Goal: Information Seeking & Learning: Check status

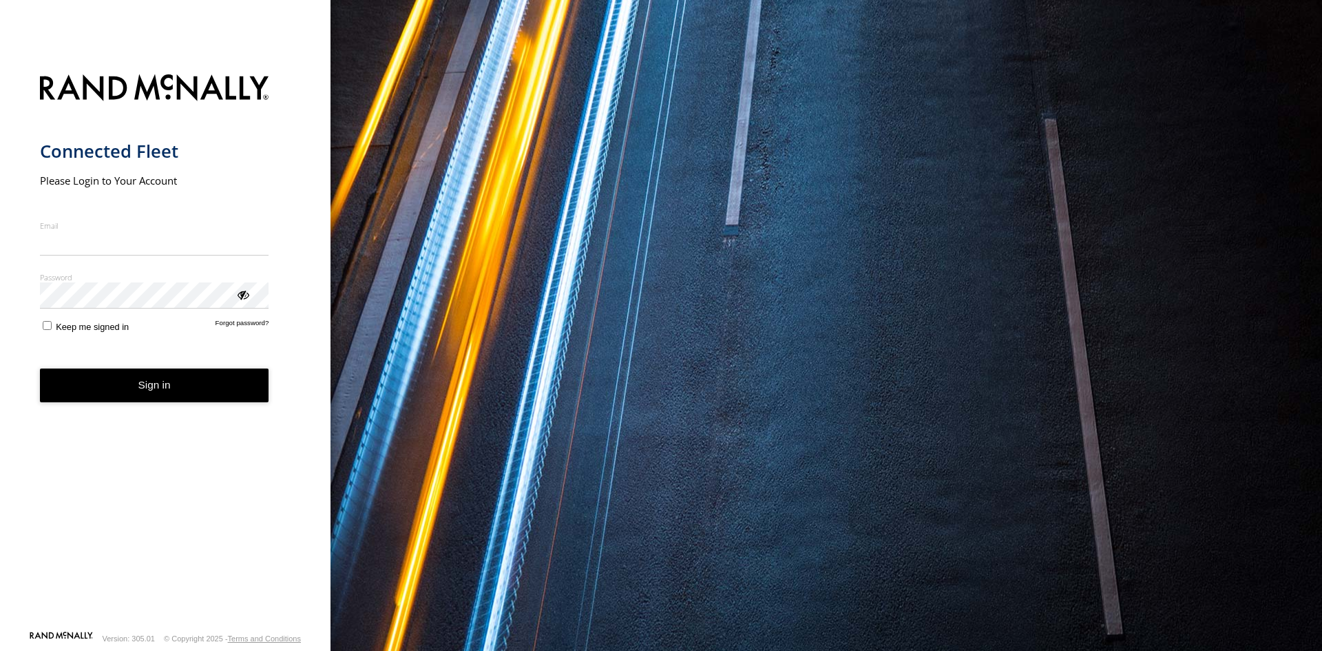
type input "**********"
click at [140, 395] on button "Sign in" at bounding box center [154, 385] width 229 height 34
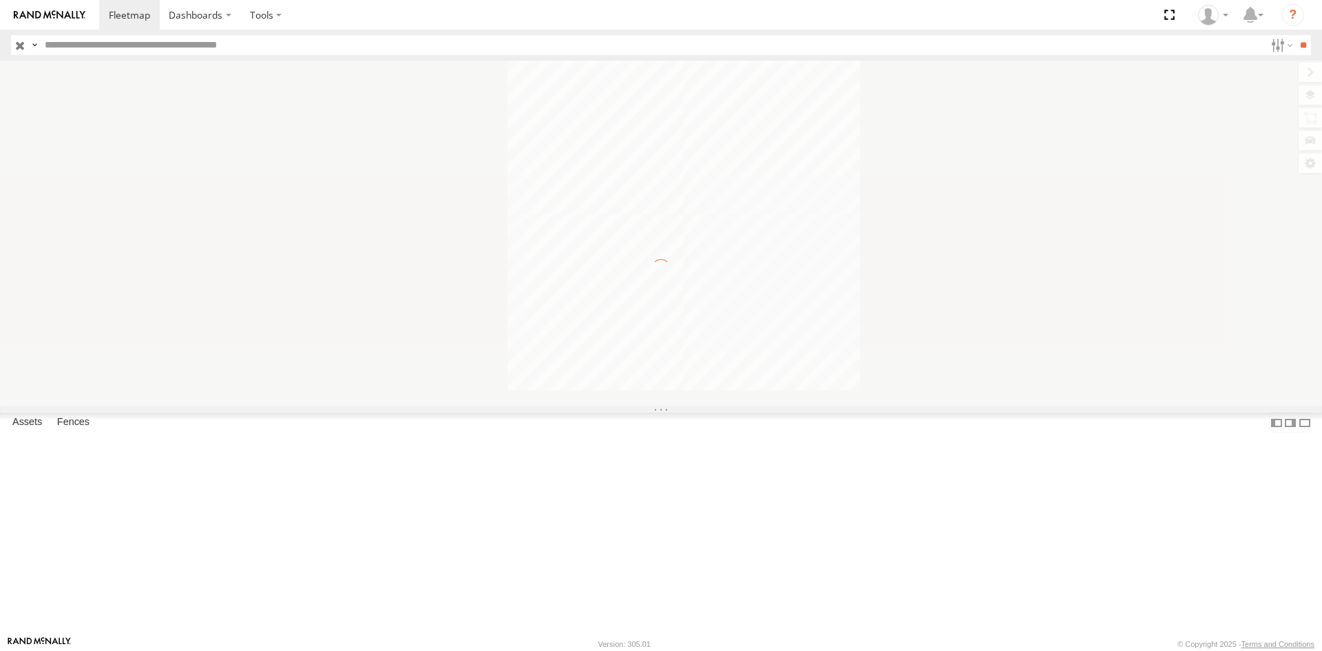
drag, startPoint x: 0, startPoint y: 0, endPoint x: 683, endPoint y: 294, distance: 743.6
click at [683, 294] on div at bounding box center [661, 233] width 1322 height 345
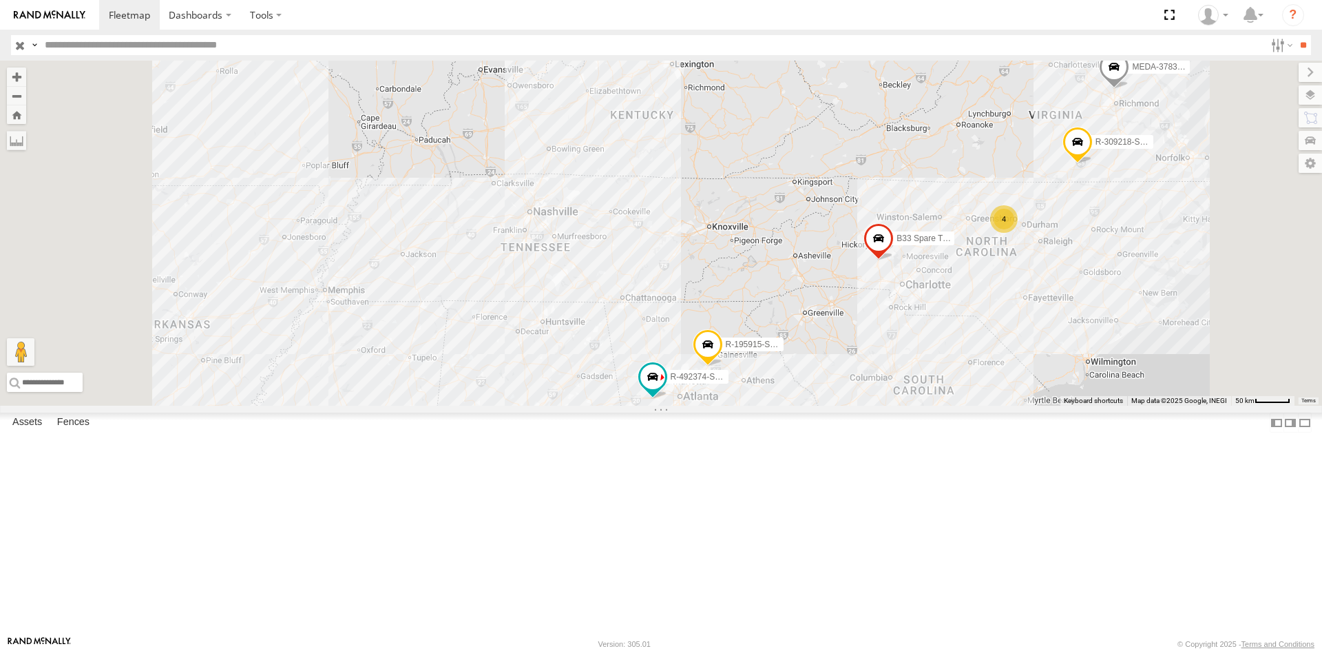
click at [344, 49] on input "text" at bounding box center [652, 45] width 1226 height 20
type input "******"
click at [1295, 35] on input "**" at bounding box center [1303, 45] width 16 height 20
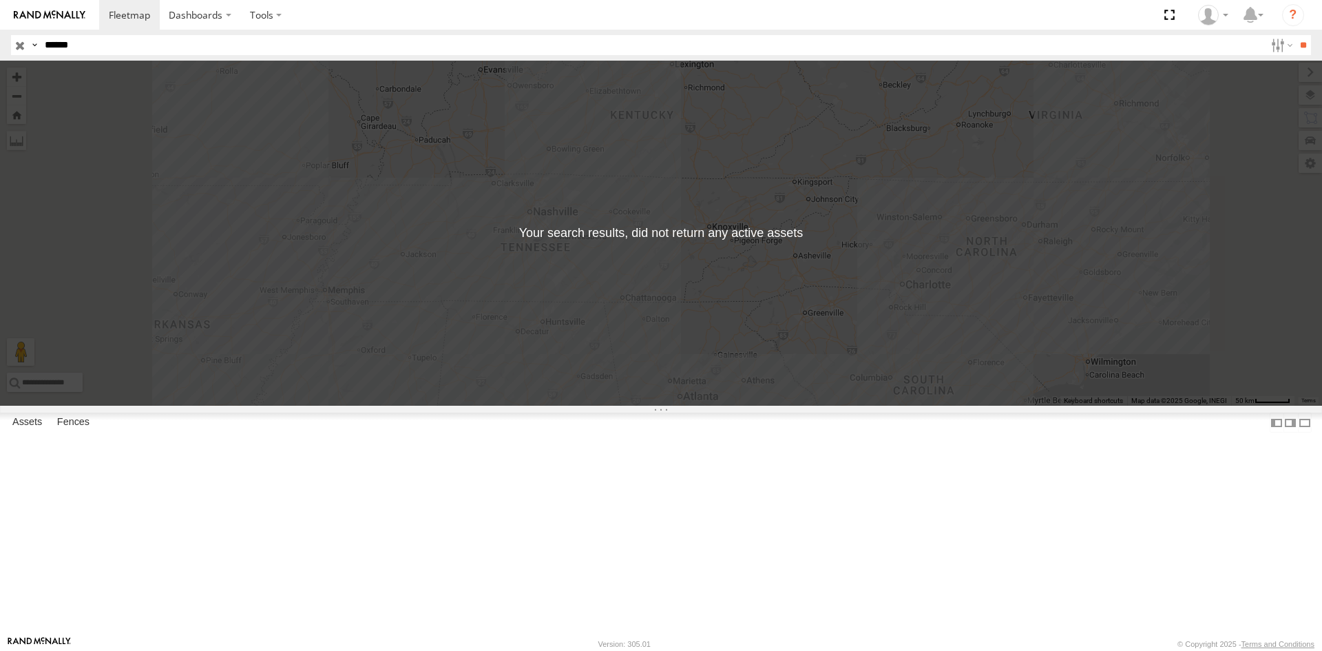
click at [0, 0] on div "C-03" at bounding box center [0, 0] width 0 height 0
click at [970, 373] on div "← Move left → Move right ↑ Move up ↓ Move down + Zoom in - Zoom out Home Jump l…" at bounding box center [661, 233] width 1322 height 345
drag, startPoint x: 102, startPoint y: 200, endPoint x: 143, endPoint y: 92, distance: 115.7
click at [0, 0] on div "MEDA-354807-Roll C-03" at bounding box center [0, 0] width 0 height 0
click at [0, 0] on span "Asset" at bounding box center [0, 0] width 0 height 0
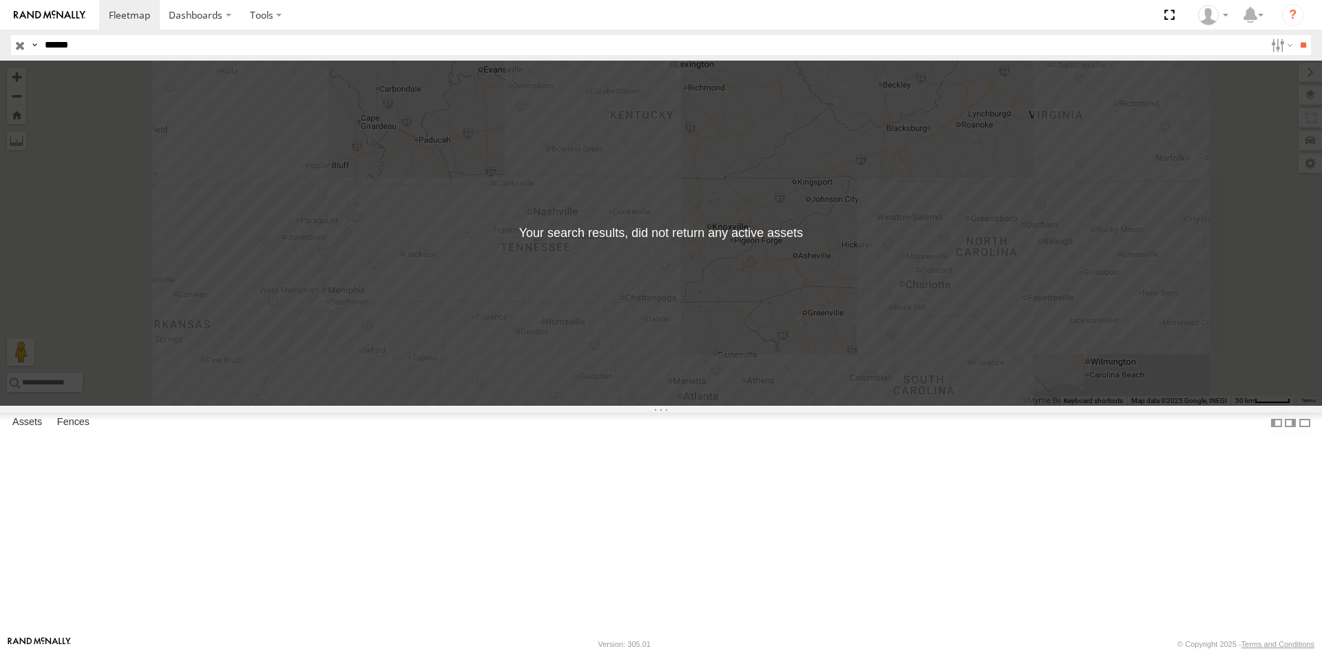
click at [0, 0] on div at bounding box center [0, 0] width 0 height 0
click at [0, 0] on div "MEDA-354807-Roll C-03" at bounding box center [0, 0] width 0 height 0
drag, startPoint x: 46, startPoint y: 94, endPoint x: 314, endPoint y: 209, distance: 291.5
click at [0, 0] on div "MEDA-354807-Roll C-03" at bounding box center [0, 0] width 0 height 0
click at [618, 245] on div "← Move left → Move right ↑ Move up ↓ Move down + Zoom in - Zoom out Home Jump l…" at bounding box center [661, 233] width 1322 height 345
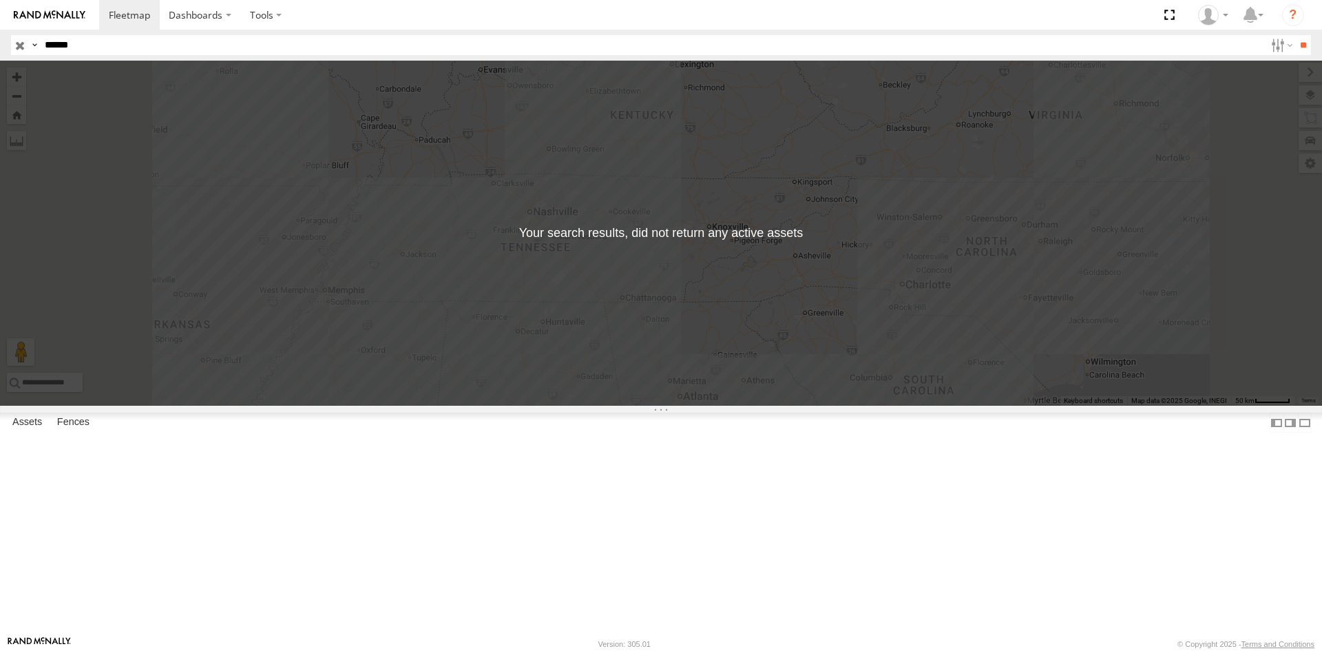
click at [0, 0] on div "C-03" at bounding box center [0, 0] width 0 height 0
click at [0, 0] on div at bounding box center [0, 0] width 0 height 0
drag, startPoint x: 28, startPoint y: 97, endPoint x: 326, endPoint y: 242, distance: 332.3
click at [0, 0] on div "MEDA-354807-Roll C-03" at bounding box center [0, 0] width 0 height 0
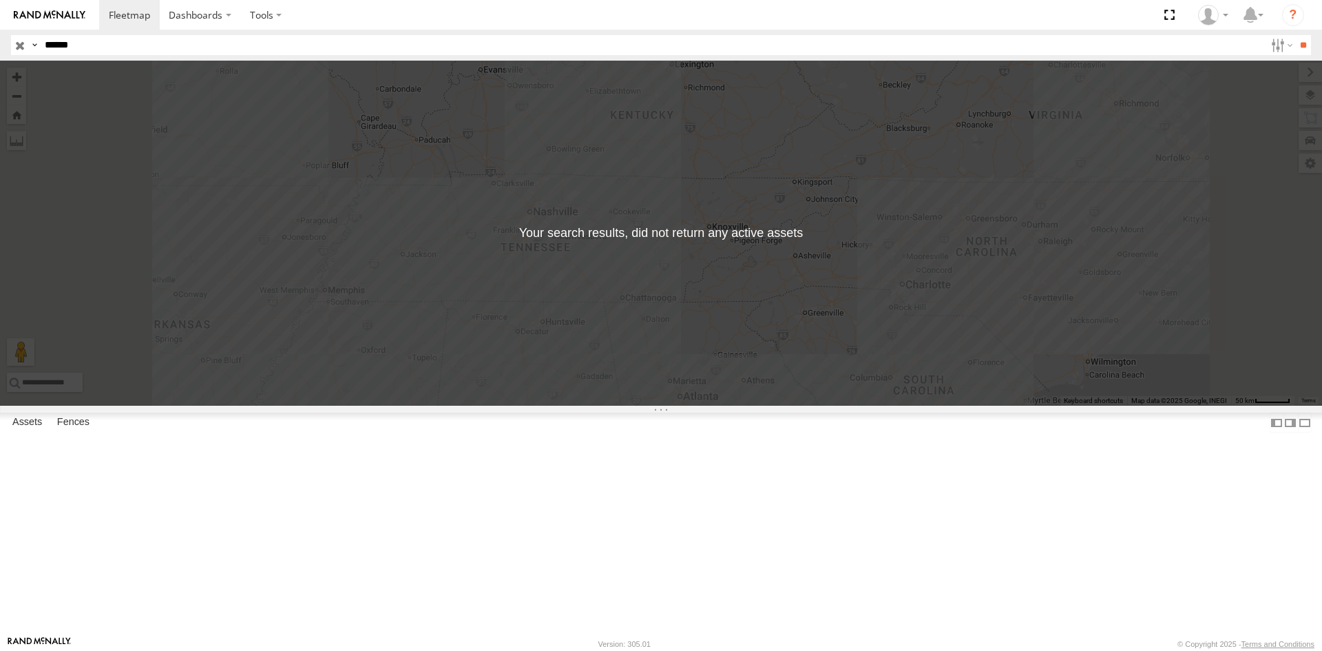
click at [521, 323] on div "← Move left → Move right ↑ Move up ↓ Move down + Zoom in - Zoom out Home Jump l…" at bounding box center [661, 233] width 1322 height 345
click at [0, 0] on div "MEDA-354807-Roll C-03" at bounding box center [0, 0] width 0 height 0
click at [207, 23] on label "Dashboards" at bounding box center [200, 15] width 81 height 30
click at [275, 0] on label at bounding box center [265, 15] width 51 height 30
click at [518, 6] on section "Dashboards" at bounding box center [708, 15] width 1219 height 30
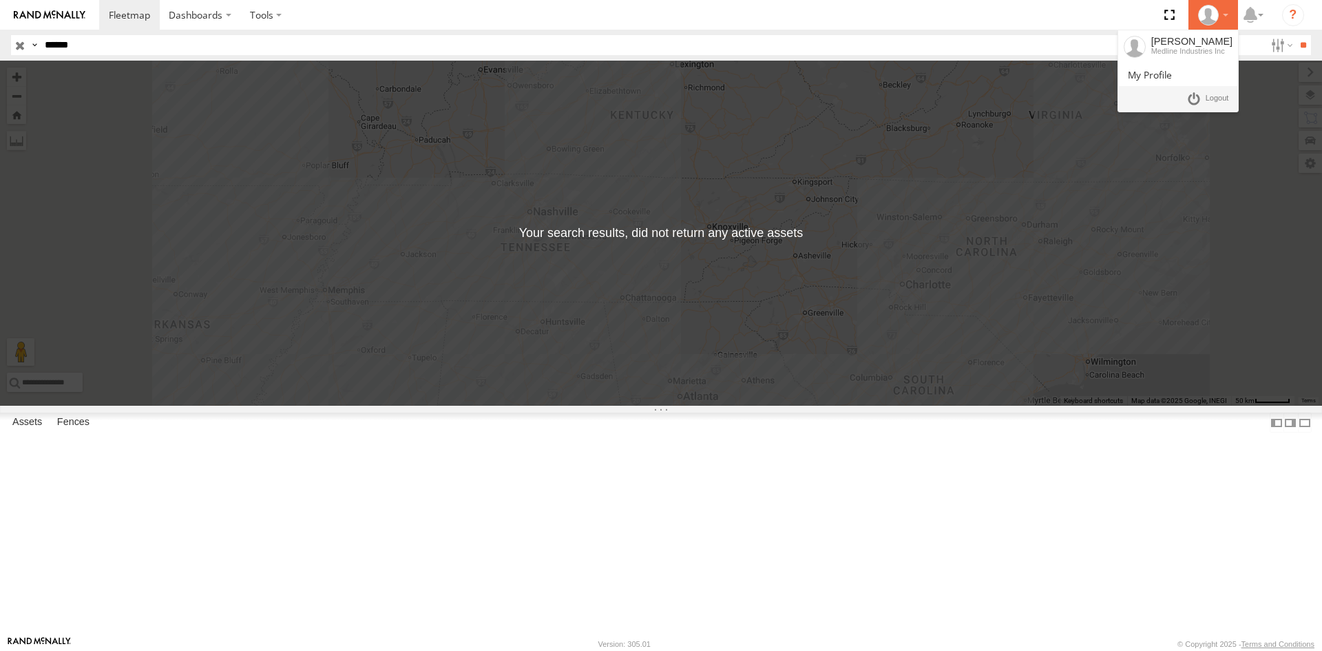
click at [1224, 8] on div at bounding box center [1213, 15] width 40 height 21
click at [1172, 69] on span at bounding box center [1150, 74] width 44 height 13
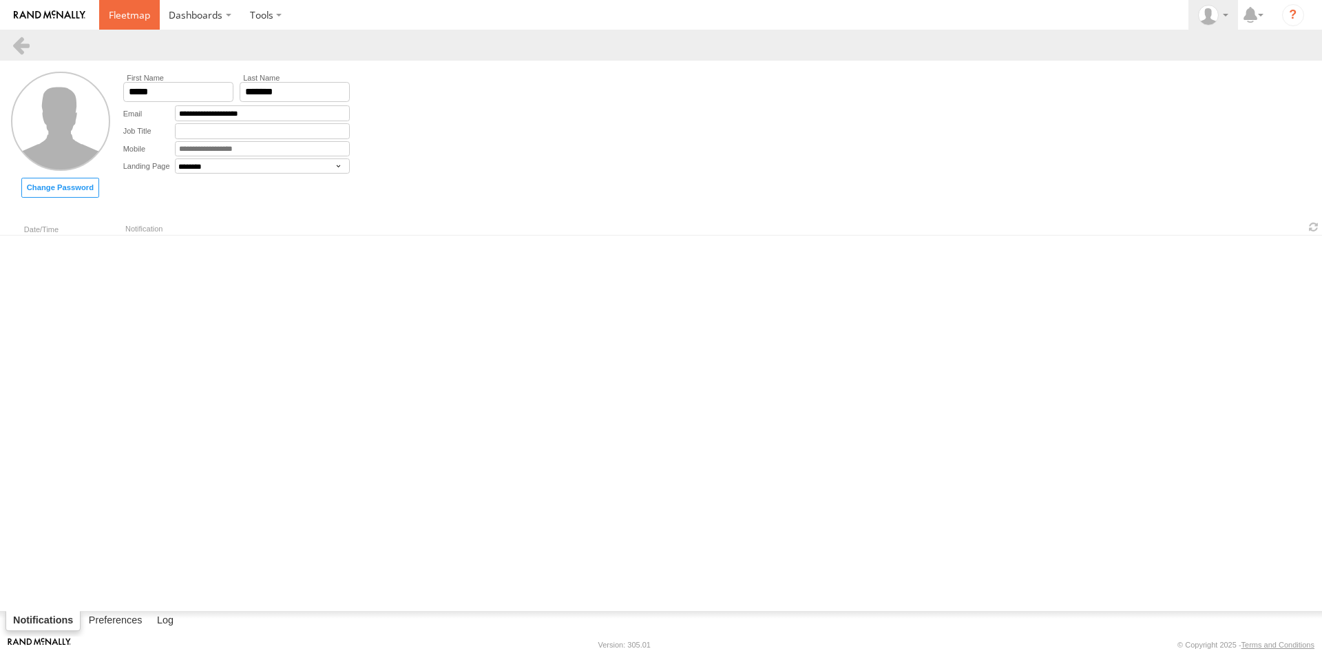
click at [123, 12] on span at bounding box center [129, 14] width 41 height 13
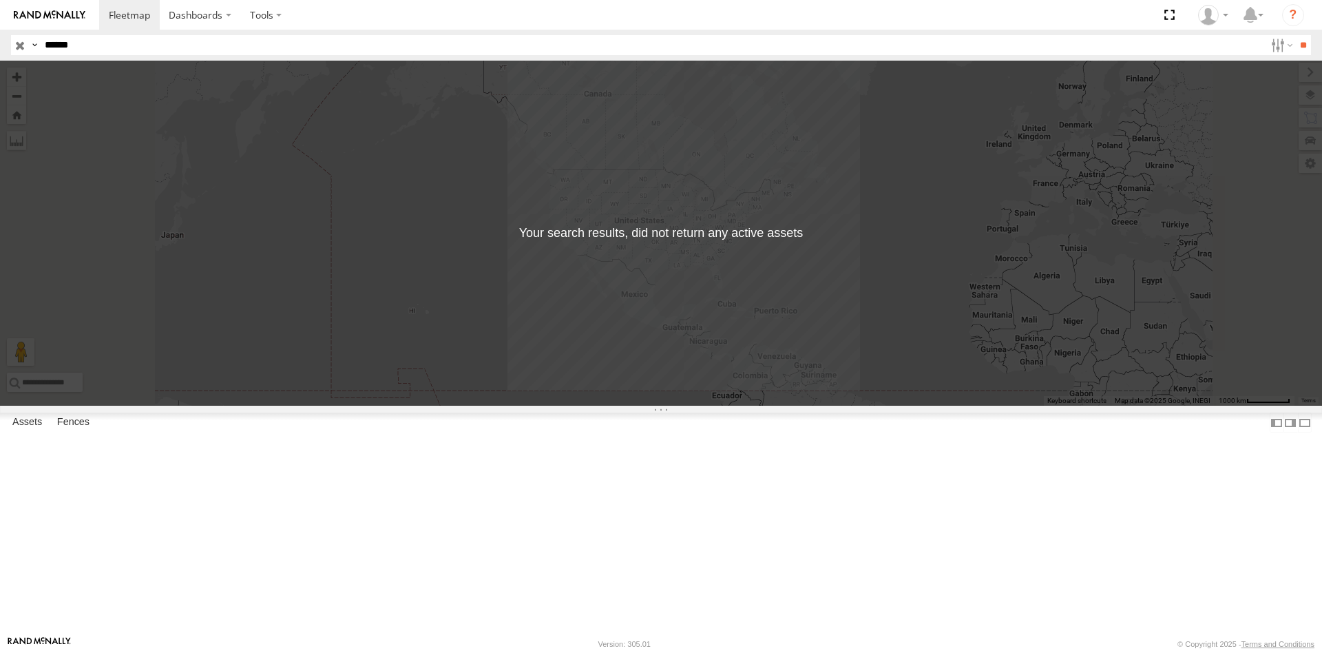
click at [864, 362] on div "← Move left → Move right ↑ Move up ↓ Move down + Zoom in - Zoom out Home Jump l…" at bounding box center [661, 233] width 1322 height 345
drag, startPoint x: 847, startPoint y: 388, endPoint x: 755, endPoint y: 474, distance: 126.2
click at [755, 406] on div "← Move left → Move right ↑ Move up ↓ Move down + Zoom in - Zoom out Home Jump l…" at bounding box center [661, 233] width 1322 height 345
click at [62, 432] on label "Fences" at bounding box center [73, 422] width 46 height 19
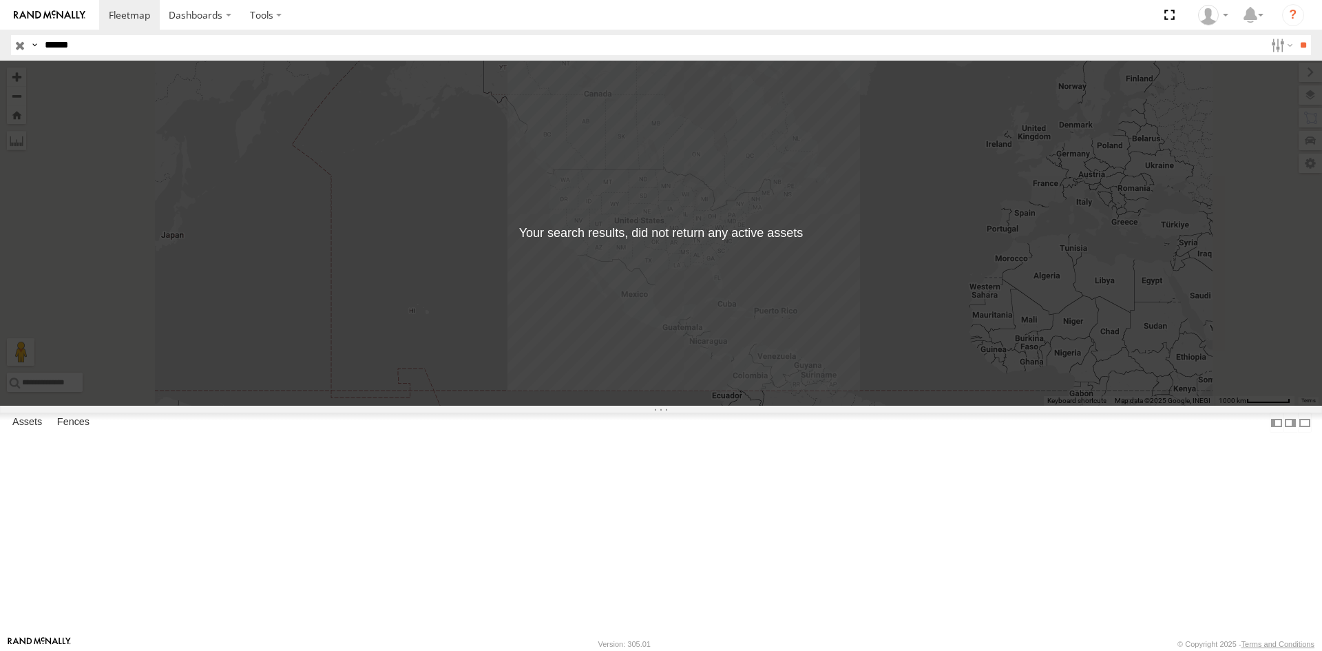
click at [0, 0] on div "C03- [PERSON_NAME], [GEOGRAPHIC_DATA]" at bounding box center [0, 0] width 0 height 0
click at [0, 0] on span "C-03" at bounding box center [0, 0] width 0 height 0
click at [21, 46] on input "button" at bounding box center [20, 45] width 18 height 20
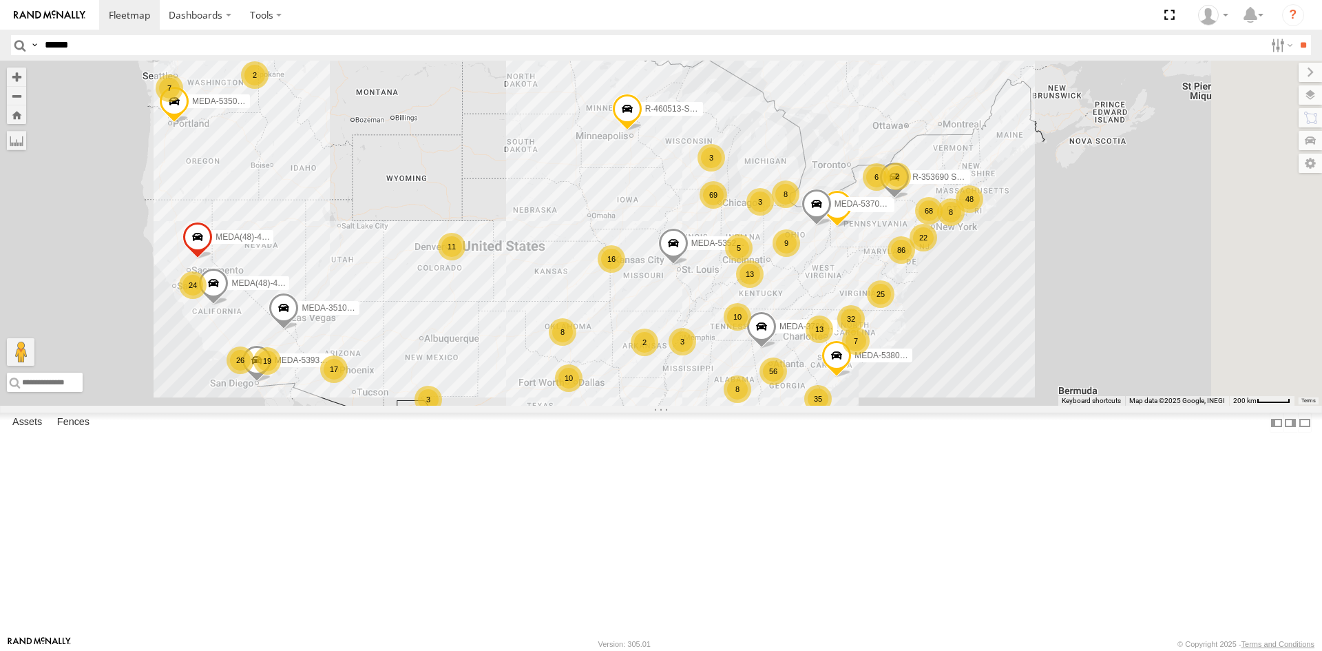
drag, startPoint x: 744, startPoint y: 436, endPoint x: 642, endPoint y: 464, distance: 105.7
click at [642, 406] on div "MEDA-538005-Swing MEDA-532007-Roll MEDA(48)-486611-Roll R-391879-Swing MEDA-537…" at bounding box center [661, 233] width 1322 height 345
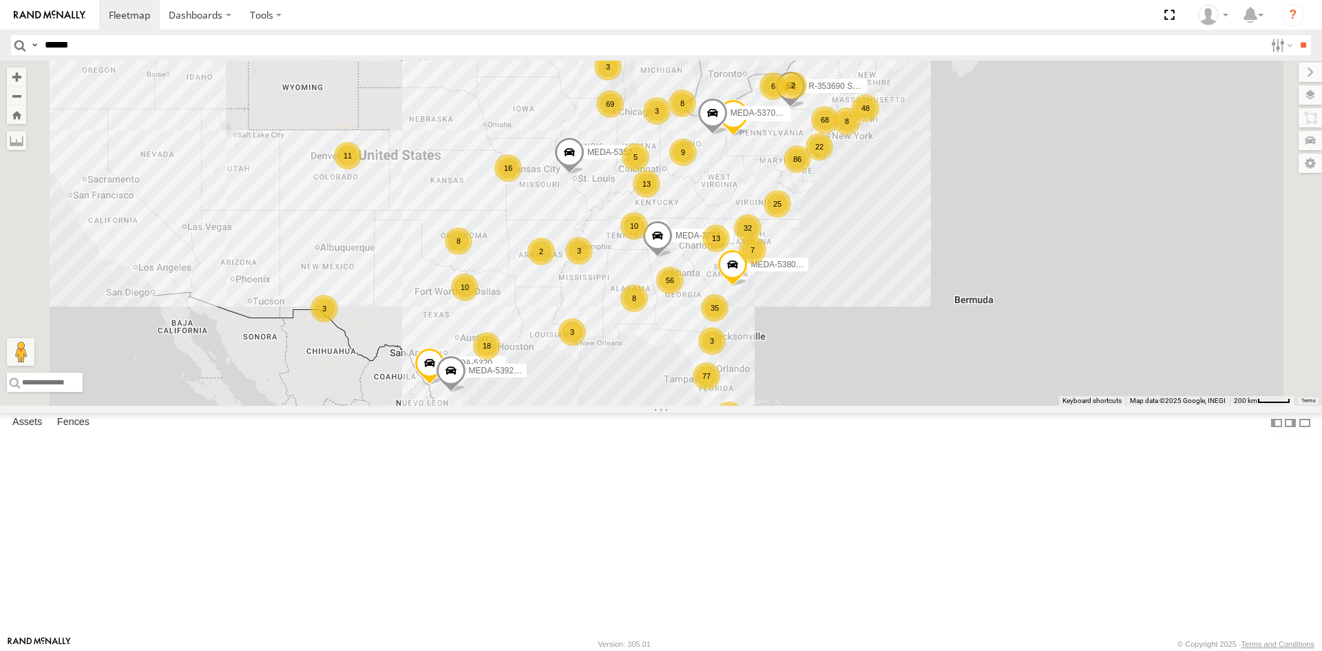
drag, startPoint x: 690, startPoint y: 482, endPoint x: 797, endPoint y: 455, distance: 110.7
click at [797, 406] on div "R-460513-Swing R-391879-Swing R-401591 MEDA-535204-Roll 77 86 16 56 68 25 35 13…" at bounding box center [661, 233] width 1322 height 345
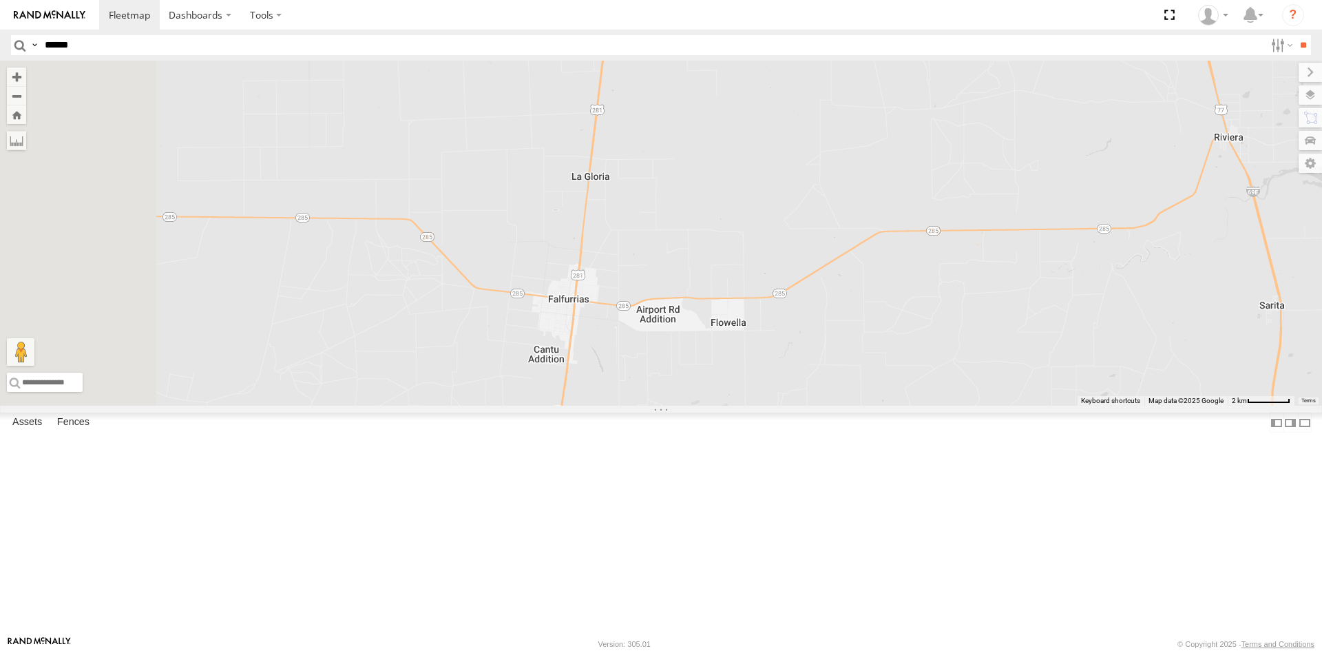
drag, startPoint x: 678, startPoint y: 549, endPoint x: 789, endPoint y: 405, distance: 181.7
click at [789, 405] on div "R-460513-Swing R-391879-Swing R-401591 MEDA-535204-Roll MEDA-538005-Swing MEDA-…" at bounding box center [661, 233] width 1322 height 345
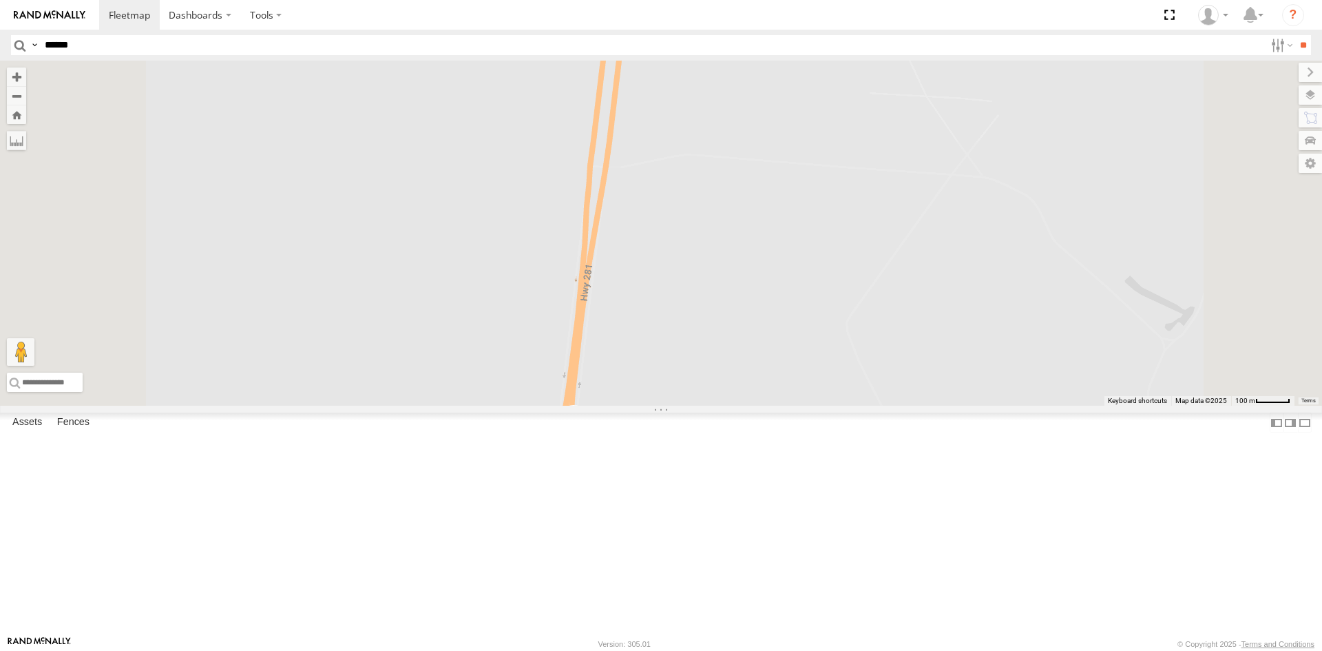
click at [589, 442] on span at bounding box center [573, 423] width 30 height 37
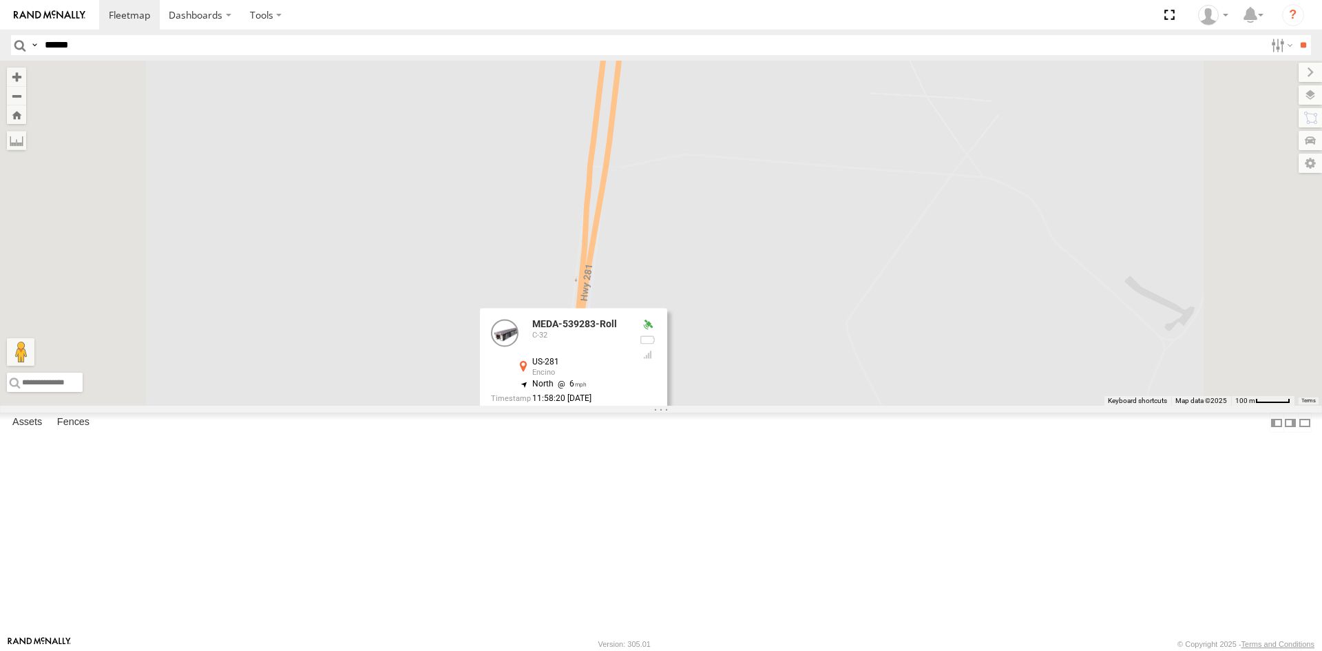
click at [910, 406] on div "R-460513-Swing R-391879-Swing R-401591 MEDA-535204-Roll MEDA-538005-Swing MEDA-…" at bounding box center [661, 233] width 1322 height 345
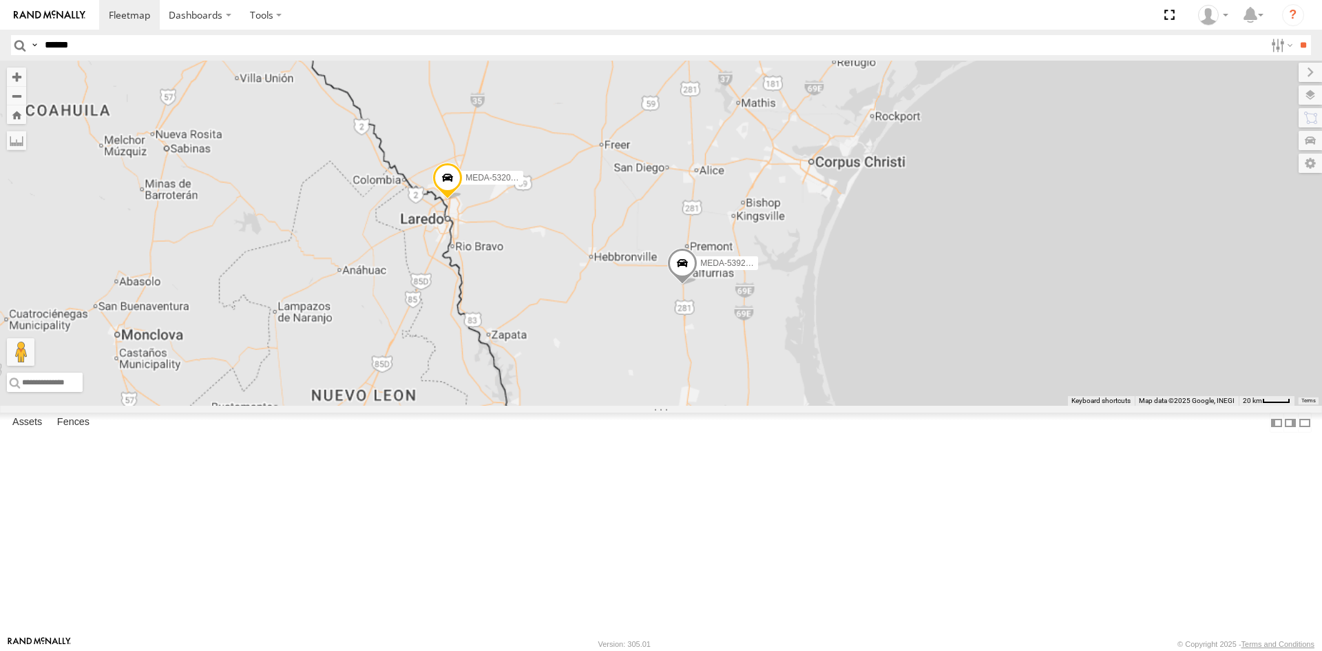
drag, startPoint x: 885, startPoint y: 548, endPoint x: 841, endPoint y: 368, distance: 185.5
click at [841, 368] on div "R-460513-Swing R-391879-Swing R-401591 MEDA-535204-Roll MEDA-538005-Swing MEDA-…" at bounding box center [661, 233] width 1322 height 345
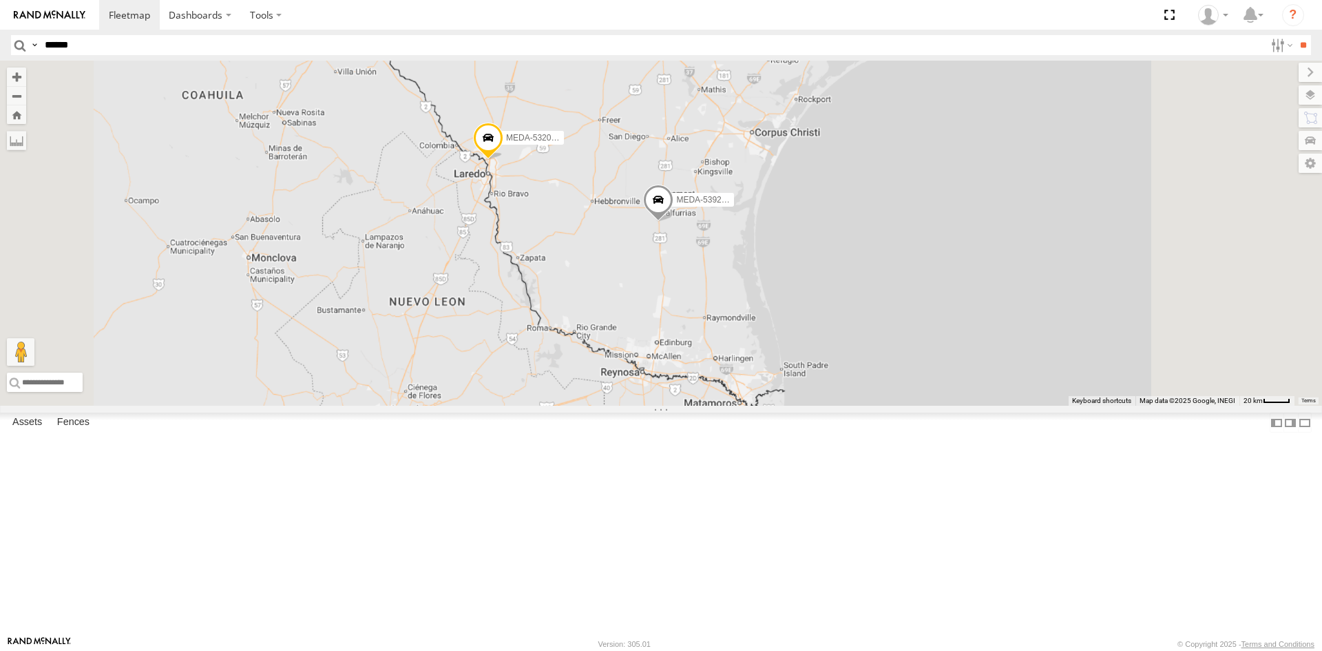
drag, startPoint x: 903, startPoint y: 501, endPoint x: 892, endPoint y: 475, distance: 27.8
click at [892, 406] on div "R-460513-Swing R-391879-Swing R-401591 MEDA-535204-Roll MEDA-538005-Swing MEDA-…" at bounding box center [661, 233] width 1322 height 345
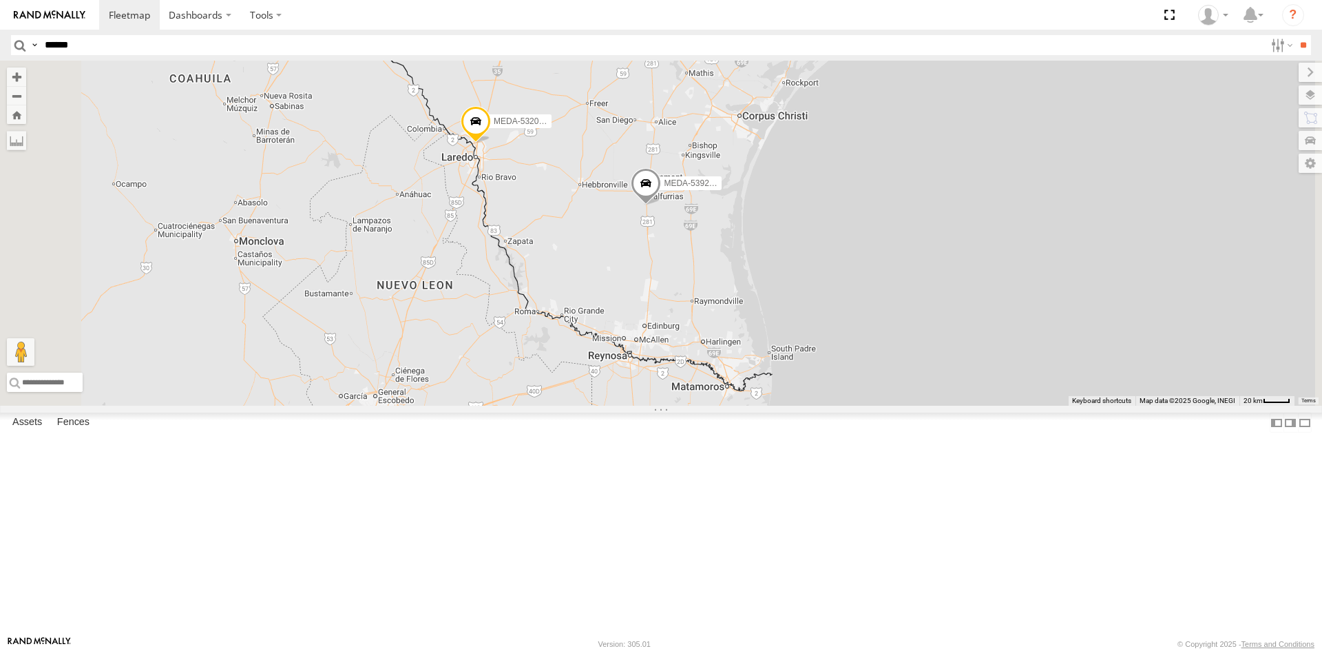
drag, startPoint x: 903, startPoint y: 536, endPoint x: 892, endPoint y: 516, distance: 22.2
click at [893, 406] on div "R-460513-Swing R-391879-Swing R-401591 MEDA-535204-Roll MEDA-538005-Swing MEDA-…" at bounding box center [661, 233] width 1322 height 345
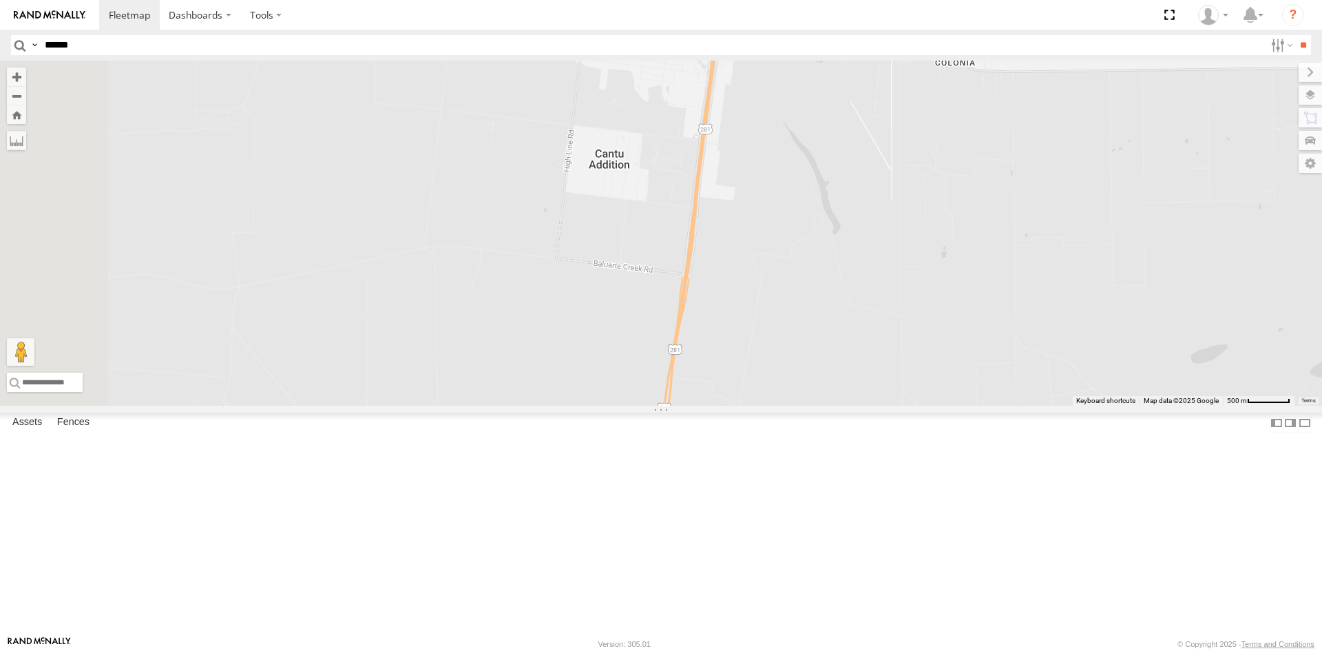
drag, startPoint x: 799, startPoint y: 224, endPoint x: 813, endPoint y: 339, distance: 116.5
click at [813, 338] on div "R-460513-Swing R-391879-Swing R-401591 MEDA-535204-Roll MEDA-538005-Swing MEDA-…" at bounding box center [661, 233] width 1322 height 345
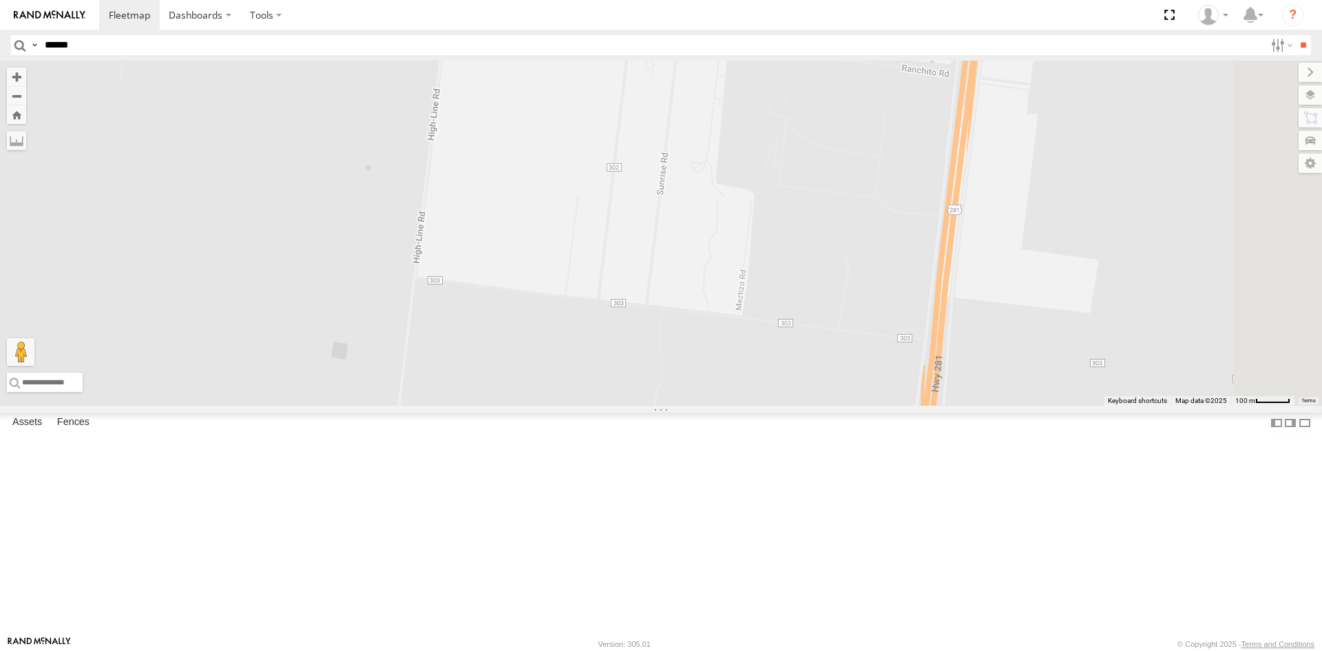
click at [759, 355] on div "R-460513-Swing R-391879-Swing R-401591 MEDA-535204-Roll MEDA-538005-Swing MEDA-…" at bounding box center [661, 233] width 1322 height 345
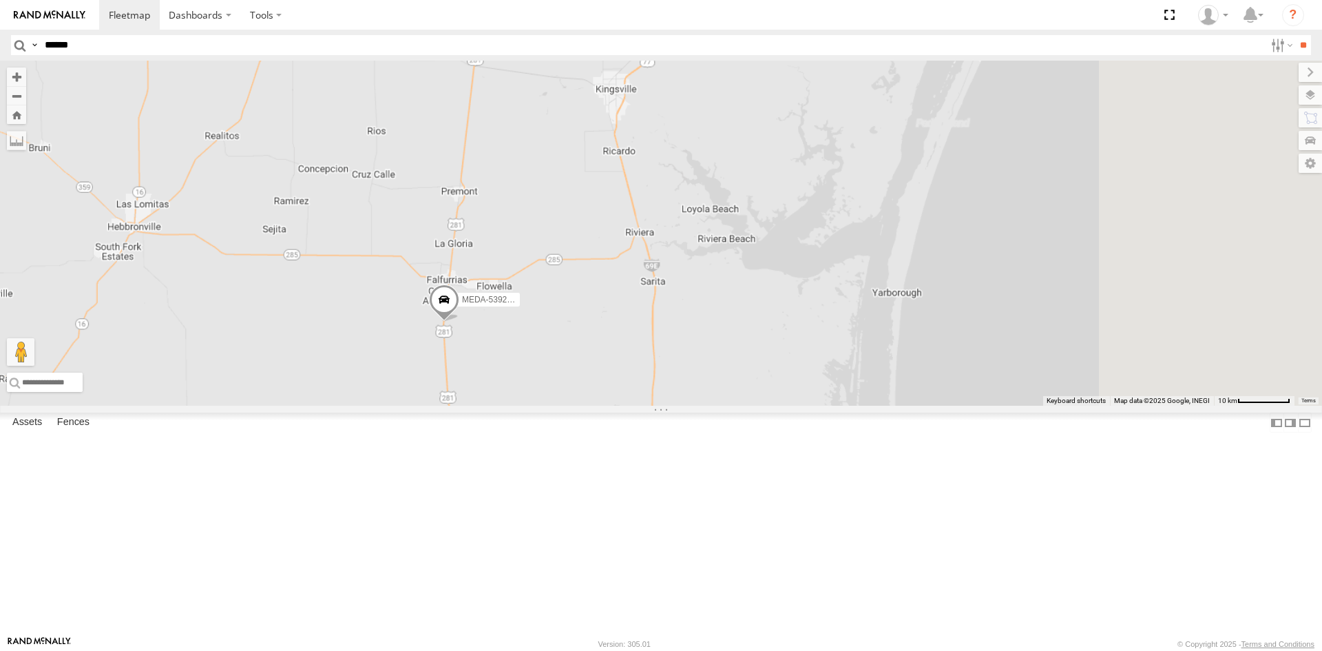
drag, startPoint x: 1107, startPoint y: 464, endPoint x: 731, endPoint y: 459, distance: 376.0
click at [731, 406] on div "R-460513-Swing R-391879-Swing R-401591 MEDA-535204-Roll MEDA-538005-Swing MEDA-…" at bounding box center [661, 233] width 1322 height 345
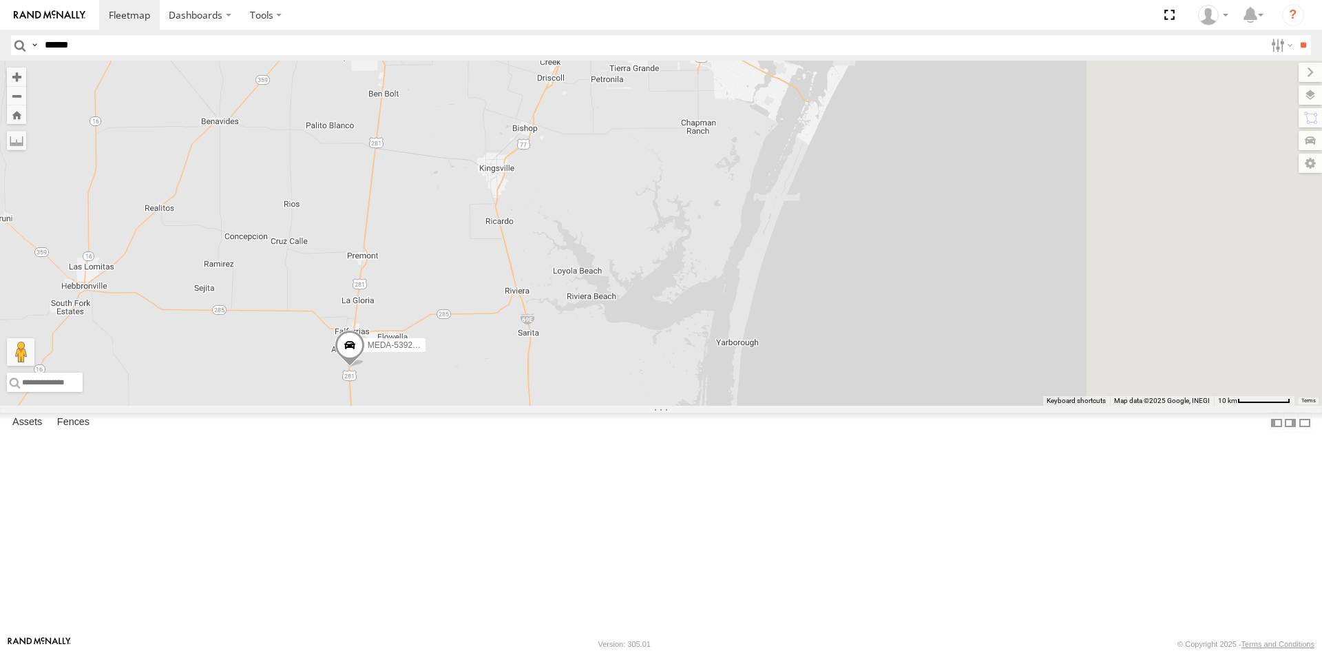
drag, startPoint x: 855, startPoint y: 538, endPoint x: 826, endPoint y: 553, distance: 32.3
click at [826, 406] on div "R-460513-Swing R-391879-Swing R-401591 MEDA-535204-Roll MEDA-538005-Swing MEDA-…" at bounding box center [661, 233] width 1322 height 345
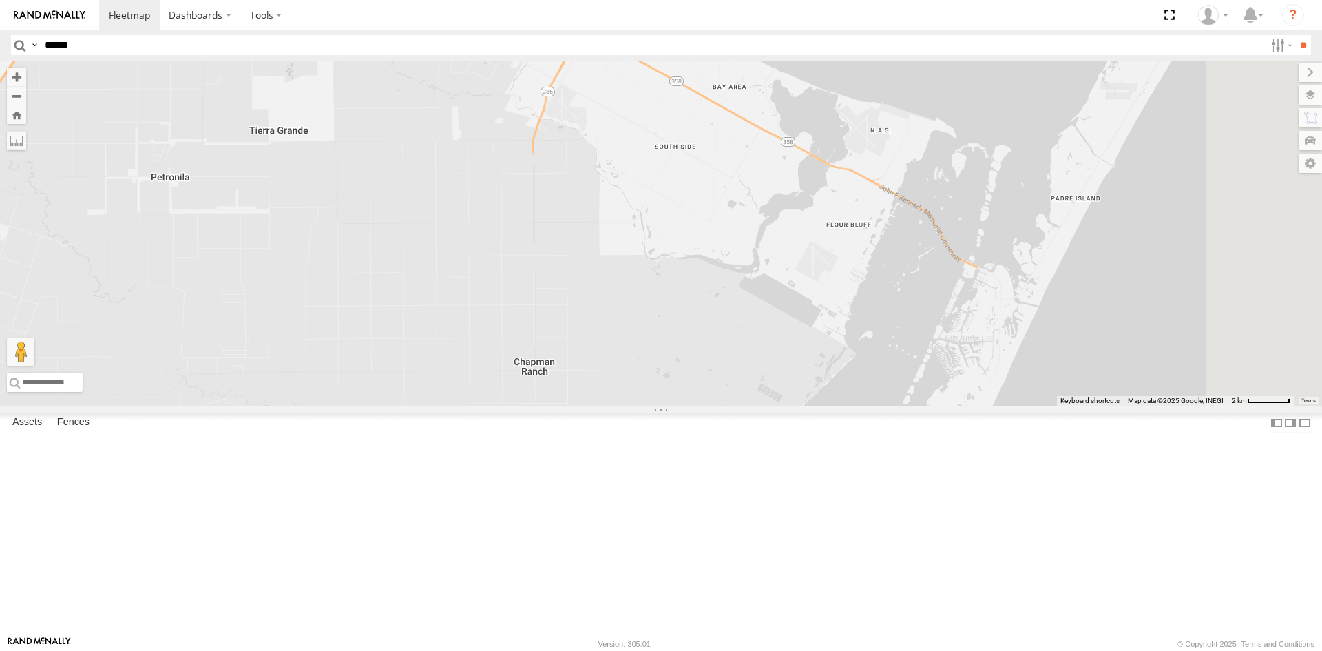
drag, startPoint x: 851, startPoint y: 525, endPoint x: 773, endPoint y: 394, distance: 153.2
click at [773, 394] on div "R-460513-Swing R-391879-Swing R-401591 MEDA-535204-Roll MEDA-538005-Swing MEDA-…" at bounding box center [661, 233] width 1322 height 345
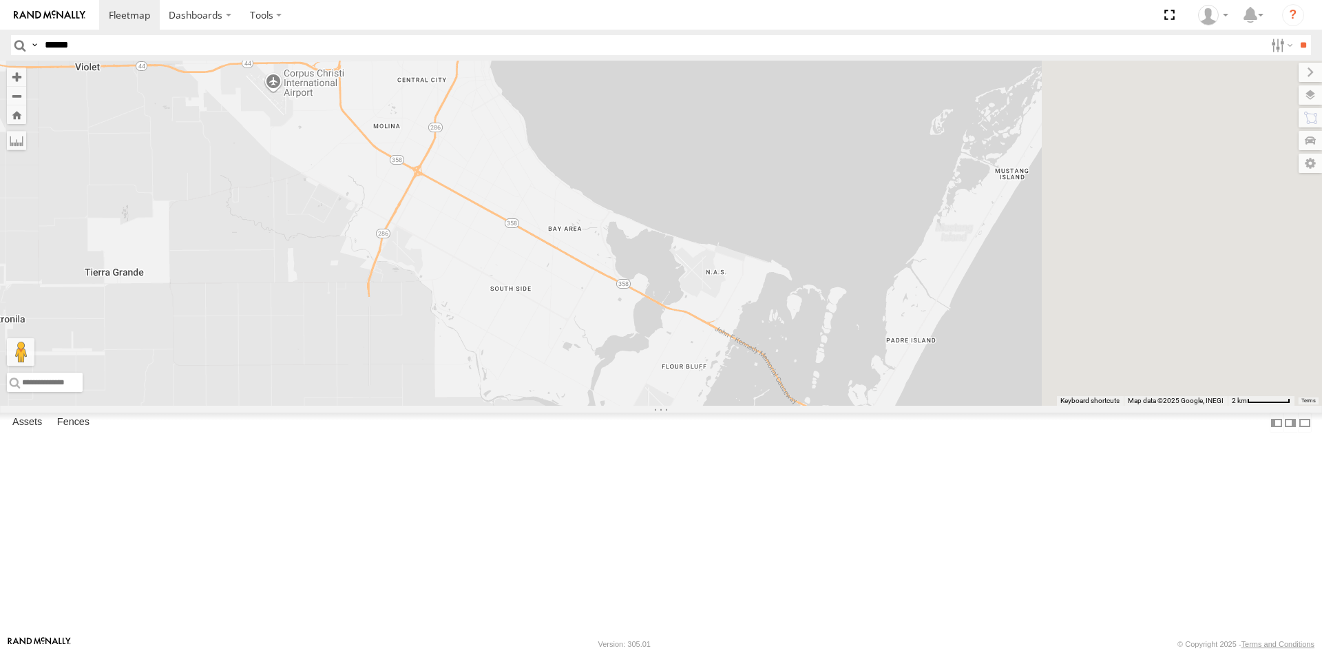
drag, startPoint x: 785, startPoint y: 386, endPoint x: 640, endPoint y: 574, distance: 237.2
click at [642, 406] on div "R-460513-Swing R-391879-Swing R-401591 MEDA-535204-Roll MEDA-538005-Swing MEDA-…" at bounding box center [661, 233] width 1322 height 345
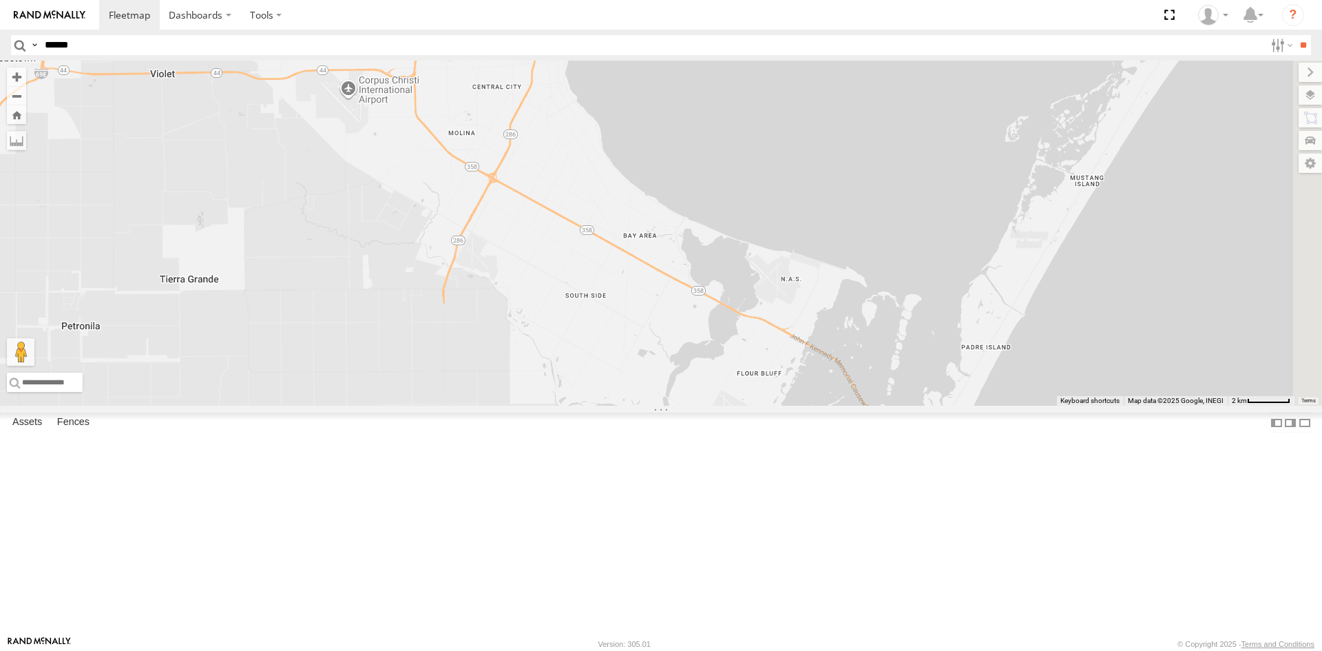
drag, startPoint x: 600, startPoint y: 553, endPoint x: 704, endPoint y: 436, distance: 156.6
click at [704, 406] on div "R-460513-Swing R-391879-Swing R-401591 MEDA-535204-Roll MEDA-538005-Swing MEDA-…" at bounding box center [661, 233] width 1322 height 345
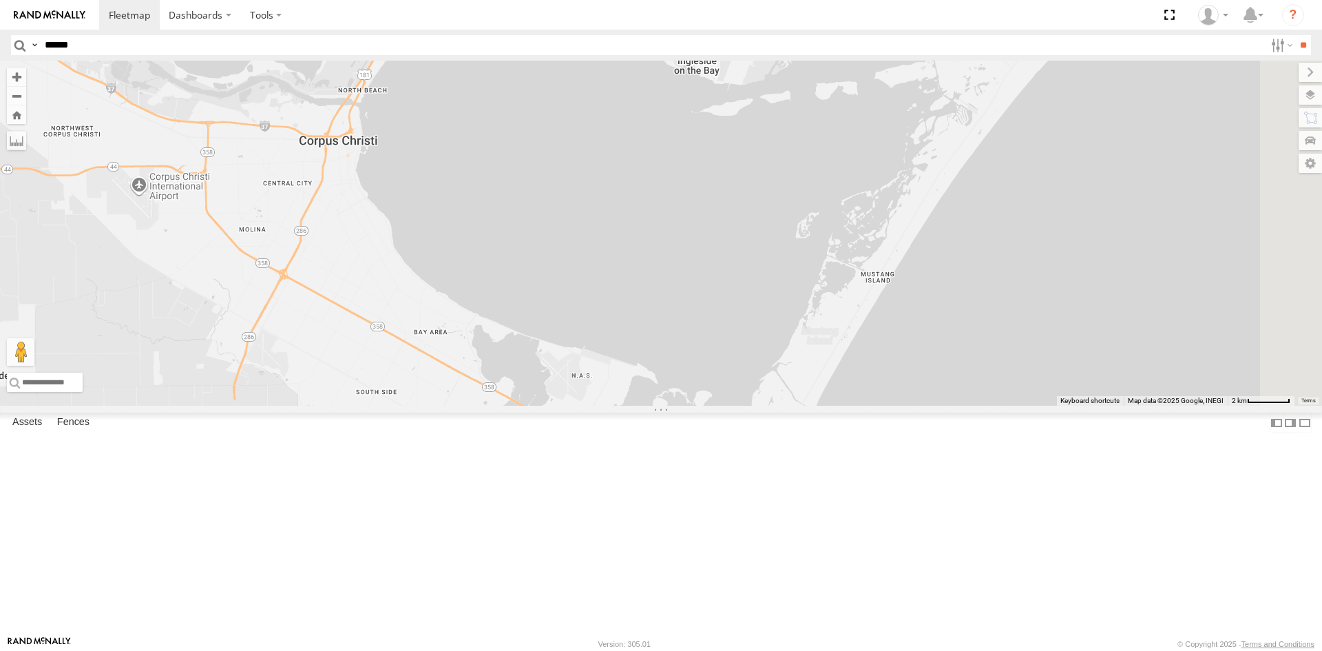
drag, startPoint x: 811, startPoint y: 507, endPoint x: 643, endPoint y: 580, distance: 183.2
click at [614, 406] on div "R-460513-Swing R-391879-Swing R-401591 MEDA-535204-Roll MEDA-538005-Swing MEDA-…" at bounding box center [661, 233] width 1322 height 345
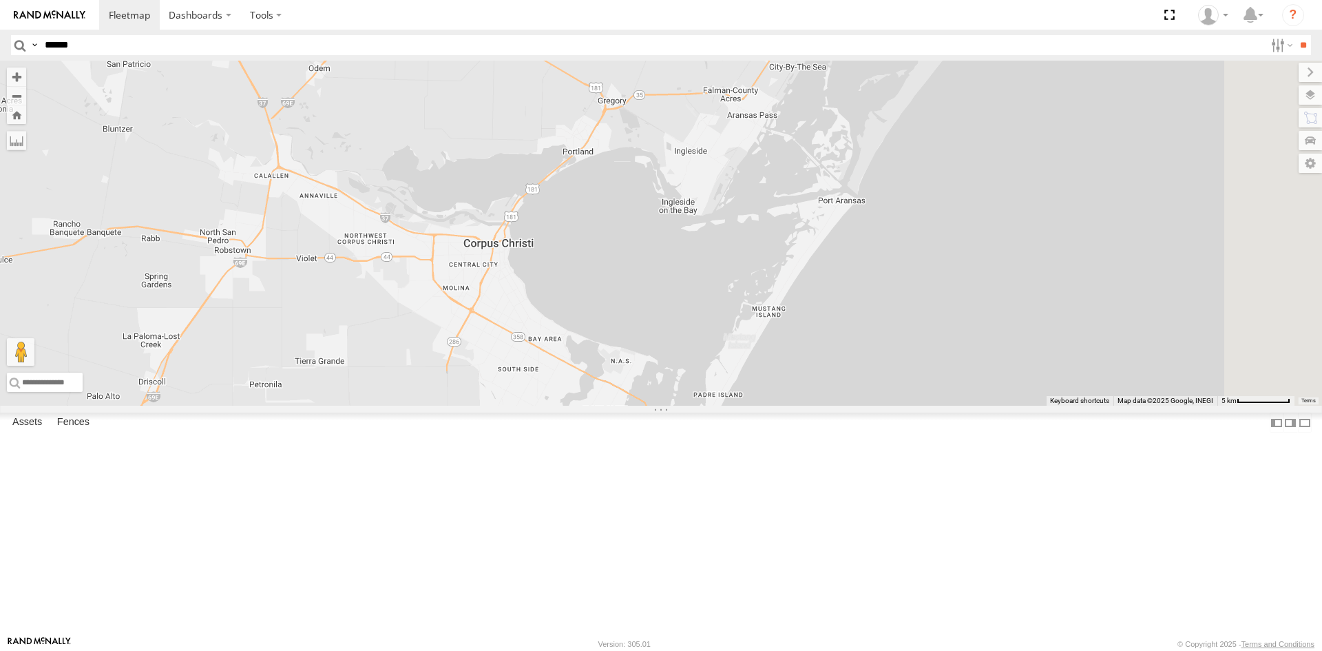
drag, startPoint x: 843, startPoint y: 393, endPoint x: 760, endPoint y: 575, distance: 200.0
click at [760, 406] on div "R-460513-Swing R-391879-Swing R-401591 MEDA-535204-Roll MEDA-538005-Swing MEDA-…" at bounding box center [661, 233] width 1322 height 345
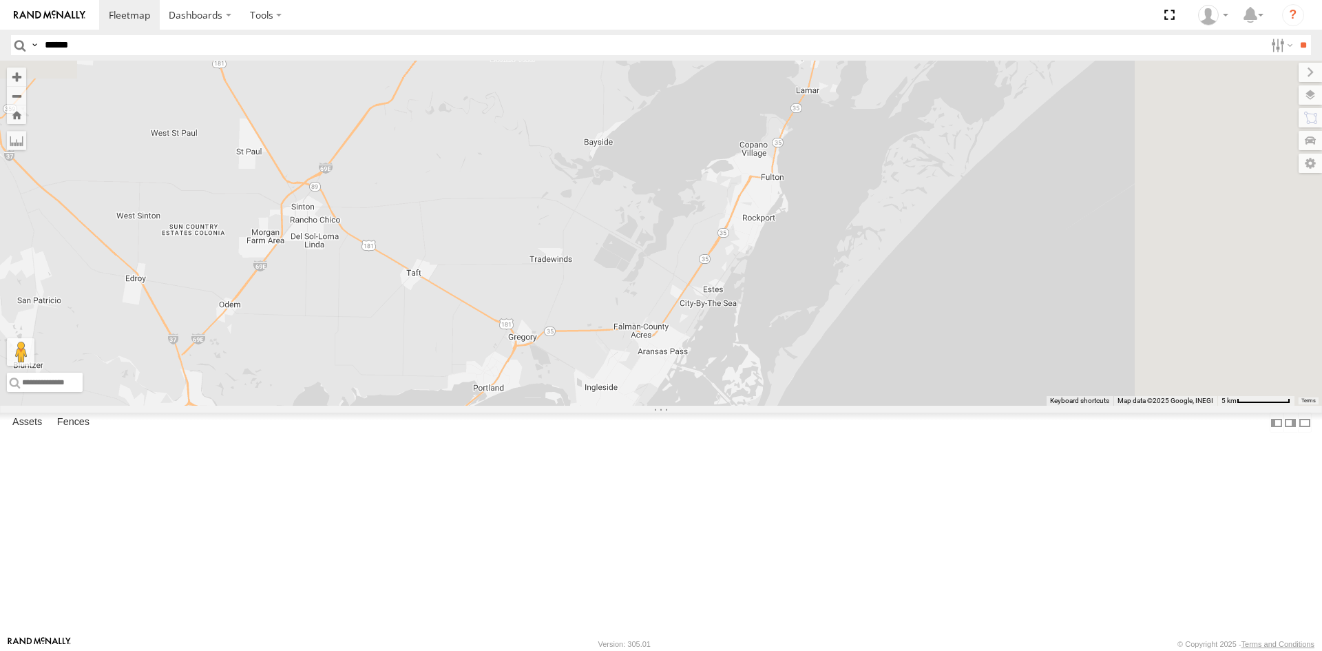
drag, startPoint x: 821, startPoint y: 377, endPoint x: 798, endPoint y: 483, distance: 107.9
click at [798, 406] on div "R-460513-Swing R-391879-Swing R-401591 MEDA-535204-Roll MEDA-538005-Swing MEDA-…" at bounding box center [661, 233] width 1322 height 345
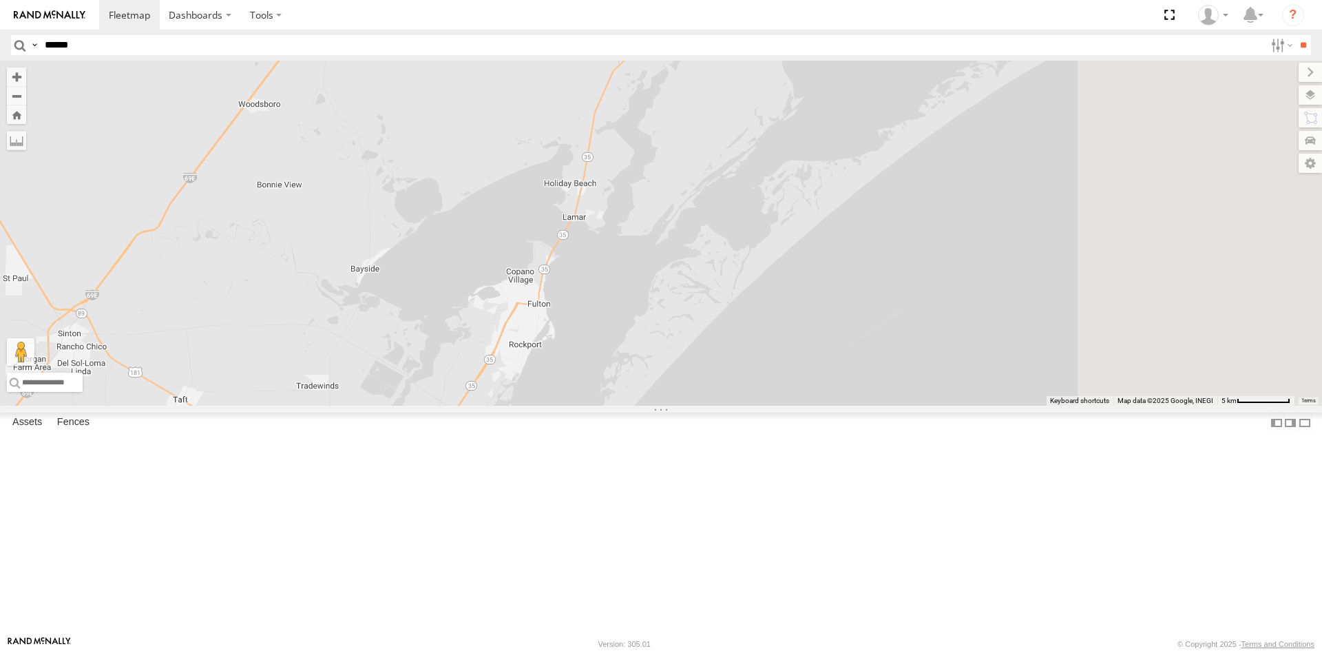
drag, startPoint x: 589, startPoint y: 532, endPoint x: 525, endPoint y: 558, distance: 69.6
click at [525, 406] on div "R-460513-Swing R-391879-Swing R-401591 MEDA-535204-Roll MEDA-538005-Swing MEDA-…" at bounding box center [661, 233] width 1322 height 345
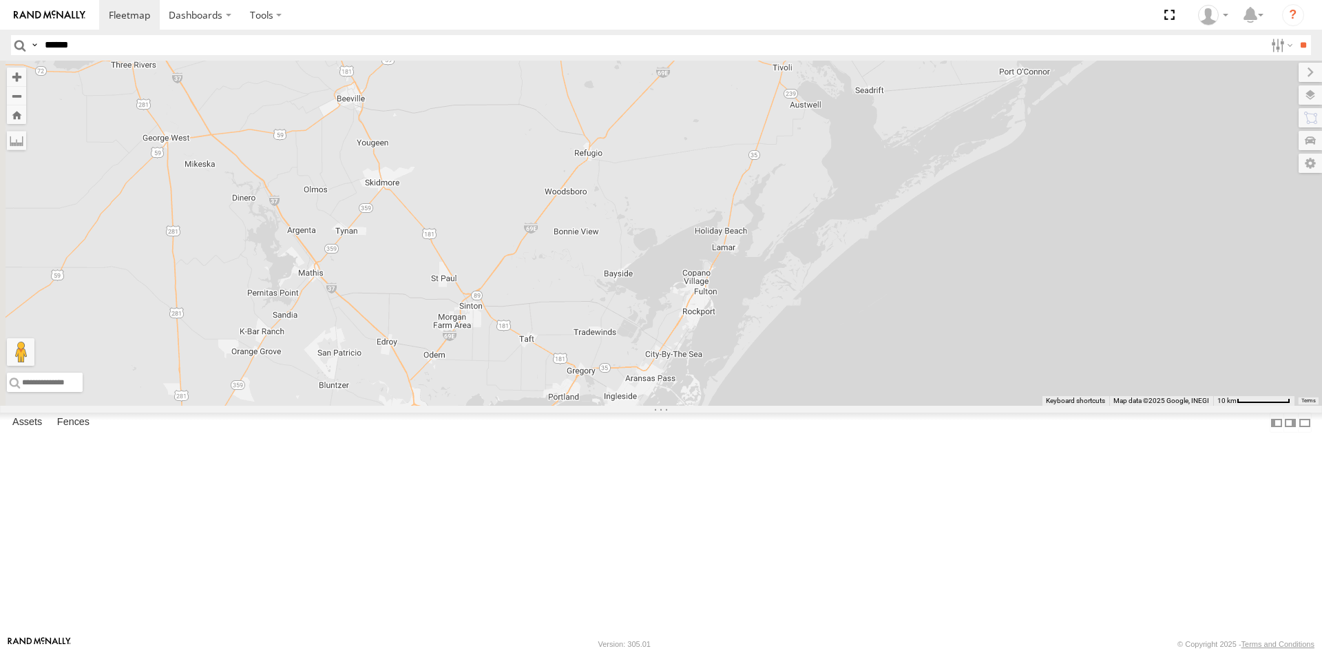
drag, startPoint x: 597, startPoint y: 540, endPoint x: 784, endPoint y: 505, distance: 190.4
click at [784, 406] on div "R-460513-Swing R-391879-Swing R-401591 MEDA-535204-Roll MEDA-538005-Swing MEDA-…" at bounding box center [661, 233] width 1322 height 345
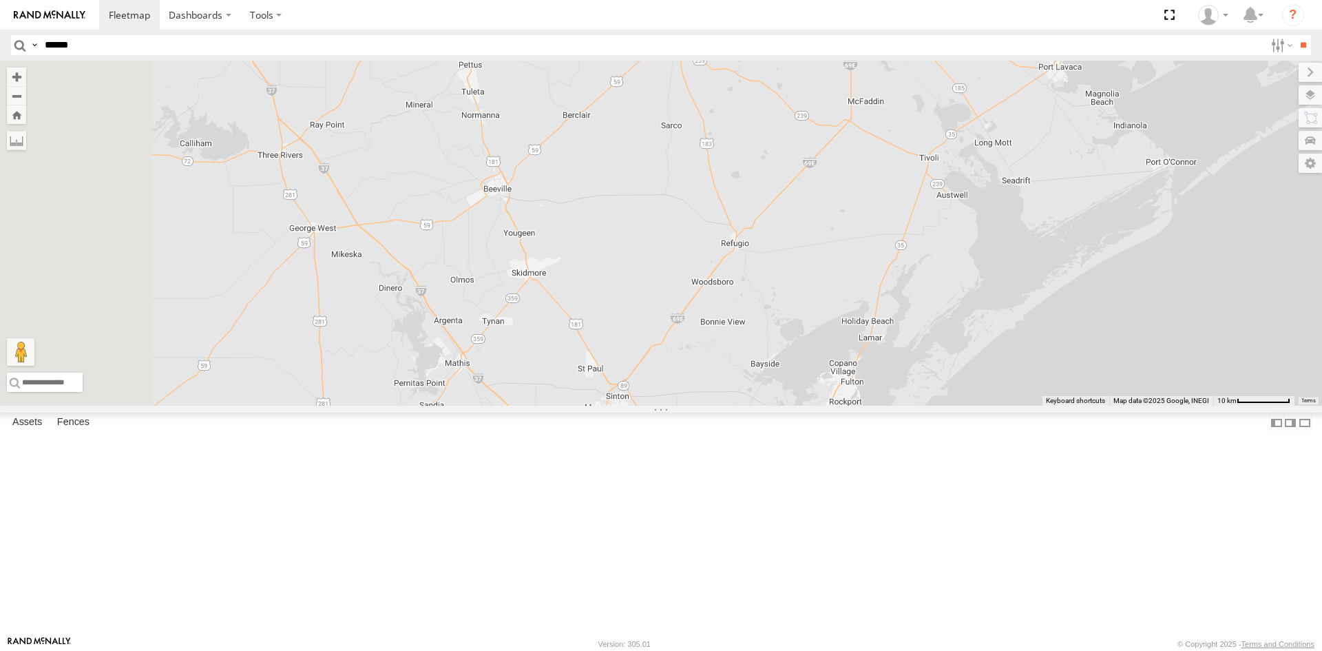
drag, startPoint x: 790, startPoint y: 484, endPoint x: 812, endPoint y: 494, distance: 23.4
click at [812, 406] on div "R-460513-Swing R-391879-Swing R-401591 MEDA-535204-Roll MEDA-538005-Swing MEDA-…" at bounding box center [661, 233] width 1322 height 345
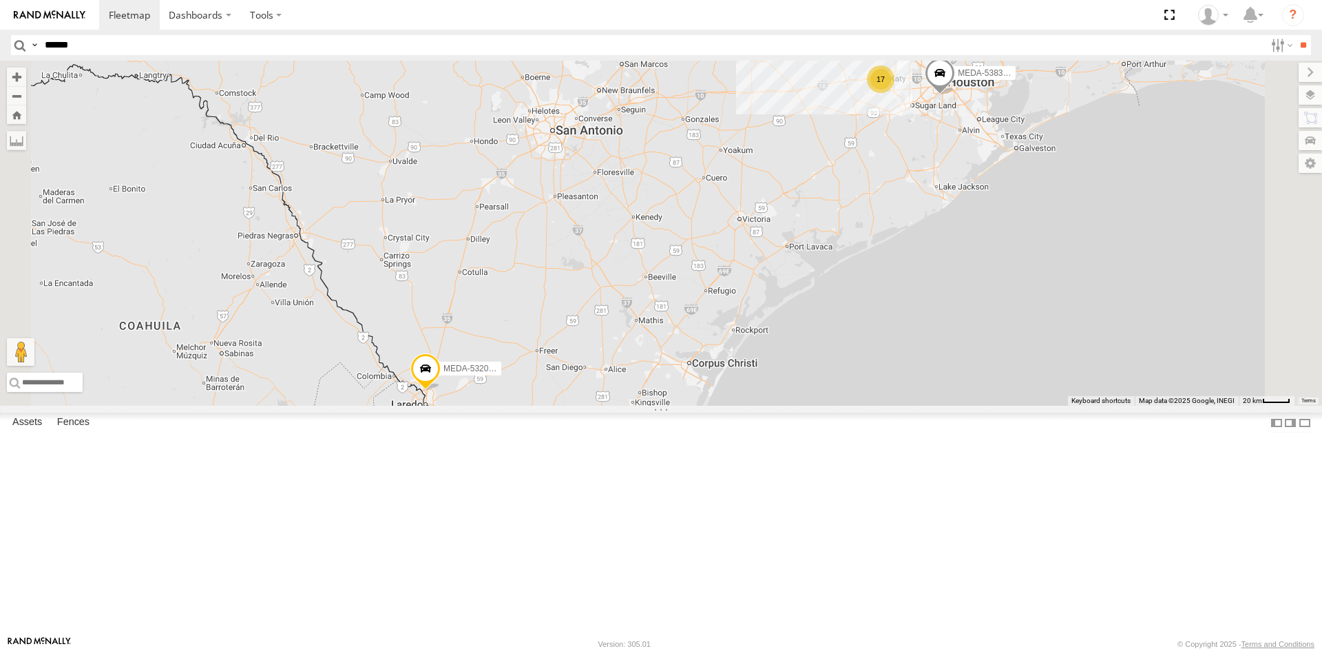
drag, startPoint x: 718, startPoint y: 487, endPoint x: 751, endPoint y: 519, distance: 45.8
click at [761, 406] on div "R-460513-Swing R-391879-Swing R-401591 MEDA-535204-Roll MEDA-538005-Swing MEDA-…" at bounding box center [661, 233] width 1322 height 345
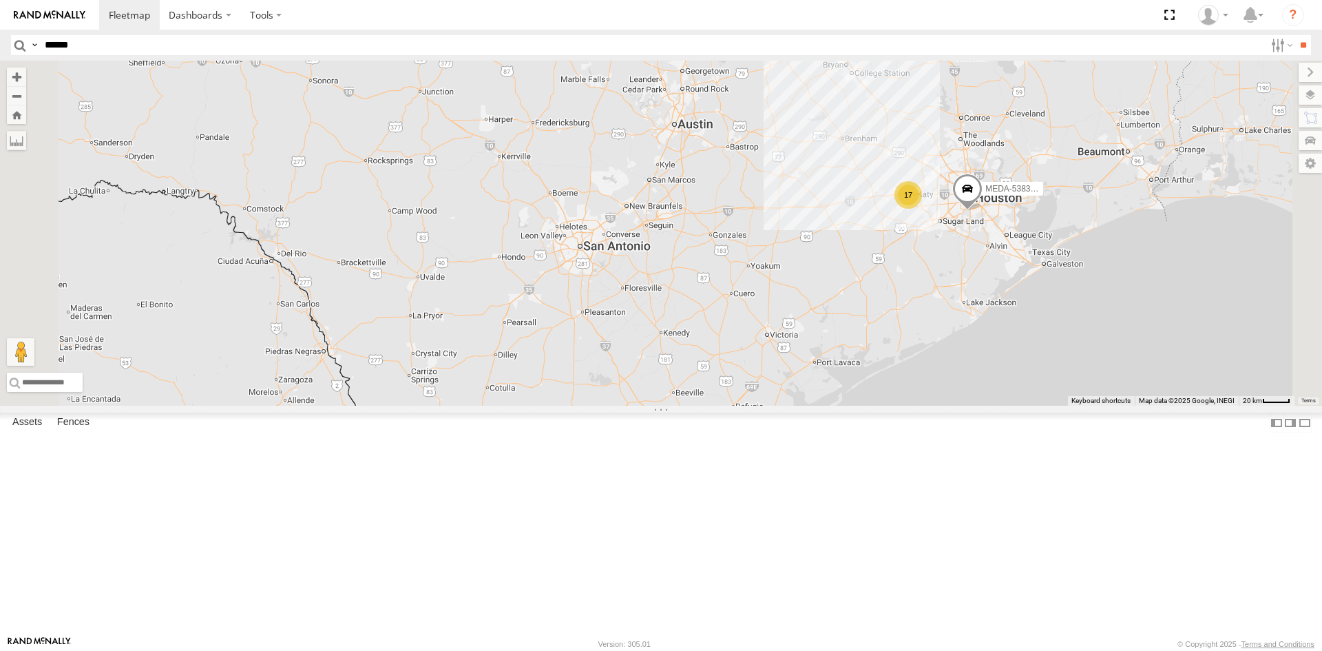
drag, startPoint x: 797, startPoint y: 496, endPoint x: 757, endPoint y: 529, distance: 51.4
click at [758, 406] on div "R-460513-Swing R-391879-Swing R-401591 MEDA-535204-Roll MEDA-538005-Swing MEDA-…" at bounding box center [661, 233] width 1322 height 345
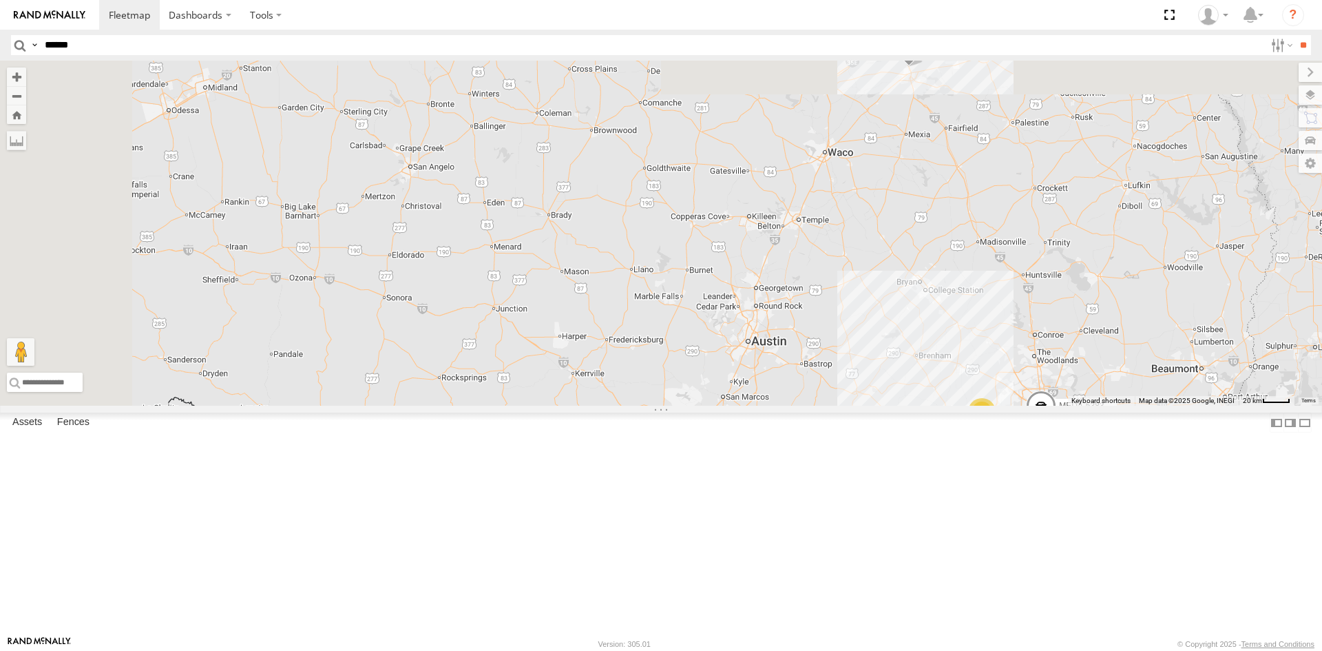
drag, startPoint x: 733, startPoint y: 469, endPoint x: 846, endPoint y: 650, distance: 213.8
click at [846, 650] on body "Dashboards ?" at bounding box center [661, 325] width 1322 height 651
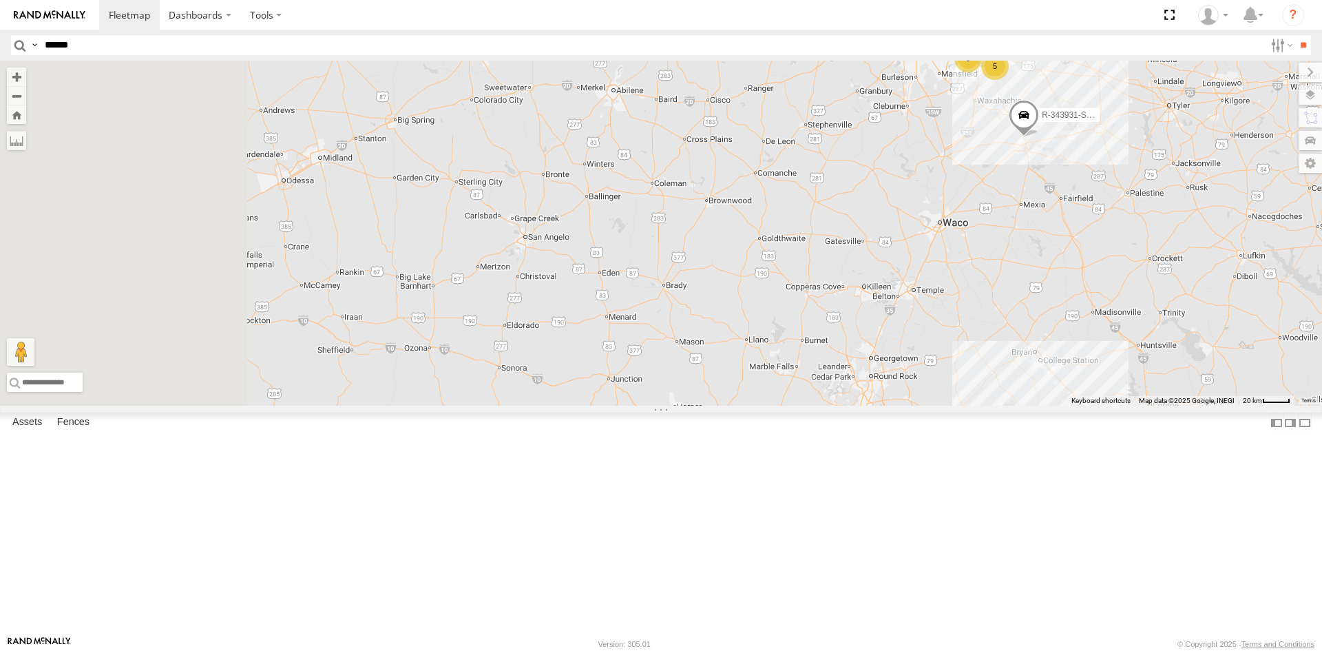
drag, startPoint x: 673, startPoint y: 516, endPoint x: 811, endPoint y: 598, distance: 160.2
click at [811, 406] on div "R-460513-Swing R-391879-Swing R-401591 MEDA-535204-Roll MEDA-538005-Swing MEDA-…" at bounding box center [661, 233] width 1322 height 345
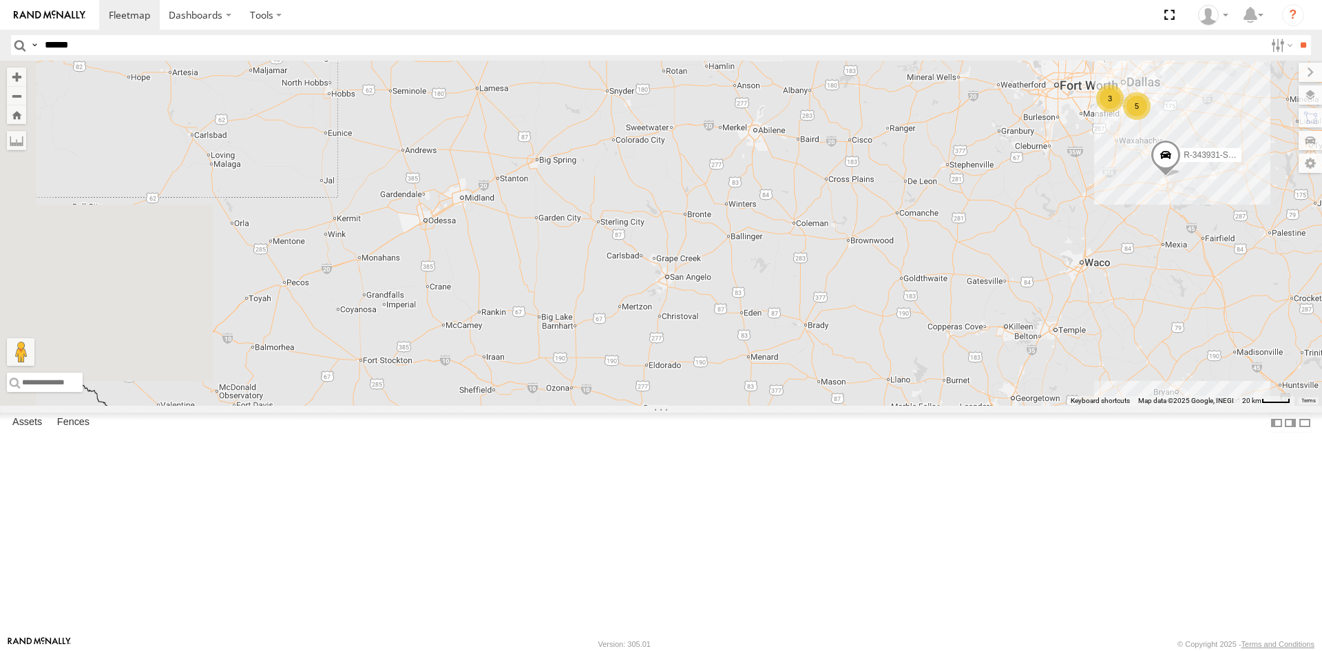
drag, startPoint x: 611, startPoint y: 398, endPoint x: 742, endPoint y: 427, distance: 133.3
click at [742, 406] on div "R-460513-Swing R-391879-Swing R-401591 MEDA-535204-Roll MEDA-538005-Swing MEDA-…" at bounding box center [661, 233] width 1322 height 345
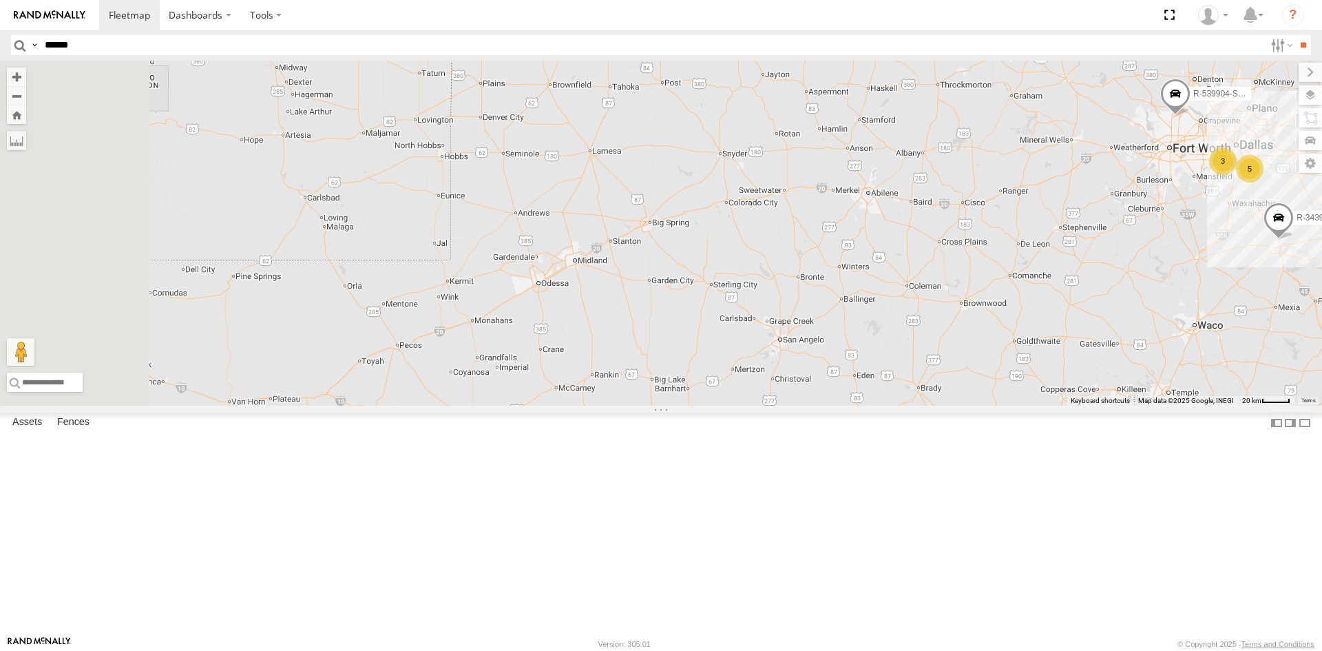
drag, startPoint x: 646, startPoint y: 382, endPoint x: 760, endPoint y: 448, distance: 132.0
click at [760, 406] on div "R-460513-Swing R-391879-Swing R-401591 MEDA-535204-Roll MEDA-538005-Swing MEDA-…" at bounding box center [661, 233] width 1322 height 345
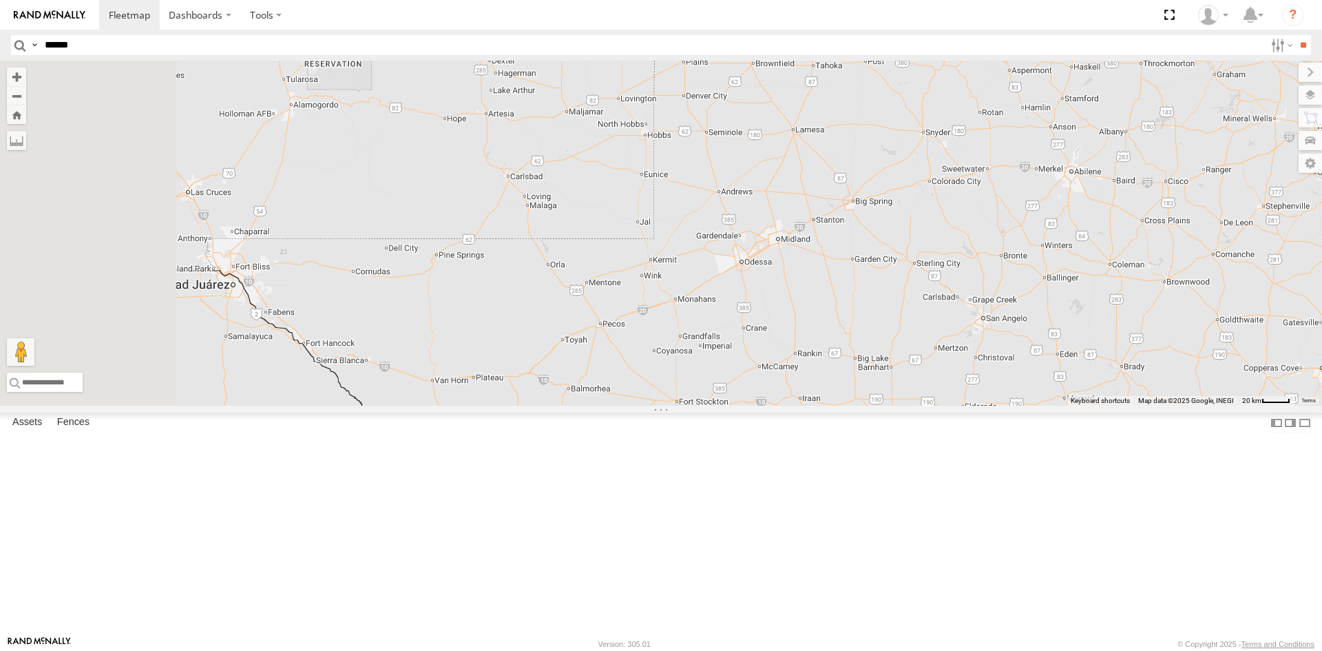
drag, startPoint x: 534, startPoint y: 415, endPoint x: 741, endPoint y: 395, distance: 208.2
click at [741, 395] on div "R-460513-Swing R-391879-Swing R-401591 MEDA-535204-Roll MEDA-538005-Swing MEDA-…" at bounding box center [661, 233] width 1322 height 345
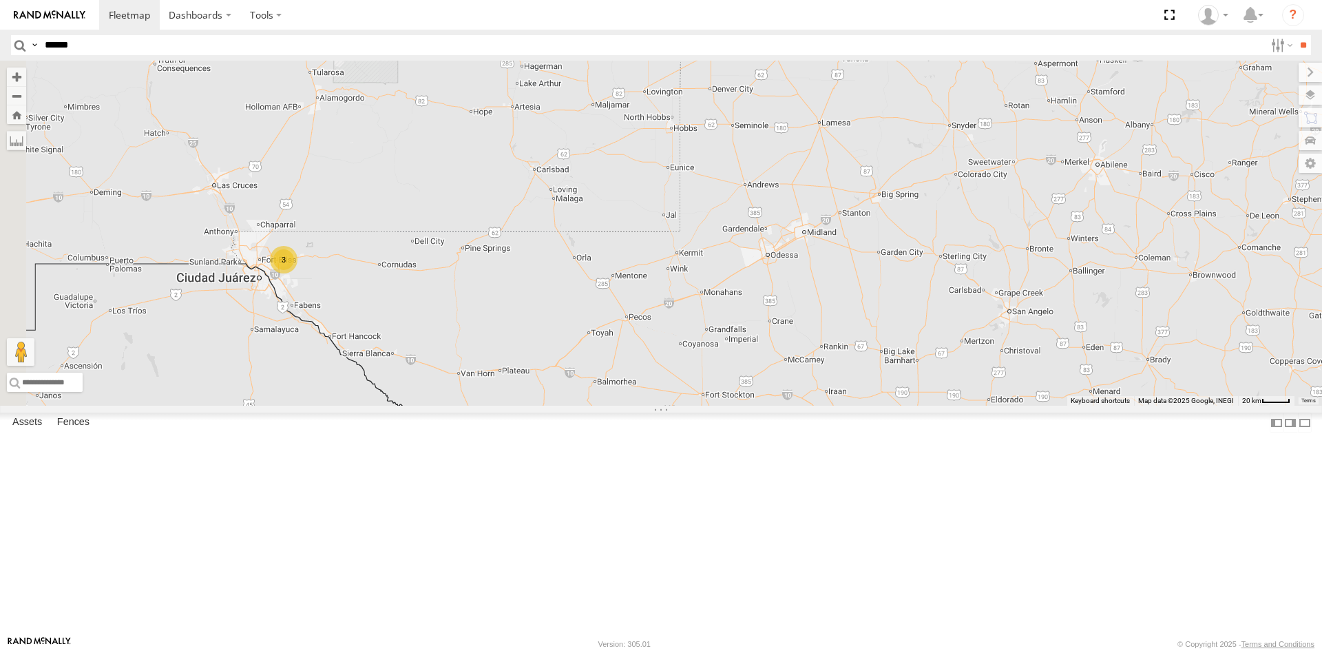
drag, startPoint x: 595, startPoint y: 424, endPoint x: 678, endPoint y: 412, distance: 84.1
click at [678, 406] on div "R-460513-Swing R-391879-Swing R-401591 MEDA-535204-Roll MEDA-538005-Swing MEDA-…" at bounding box center [661, 233] width 1322 height 345
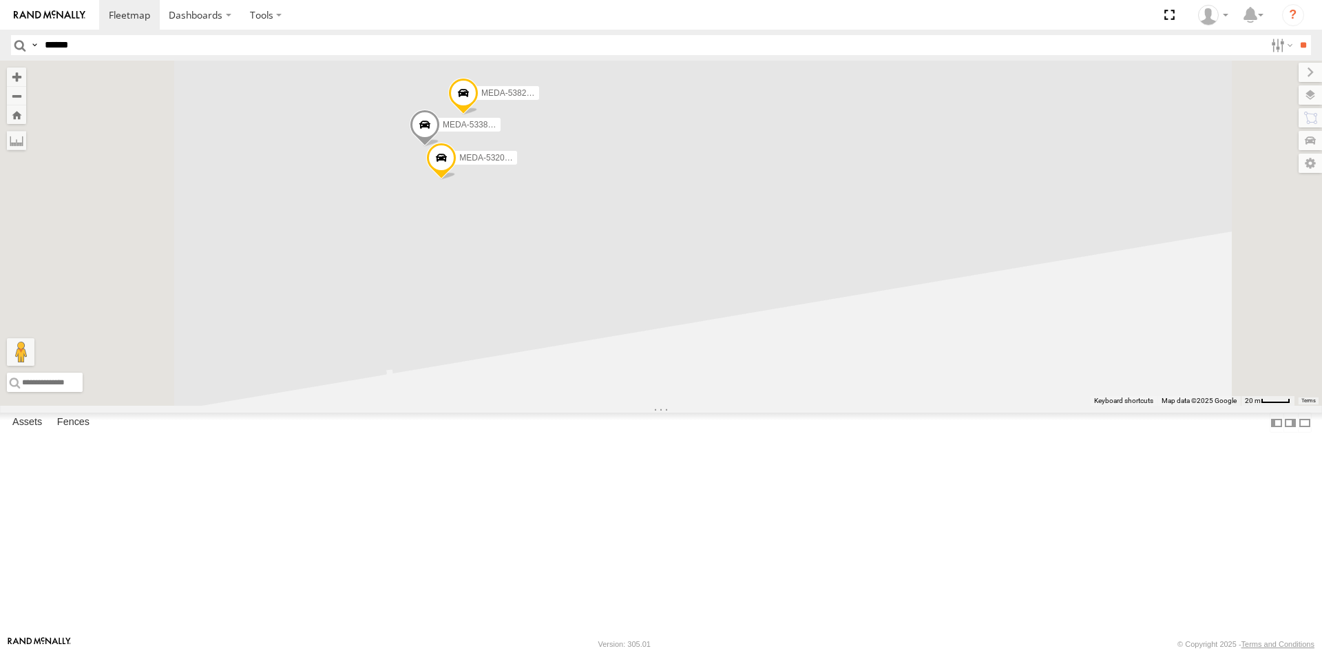
drag, startPoint x: 631, startPoint y: 315, endPoint x: 726, endPoint y: 463, distance: 175.9
click at [726, 406] on div "R-460513-Swing R-391879-Swing R-401591 MEDA-535204-Roll MEDA-538005-Swing MEDA-…" at bounding box center [661, 233] width 1322 height 345
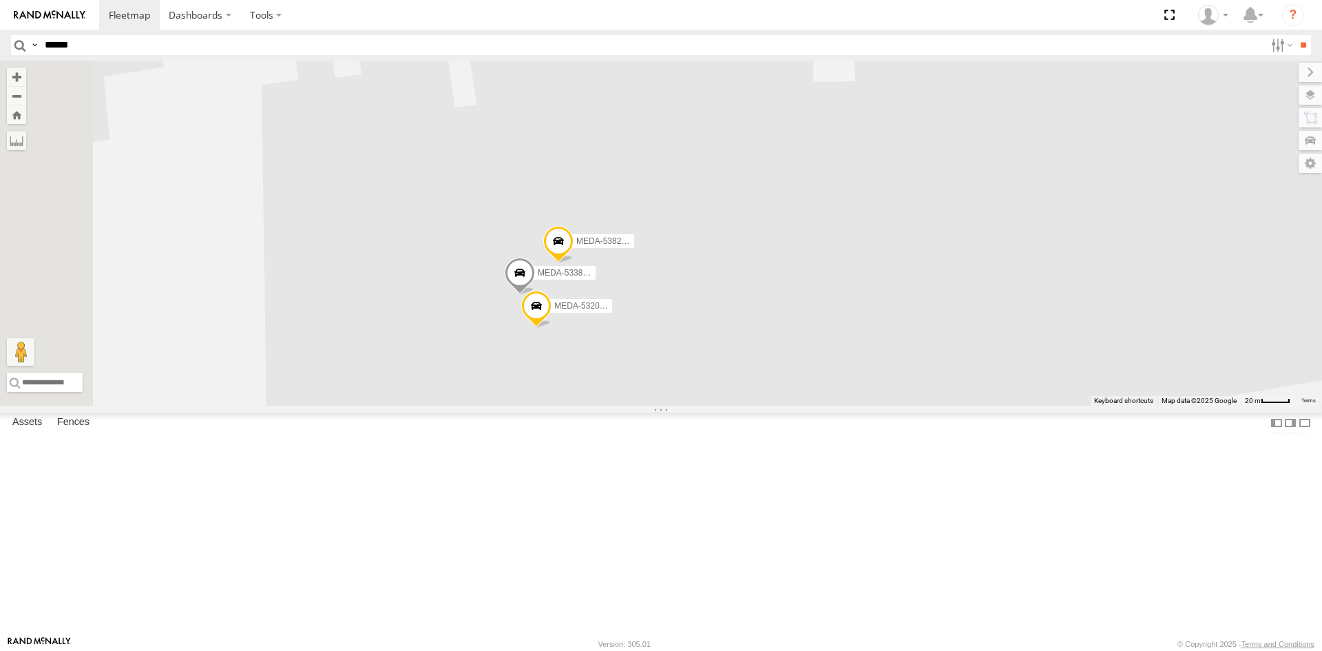
click at [672, 379] on div "R-460513-Swing R-391879-Swing R-401591 MEDA-535204-Roll MEDA-538005-Swing MEDA-…" at bounding box center [661, 233] width 1322 height 345
click at [535, 294] on span at bounding box center [520, 275] width 30 height 37
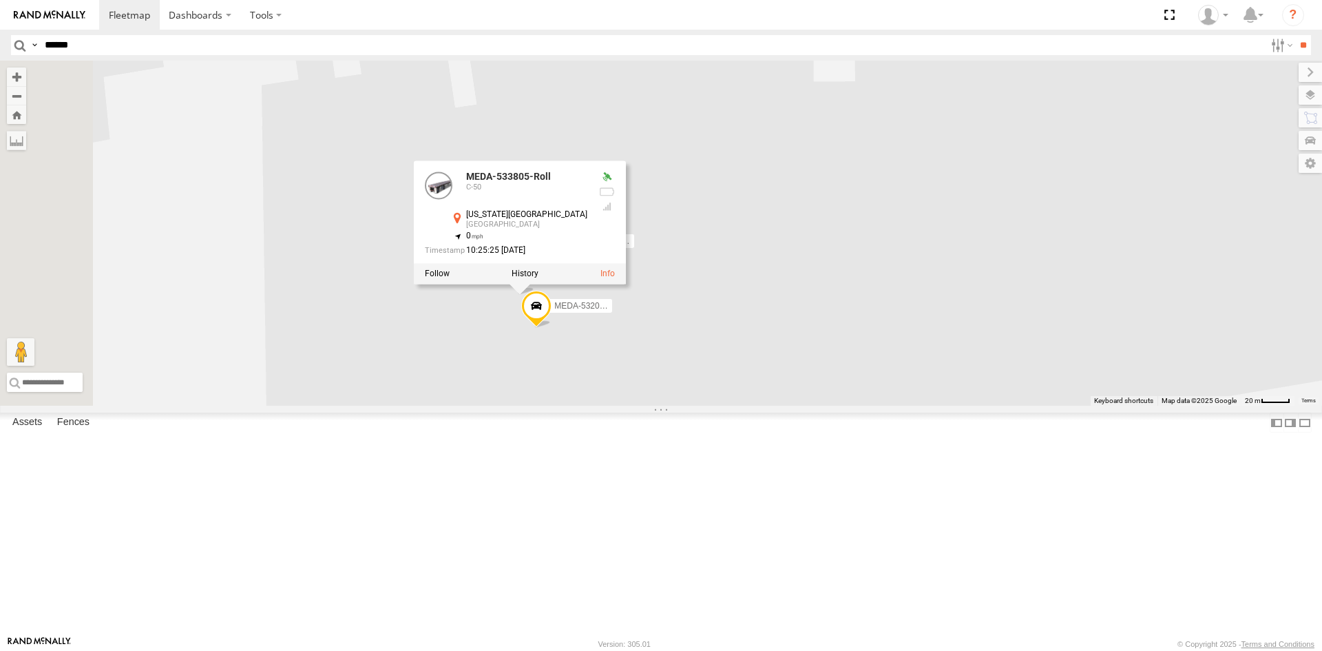
click at [757, 406] on div "R-460513-Swing R-391879-Swing R-401591 MEDA-535204-Roll MEDA-538005-Swing MEDA-…" at bounding box center [661, 233] width 1322 height 345
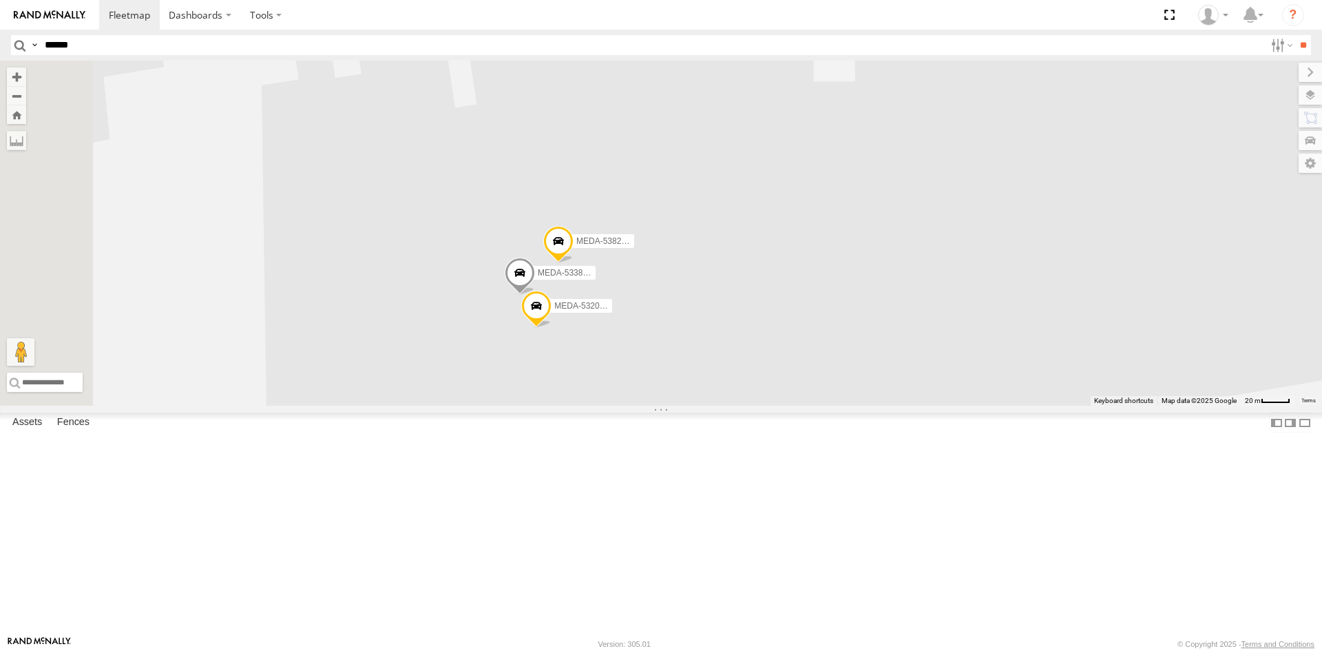
click at [552, 328] on span at bounding box center [536, 309] width 30 height 37
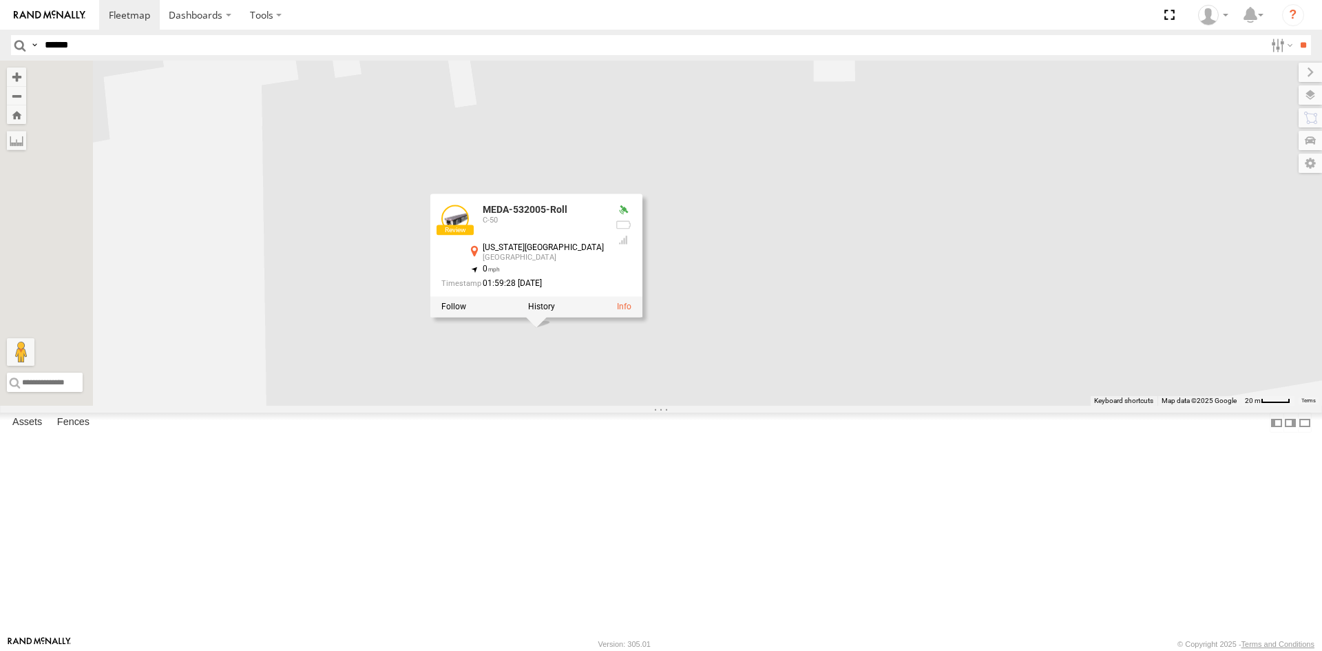
click at [916, 406] on div "R-460513-Swing R-391879-Swing R-401591 MEDA-535204-Roll MEDA-538005-Swing MEDA-…" at bounding box center [661, 233] width 1322 height 345
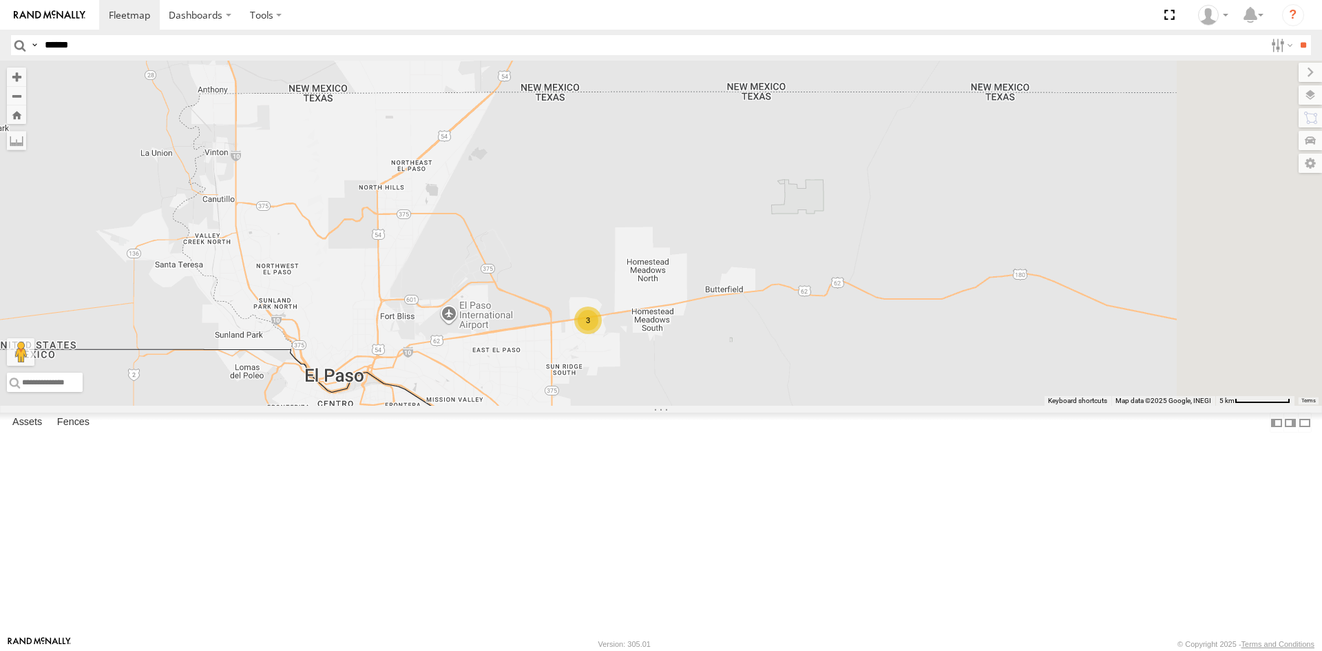
drag, startPoint x: 945, startPoint y: 521, endPoint x: 815, endPoint y: 492, distance: 134.0
click at [815, 406] on div "R-460513-Swing R-391879-Swing R-401591 MEDA-535204-Roll MEDA-538005-Swing MEDA-…" at bounding box center [661, 233] width 1322 height 345
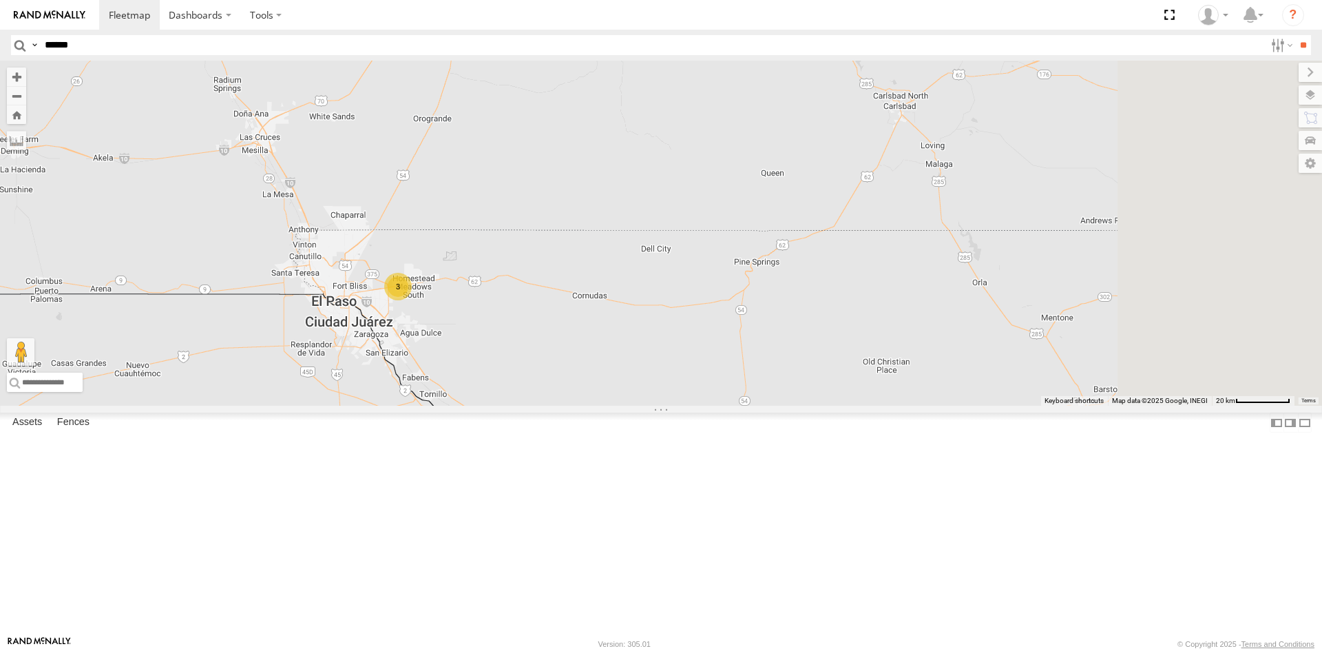
drag, startPoint x: 906, startPoint y: 518, endPoint x: 643, endPoint y: 443, distance: 273.5
click at [643, 406] on div "R-460513-Swing R-391879-Swing R-401591 MEDA-535204-Roll MEDA-538005-Swing MEDA-…" at bounding box center [661, 233] width 1322 height 345
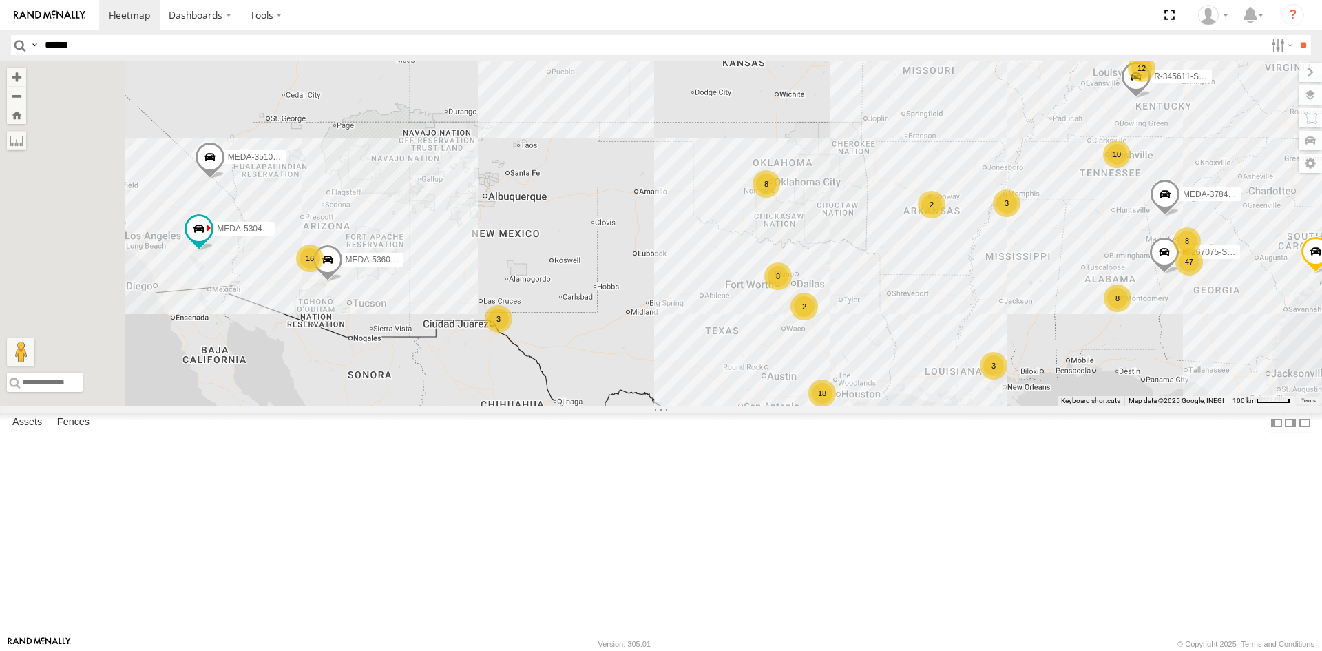
drag, startPoint x: 651, startPoint y: 448, endPoint x: 717, endPoint y: 447, distance: 66.8
click at [717, 406] on div "R-460513-Swing R-391879-Swing R-401591 MEDA-535204-Roll MEDA-538005-Swing MEDA-…" at bounding box center [661, 233] width 1322 height 345
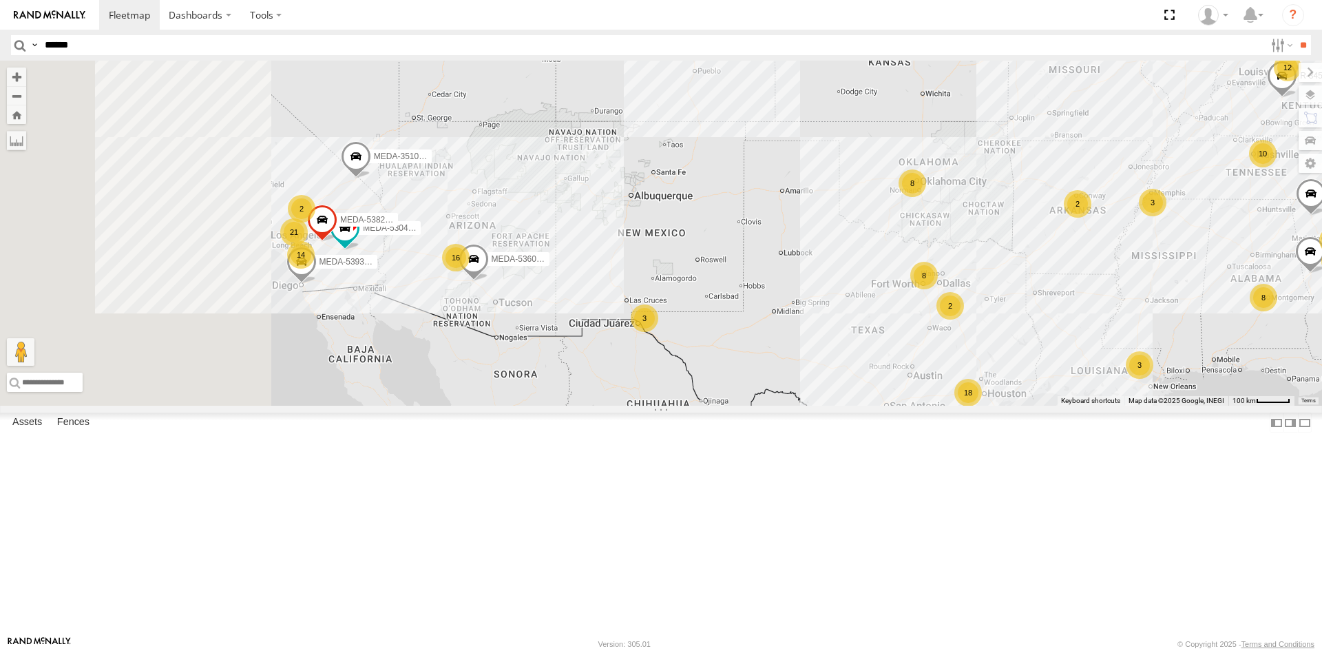
drag, startPoint x: 671, startPoint y: 468, endPoint x: 805, endPoint y: 470, distance: 134.3
click at [805, 406] on div "R-460513-Swing R-391879-Swing R-401591 MEDA-535204-Roll MEDA-538005-Swing MEDA-…" at bounding box center [661, 233] width 1322 height 345
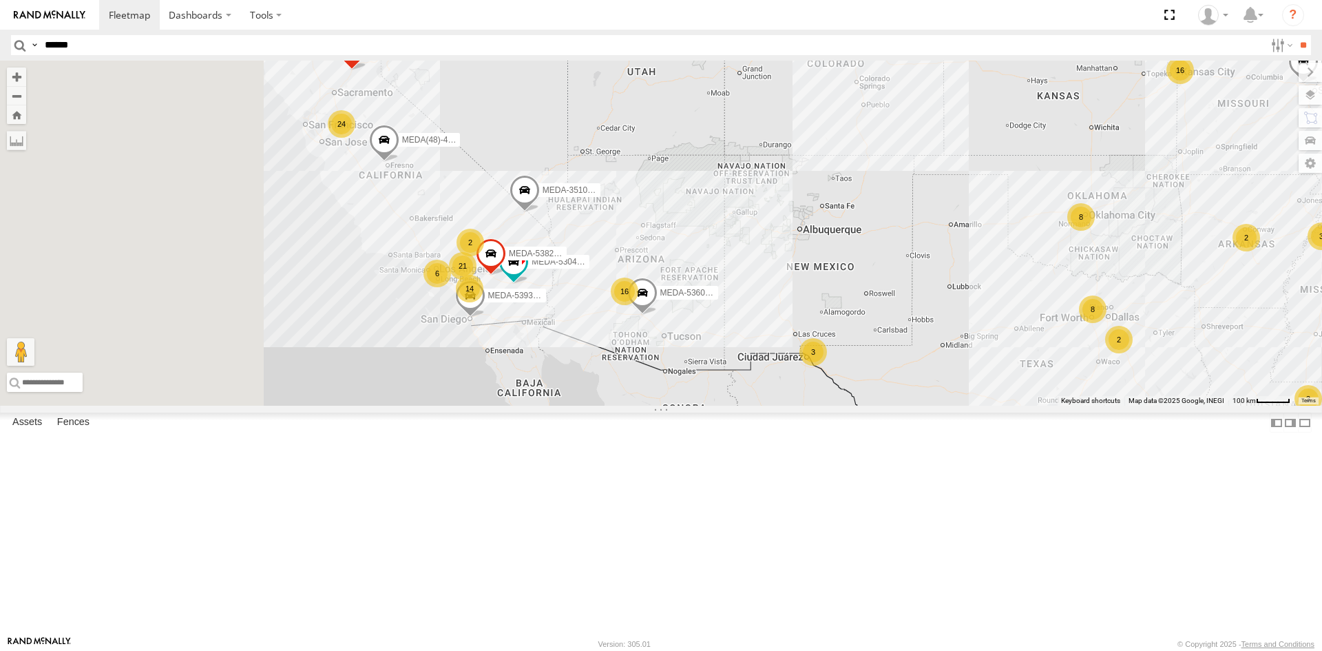
drag, startPoint x: 583, startPoint y: 450, endPoint x: 779, endPoint y: 492, distance: 200.7
click at [779, 406] on div "R-460513-Swing R-391879-Swing R-401591 MEDA-535204-Roll MEDA-538005-Swing MEDA-…" at bounding box center [661, 233] width 1322 height 345
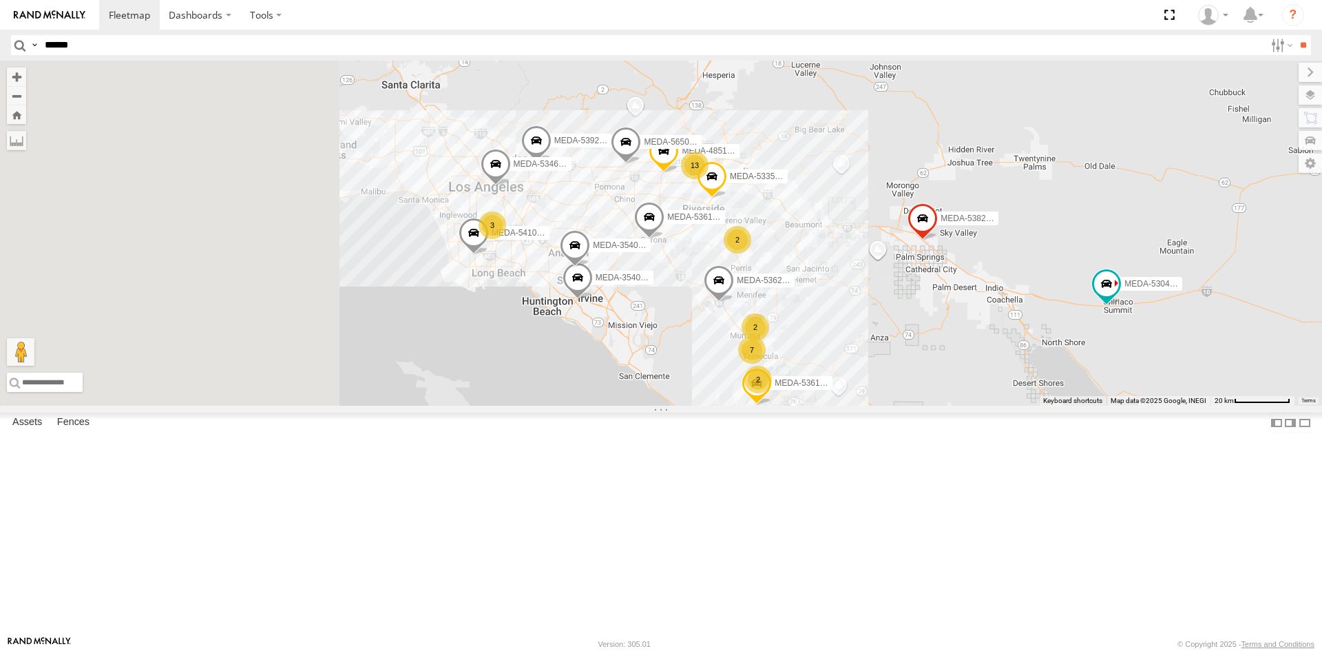
drag, startPoint x: 579, startPoint y: 408, endPoint x: 792, endPoint y: 428, distance: 213.6
click at [792, 406] on div "R-460513-Swing R-391879-Swing R-401591 MEDA-535204-Roll MEDA-538005-Swing MEDA-…" at bounding box center [661, 233] width 1322 height 345
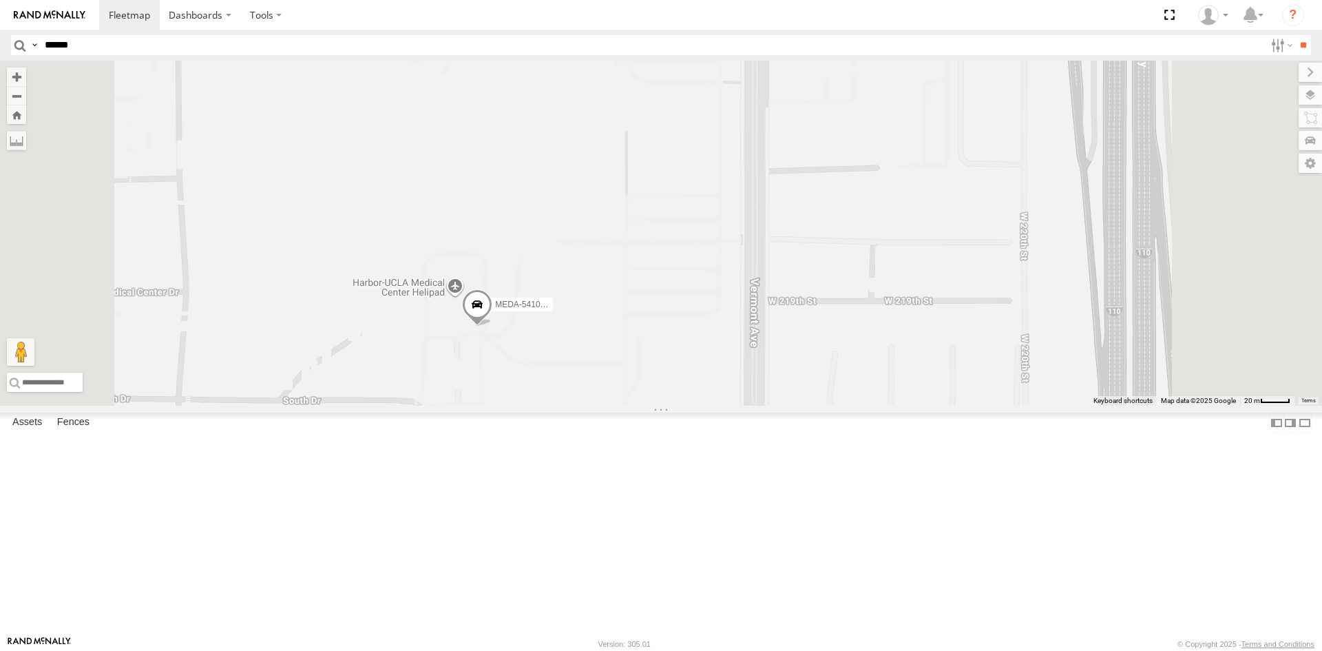
click at [492, 326] on span at bounding box center [477, 307] width 30 height 37
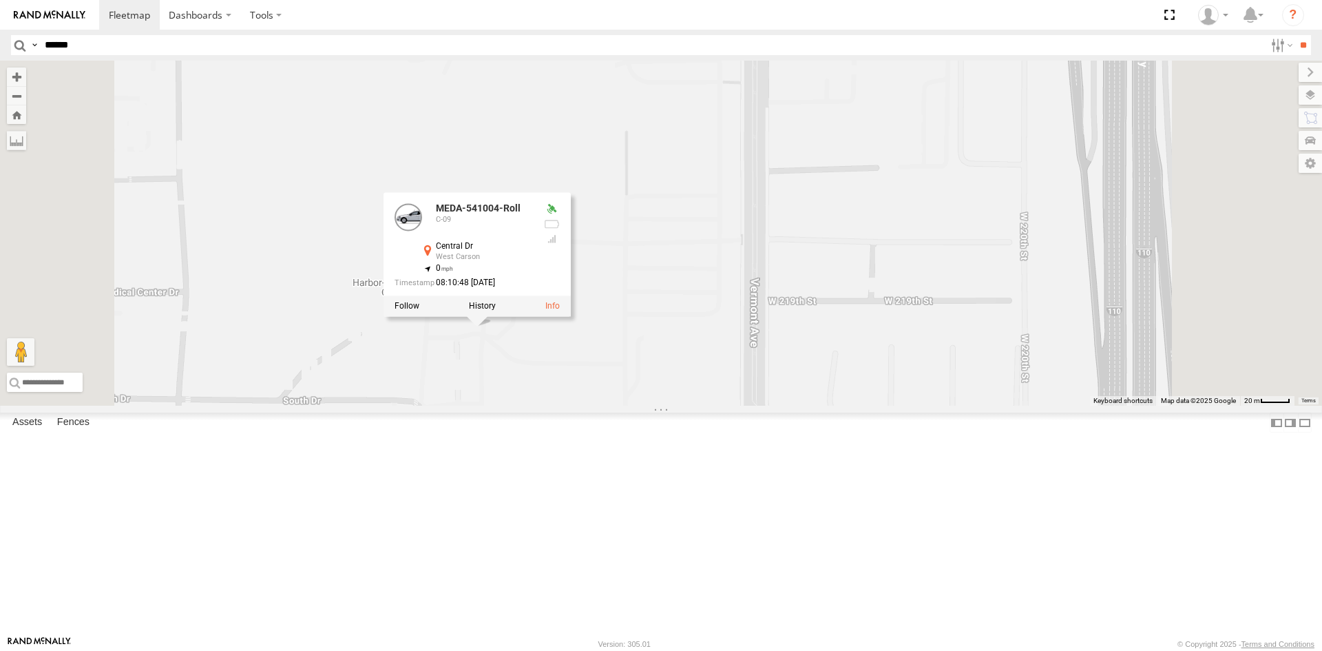
click at [674, 406] on div "R-460513-Swing R-391879-Swing R-401591 MEDA-535204-Roll MEDA-538005-Swing MEDA-…" at bounding box center [661, 233] width 1322 height 345
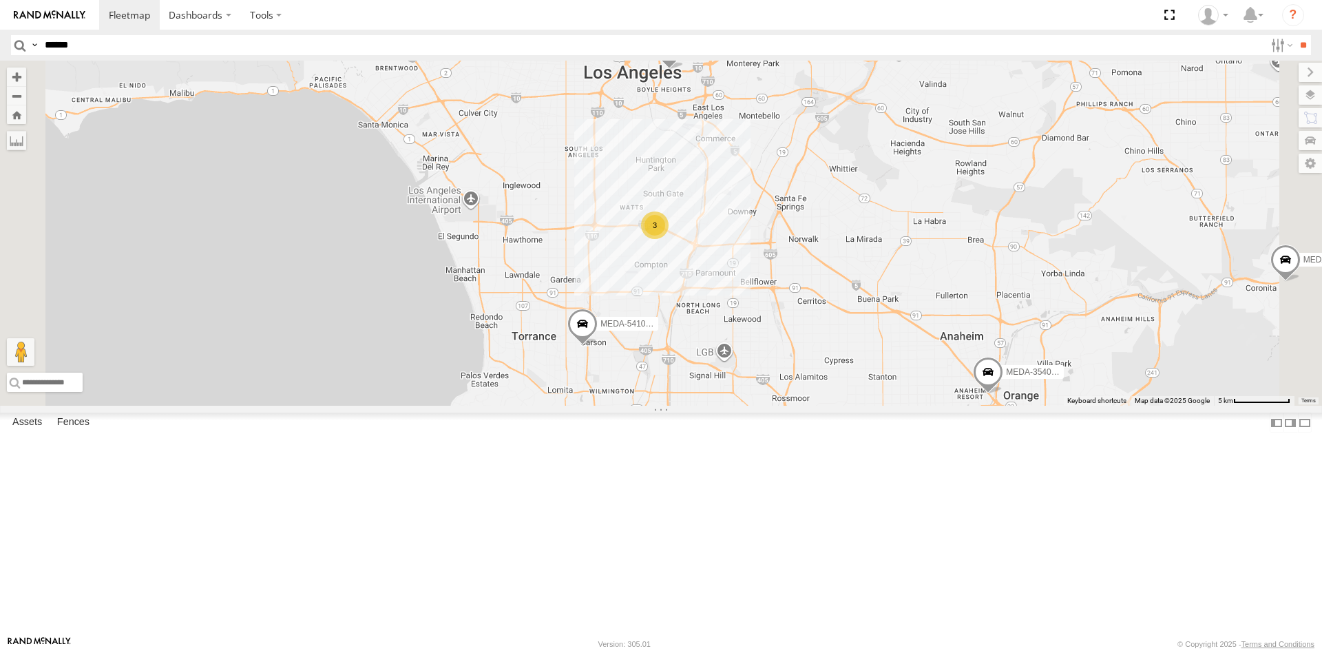
drag, startPoint x: 903, startPoint y: 401, endPoint x: 671, endPoint y: 444, distance: 236.6
click at [671, 406] on div "R-460513-Swing R-391879-Swing R-401591 MEDA-535204-Roll MEDA-538005-Swing MEDA-…" at bounding box center [661, 233] width 1322 height 345
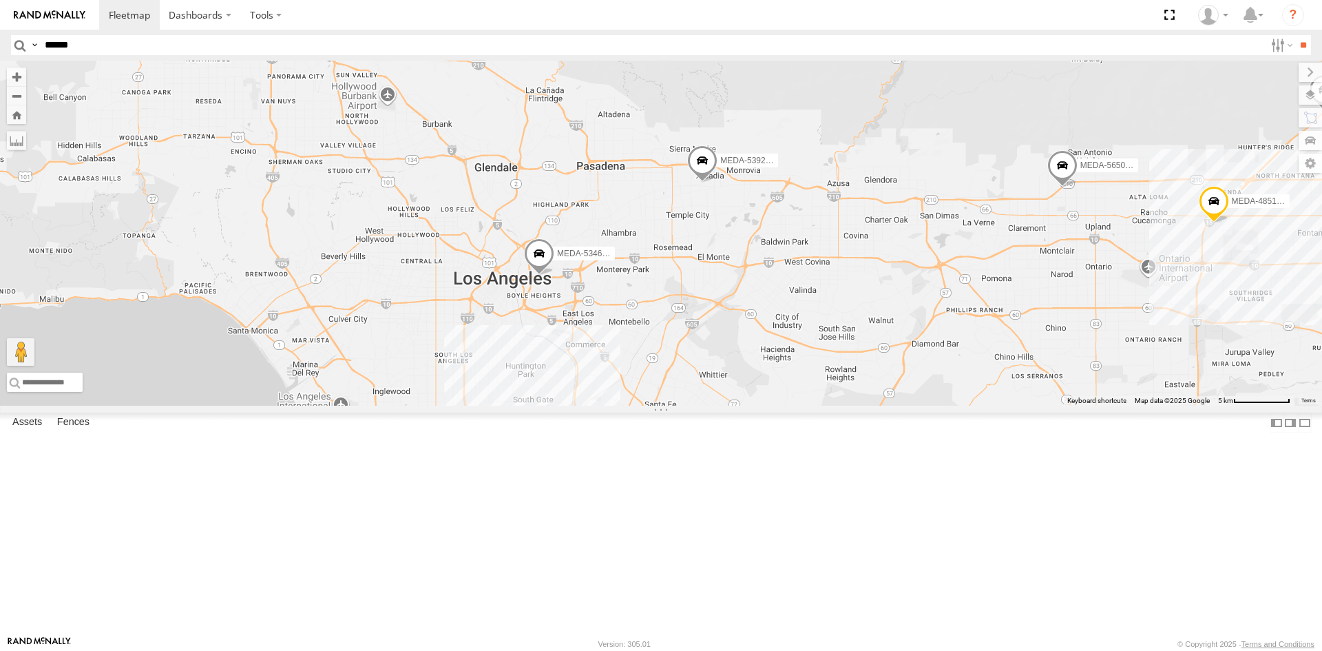
drag, startPoint x: 690, startPoint y: 437, endPoint x: 749, endPoint y: 512, distance: 95.6
click at [749, 406] on div "R-460513-Swing R-391879-Swing R-401591 MEDA-535204-Roll MEDA-538005-Swing MEDA-…" at bounding box center [661, 233] width 1322 height 345
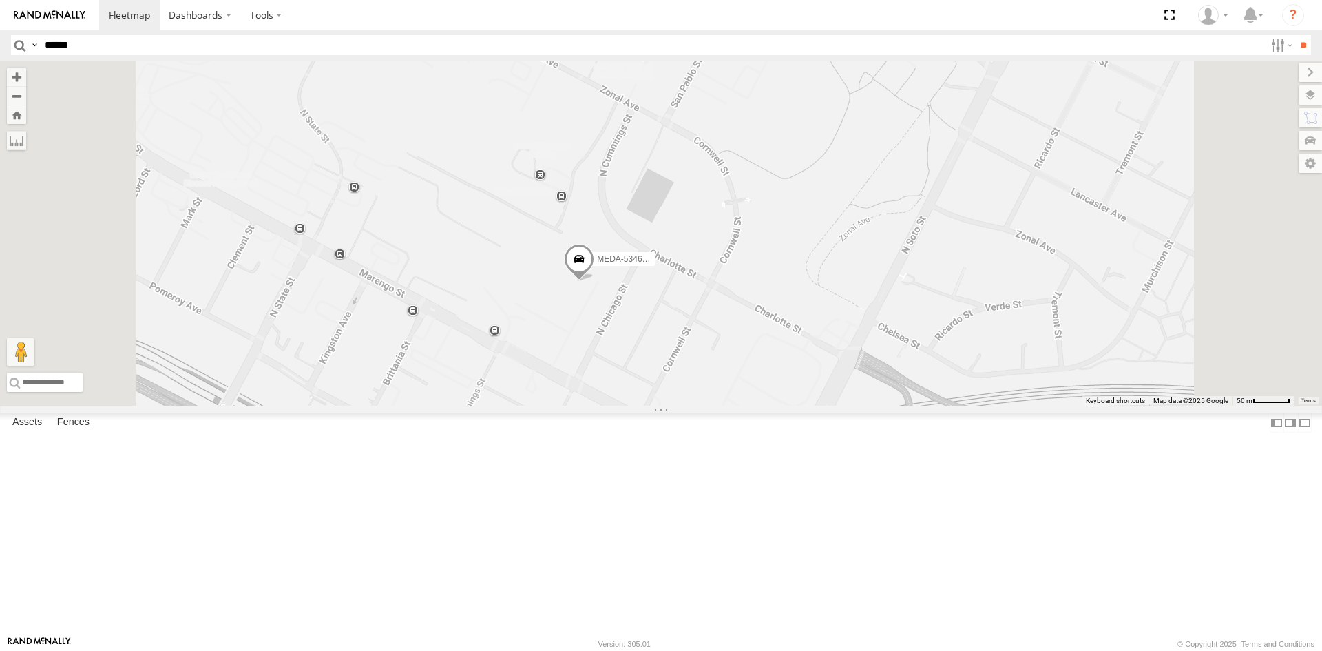
drag, startPoint x: 727, startPoint y: 420, endPoint x: 717, endPoint y: 441, distance: 23.7
click at [717, 406] on div "R-460513-Swing R-391879-Swing R-401591 MEDA-535204-Roll MEDA-538005-Swing MEDA-…" at bounding box center [661, 233] width 1322 height 345
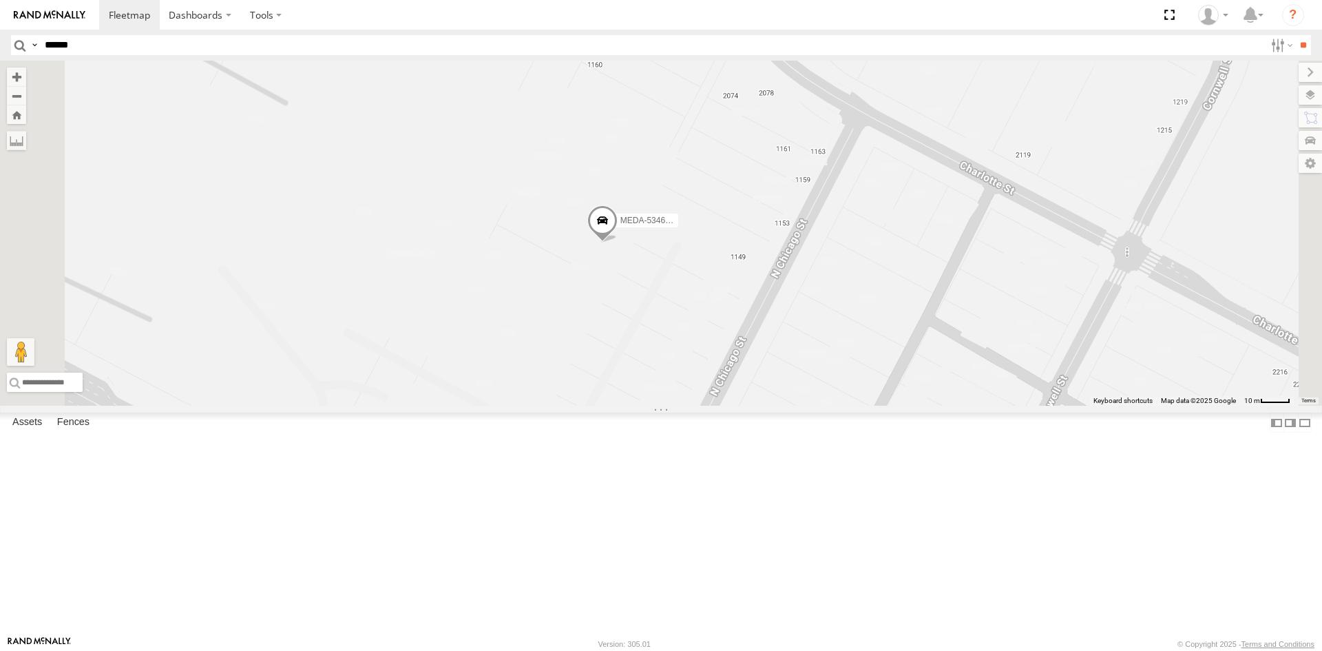
click at [618, 242] on span at bounding box center [602, 223] width 30 height 37
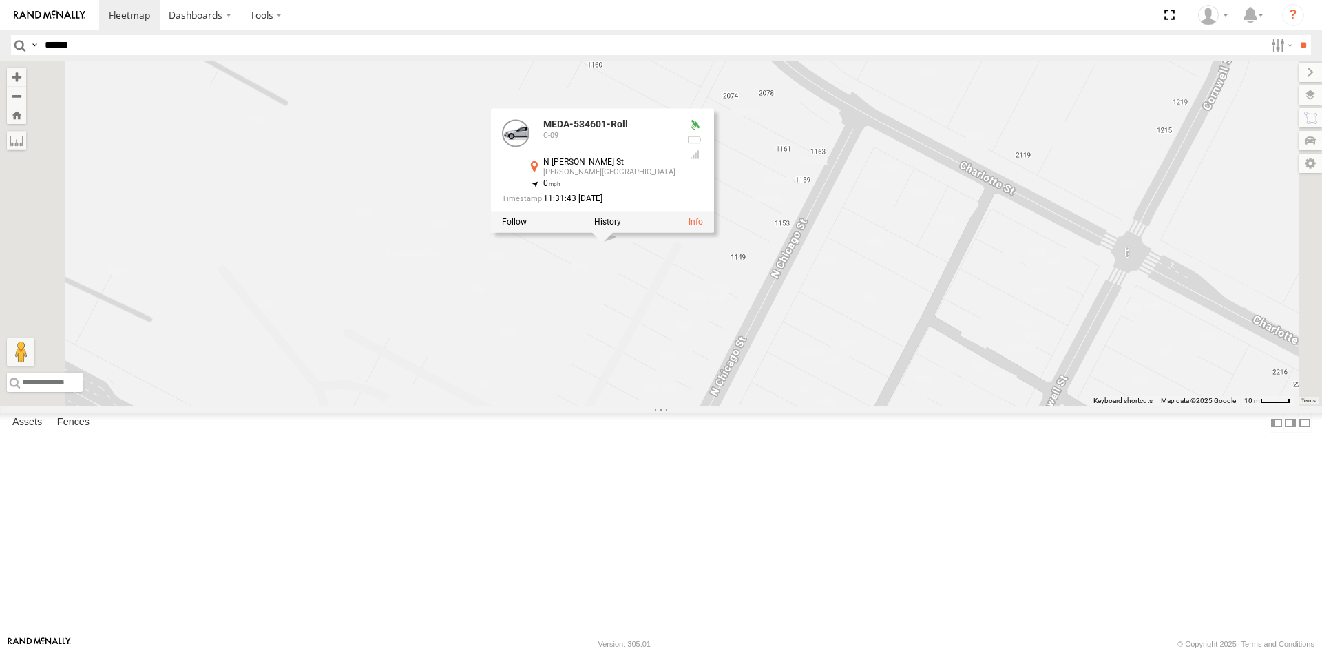
click at [765, 390] on div "R-460513-Swing R-391879-Swing R-401591 MEDA-535204-Roll MEDA-538005-Swing MEDA-…" at bounding box center [661, 233] width 1322 height 345
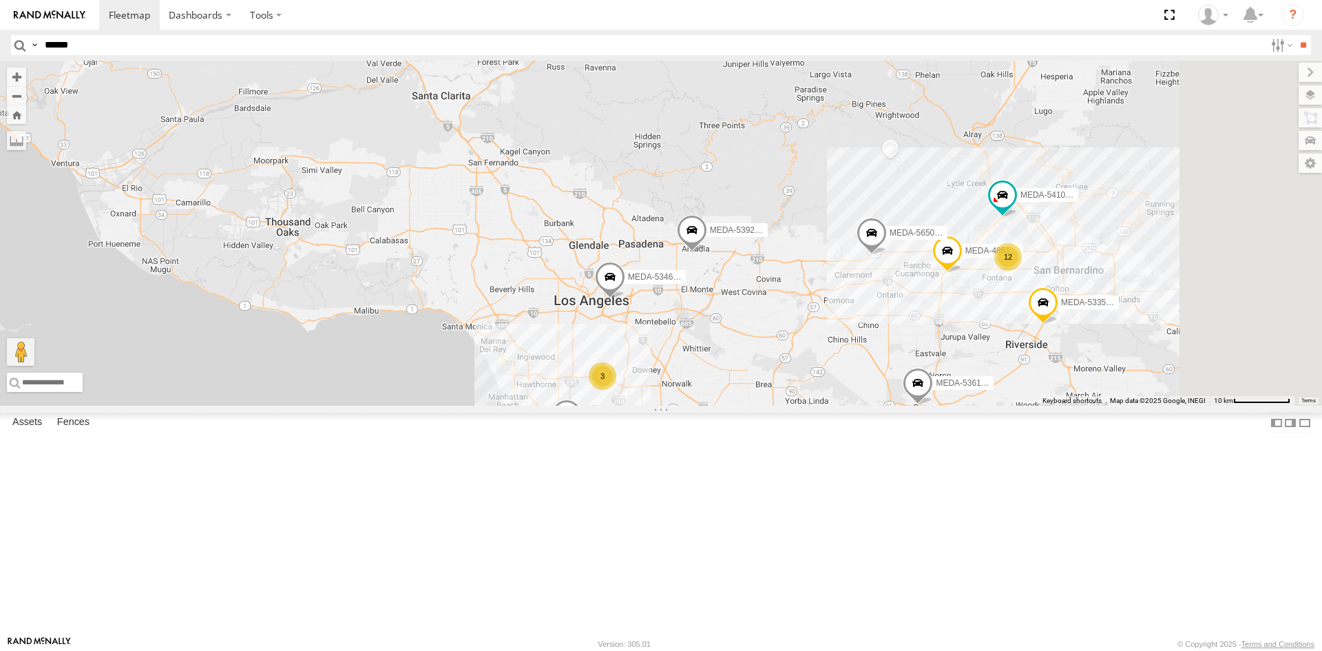
drag, startPoint x: 1020, startPoint y: 479, endPoint x: 839, endPoint y: 468, distance: 181.5
click at [839, 406] on div "R-460513-Swing R-391879-Swing R-401591 MEDA-535204-Roll MEDA-538005-Swing MEDA-…" at bounding box center [661, 233] width 1322 height 345
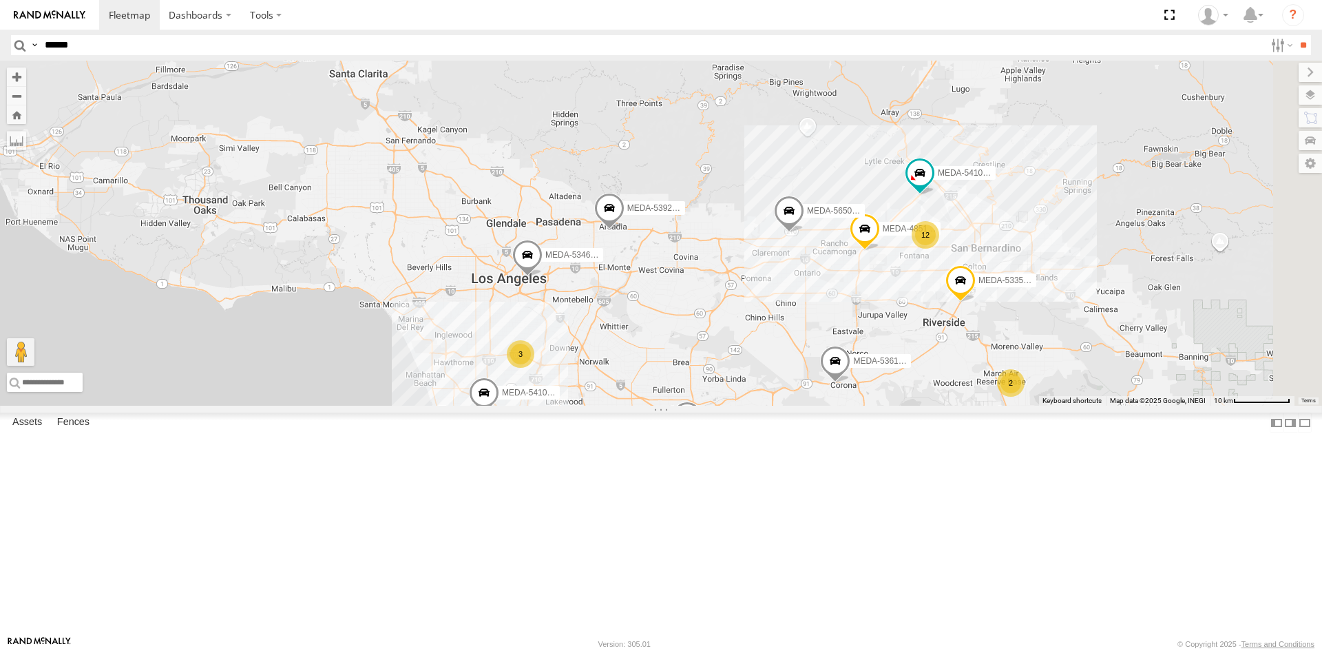
drag, startPoint x: 772, startPoint y: 519, endPoint x: 783, endPoint y: 496, distance: 25.3
click at [782, 406] on div "R-460513-Swing R-391879-Swing R-401591 MEDA-535204-Roll MEDA-538005-Swing MEDA-…" at bounding box center [661, 233] width 1322 height 345
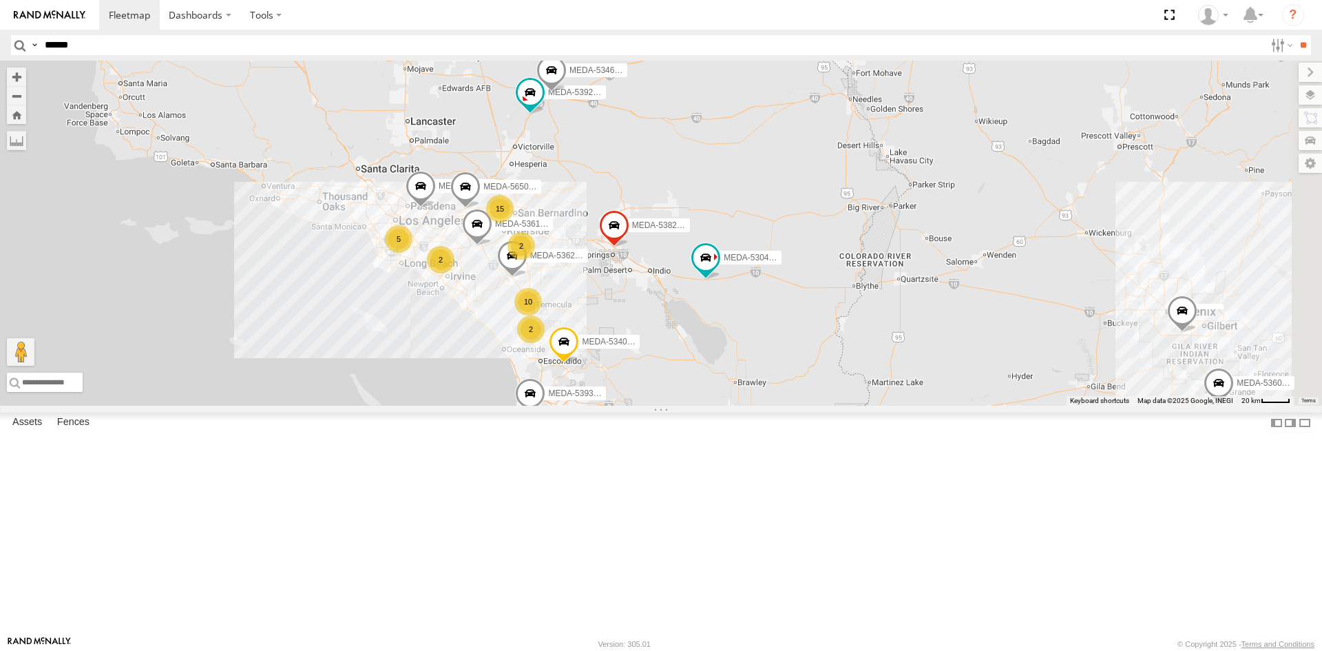
drag, startPoint x: 876, startPoint y: 518, endPoint x: 722, endPoint y: 452, distance: 167.2
click at [579, 363] on span at bounding box center [564, 344] width 30 height 37
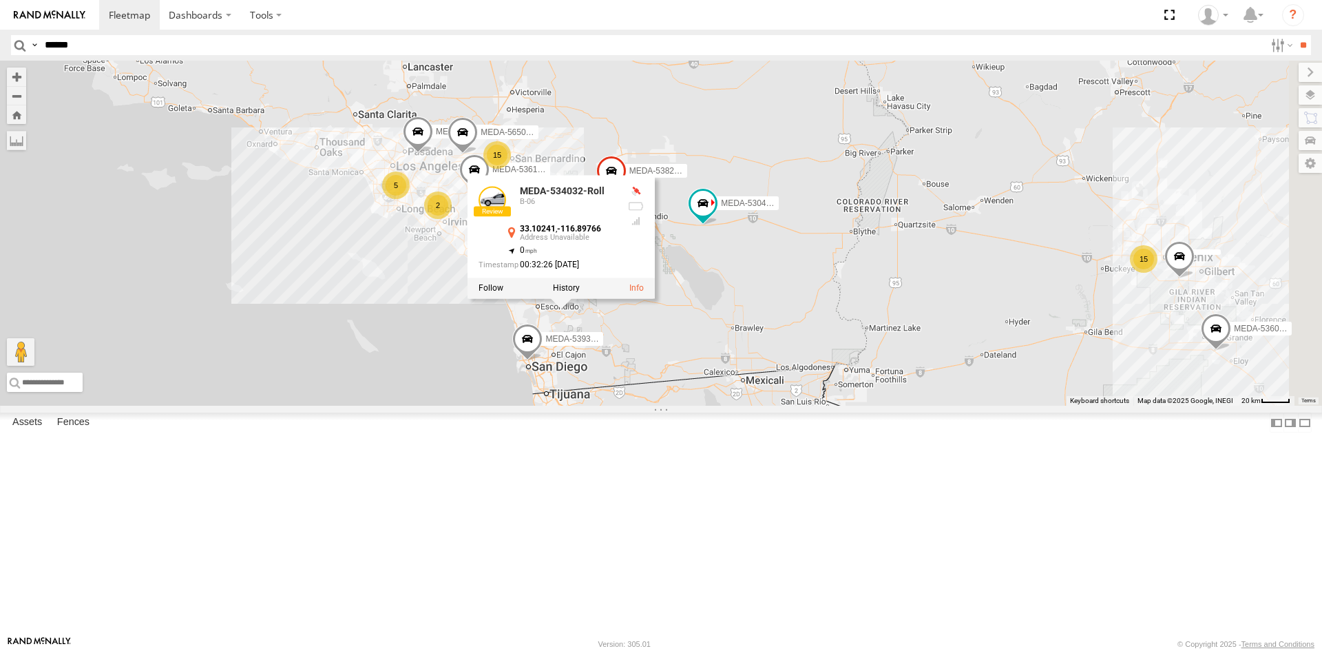
drag, startPoint x: 710, startPoint y: 529, endPoint x: 731, endPoint y: 483, distance: 50.8
click at [731, 406] on div "R-460513-Swing R-391879-Swing R-401591 MEDA-535204-Roll MEDA-538005-Swing MEDA-…" at bounding box center [661, 233] width 1322 height 345
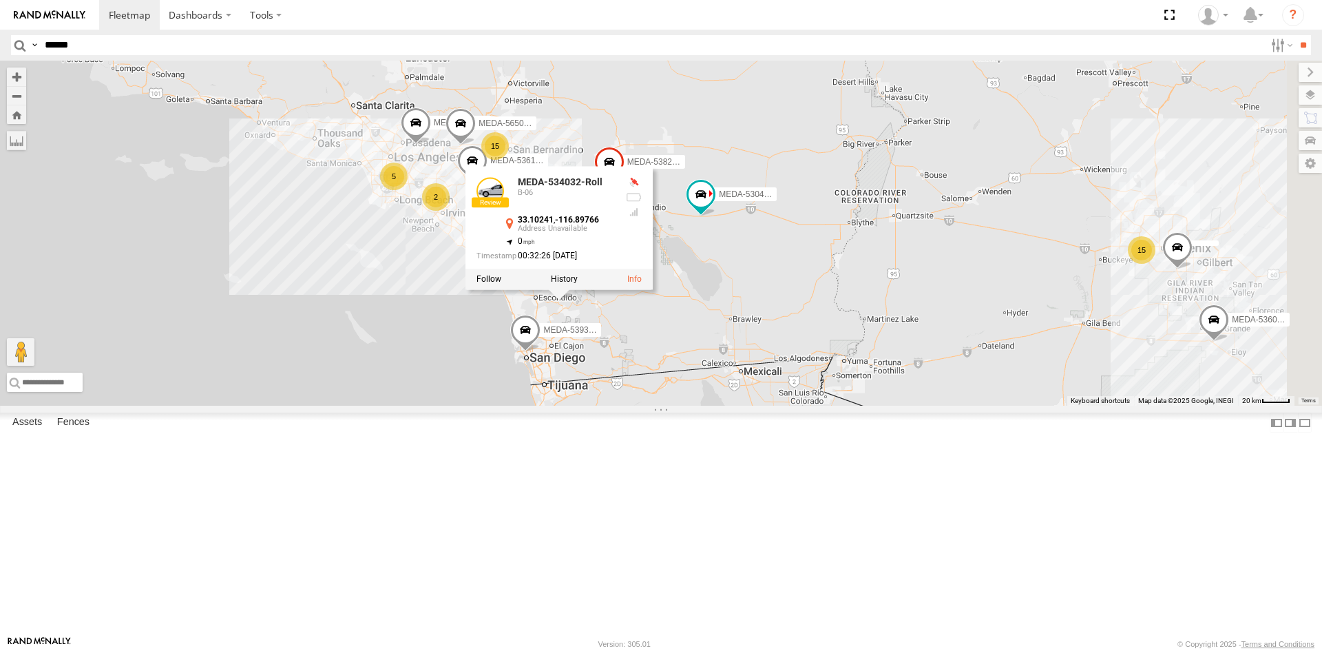
click at [814, 406] on div "R-460513-Swing R-391879-Swing R-401591 MEDA-535204-Roll MEDA-538005-Swing MEDA-…" at bounding box center [661, 233] width 1322 height 345
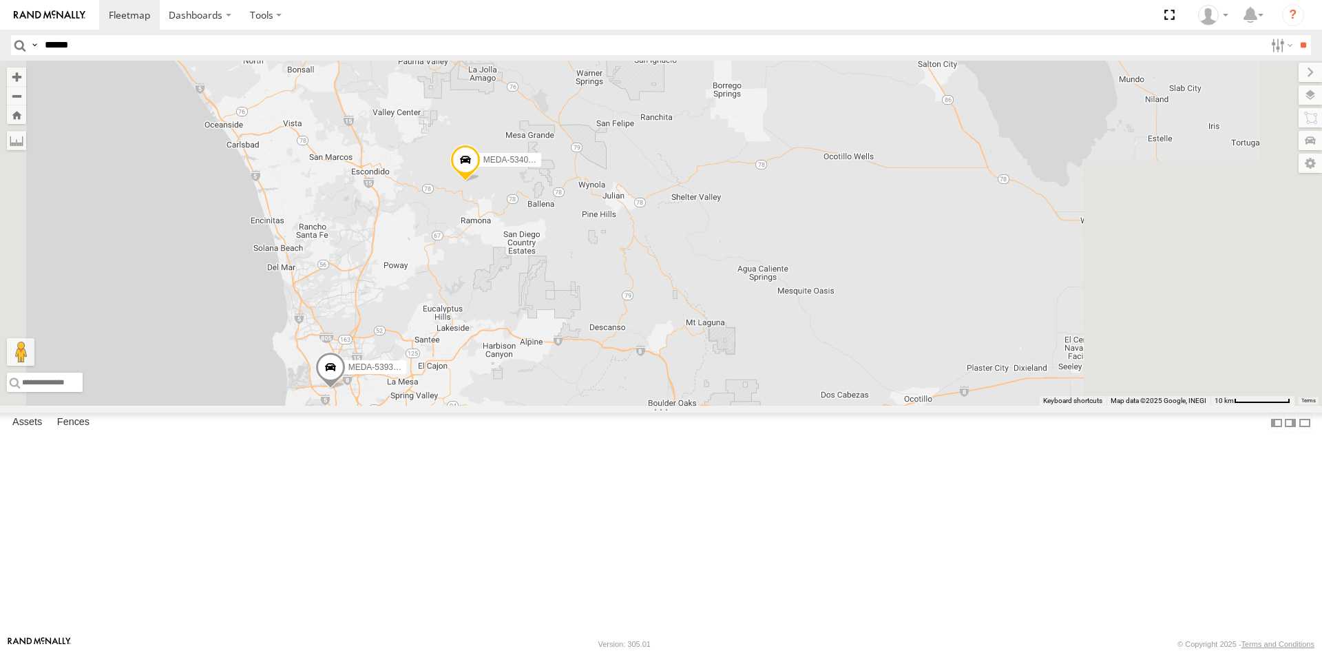
drag, startPoint x: 816, startPoint y: 454, endPoint x: 676, endPoint y: 412, distance: 146.0
click at [676, 406] on div "R-460513-Swing R-391879-Swing R-401591 MEDA-535204-Roll MEDA-538005-Swing MEDA-…" at bounding box center [661, 233] width 1322 height 345
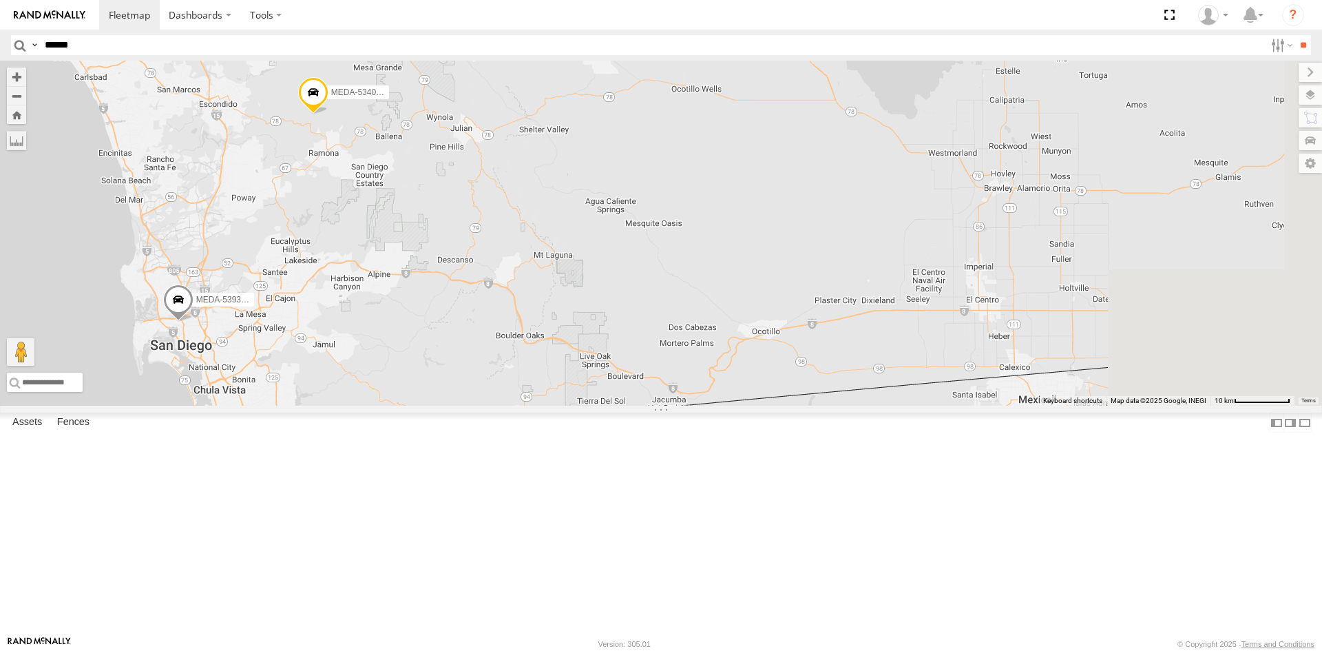
drag, startPoint x: 1155, startPoint y: 570, endPoint x: 1004, endPoint y: 507, distance: 164.2
click at [1004, 406] on div "R-460513-Swing R-391879-Swing R-401591 MEDA-535204-Roll MEDA-538005-Swing MEDA-…" at bounding box center [661, 233] width 1322 height 345
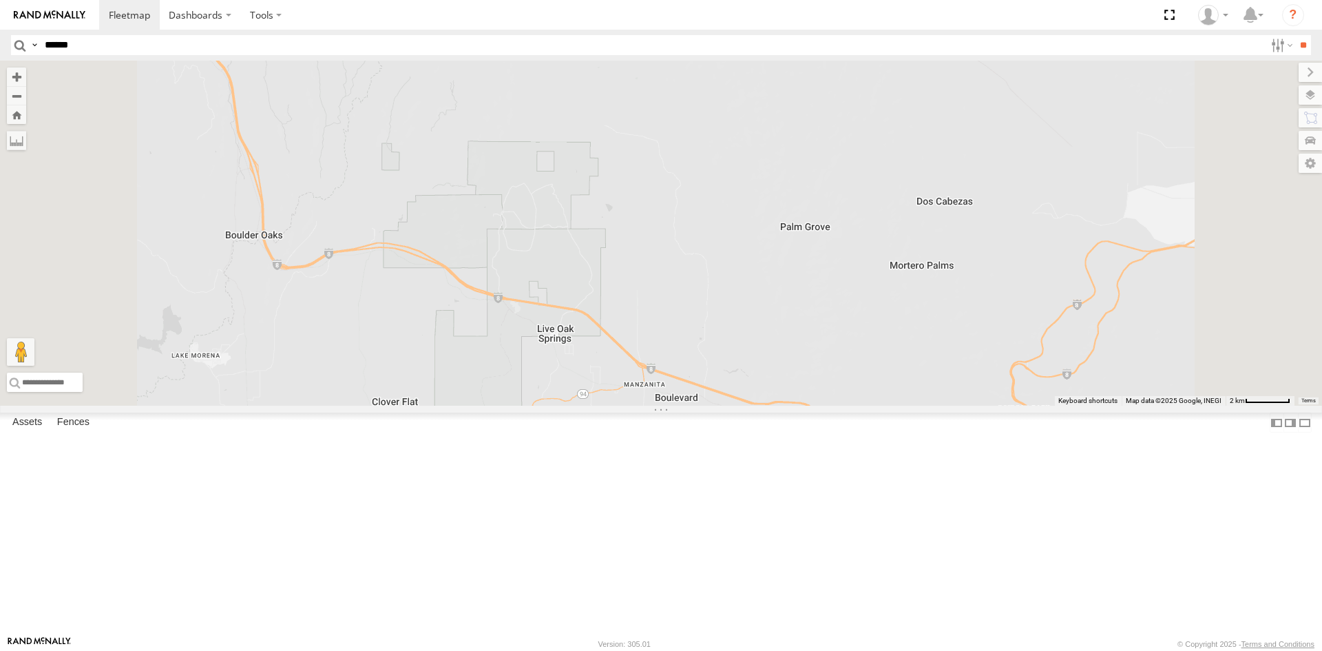
drag, startPoint x: 854, startPoint y: 505, endPoint x: 751, endPoint y: 483, distance: 105.6
click at [751, 406] on div "R-460513-Swing R-391879-Swing R-401591 MEDA-535204-Roll MEDA-538005-Swing MEDA-…" at bounding box center [661, 233] width 1322 height 345
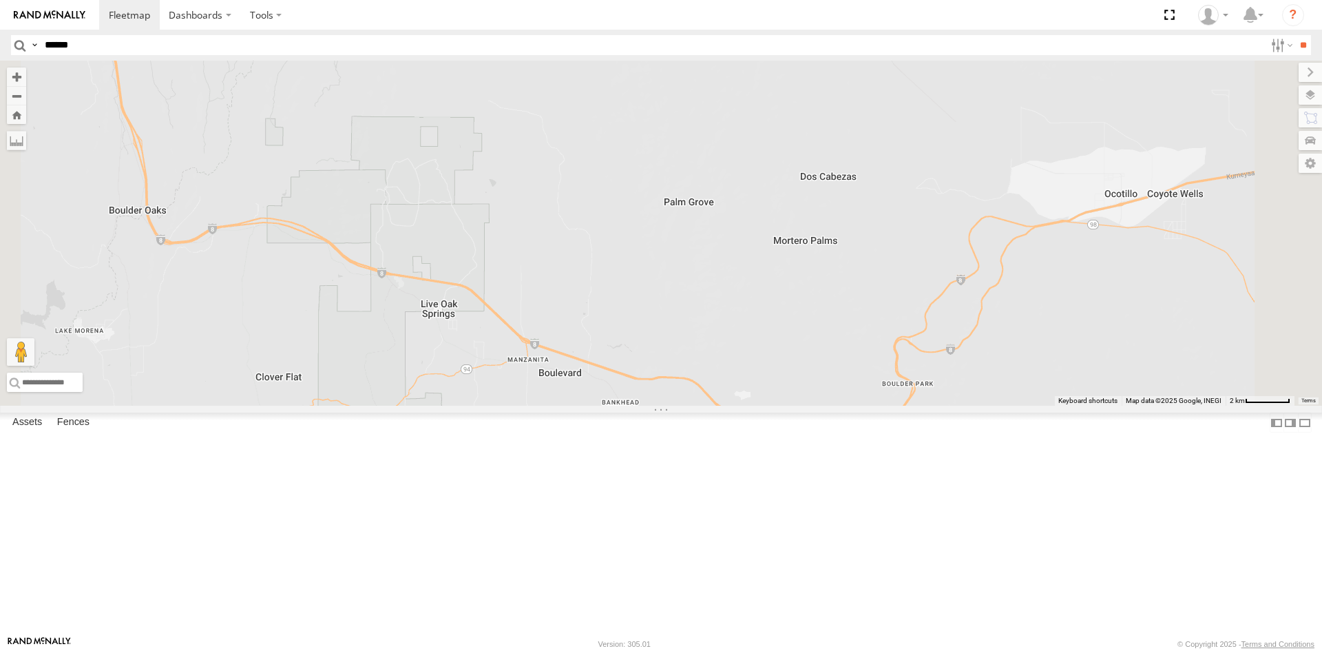
drag, startPoint x: 933, startPoint y: 509, endPoint x: 930, endPoint y: 497, distance: 12.0
click at [914, 406] on div "R-460513-Swing R-391879-Swing R-401591 MEDA-535204-Roll MEDA-538005-Swing MEDA-…" at bounding box center [661, 233] width 1322 height 345
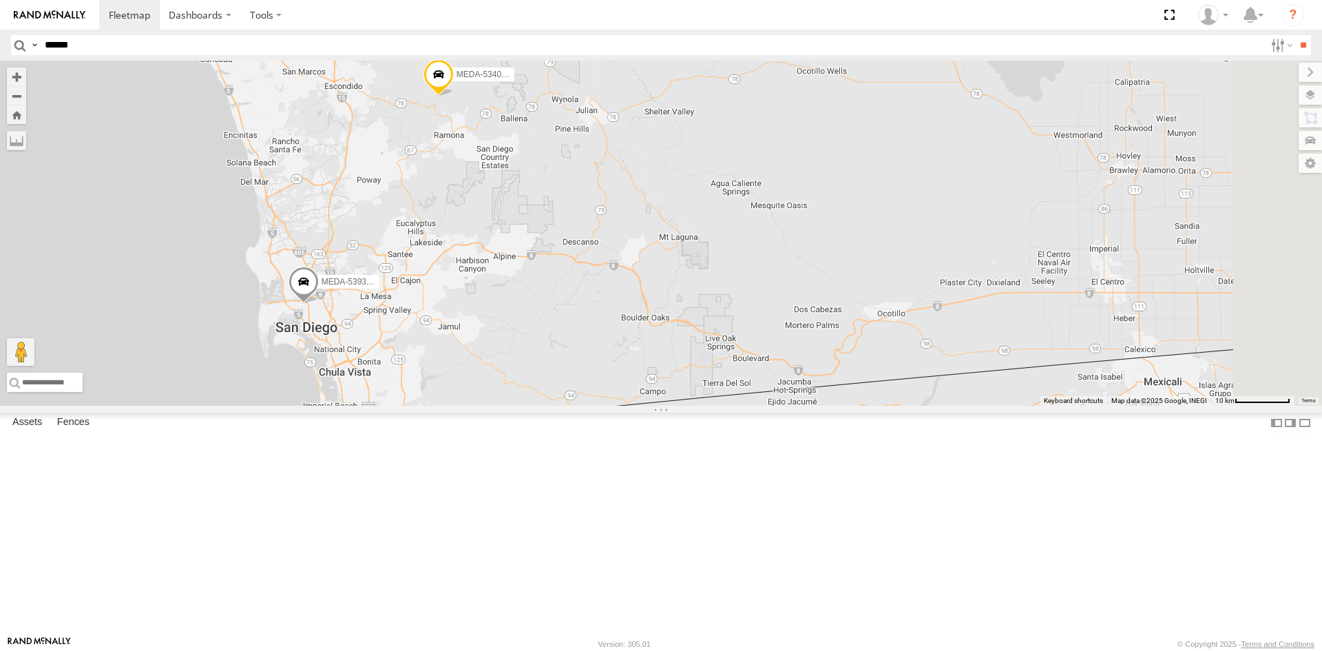
drag, startPoint x: 764, startPoint y: 506, endPoint x: 824, endPoint y: 488, distance: 62.5
click at [824, 406] on div "R-460513-Swing R-391879-Swing R-401591 MEDA-535204-Roll MEDA-538005-Swing MEDA-…" at bounding box center [661, 233] width 1322 height 345
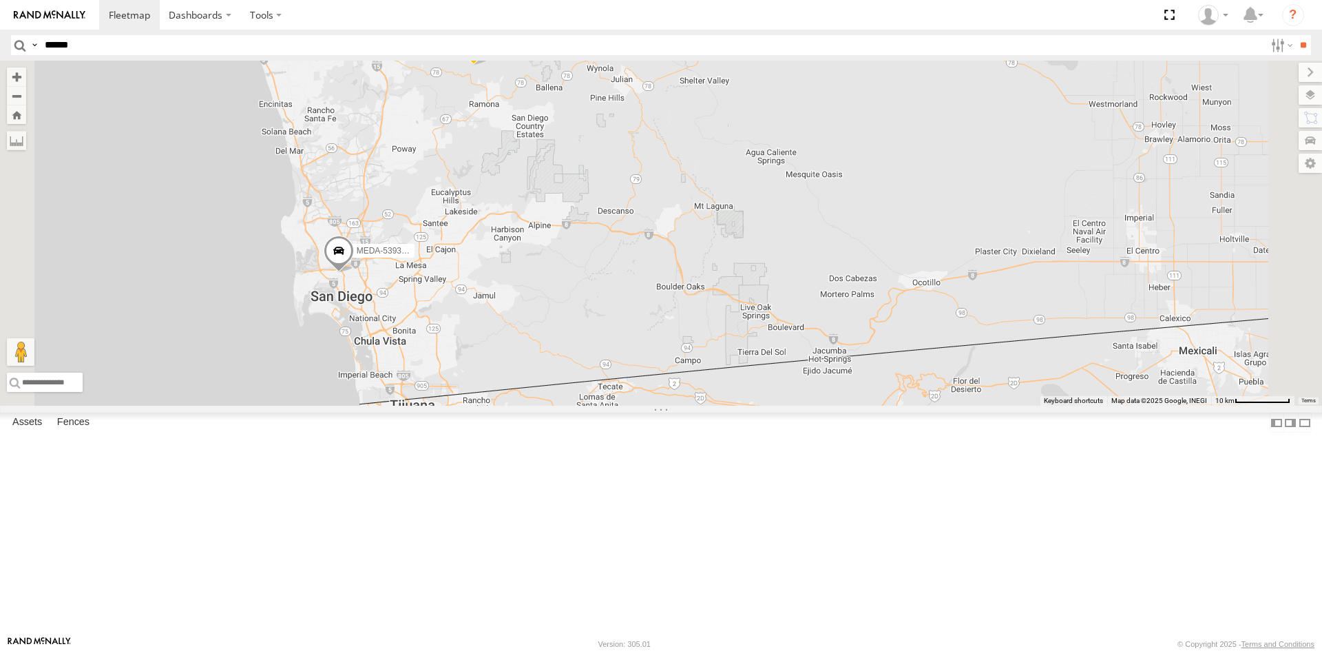
drag, startPoint x: 791, startPoint y: 563, endPoint x: 837, endPoint y: 525, distance: 59.2
click at [837, 406] on div "R-460513-Swing R-391879-Swing R-401591 MEDA-535204-Roll MEDA-538005-Swing MEDA-…" at bounding box center [661, 233] width 1322 height 345
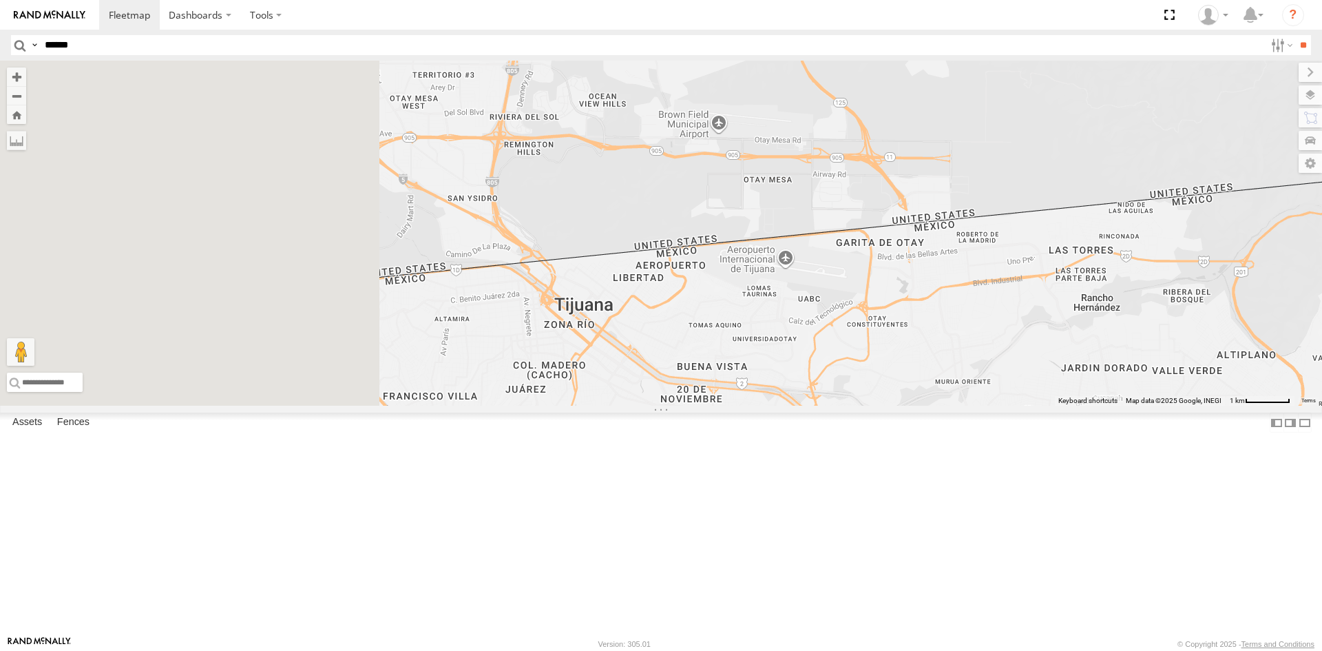
drag, startPoint x: 572, startPoint y: 519, endPoint x: 832, endPoint y: 521, distance: 260.3
click at [832, 406] on div "R-460513-Swing R-391879-Swing R-401591 MEDA-535204-Roll MEDA-538005-Swing MEDA-…" at bounding box center [661, 233] width 1322 height 345
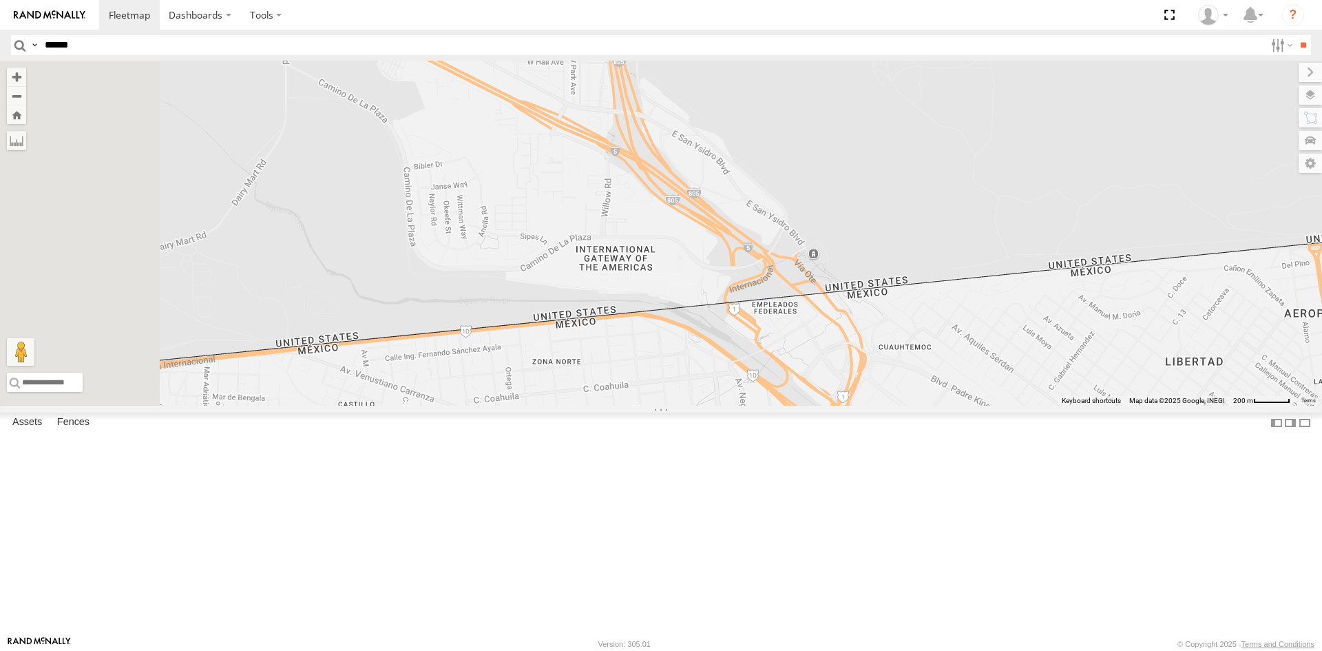
drag, startPoint x: 603, startPoint y: 349, endPoint x: 801, endPoint y: 521, distance: 262.1
click at [801, 406] on div "R-460513-Swing R-391879-Swing R-401591 MEDA-535204-Roll MEDA-538005-Swing MEDA-…" at bounding box center [661, 233] width 1322 height 345
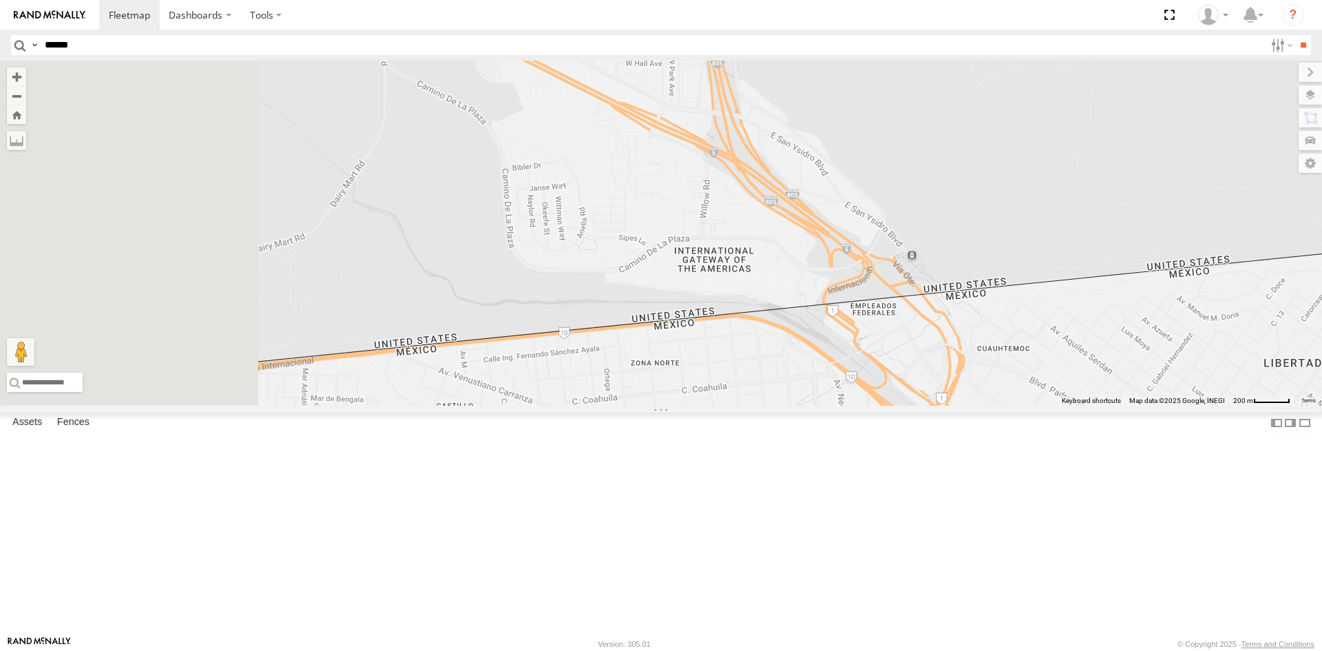
drag, startPoint x: 658, startPoint y: 503, endPoint x: 759, endPoint y: 505, distance: 101.9
click at [759, 406] on div "R-460513-Swing R-391879-Swing R-401591 MEDA-535204-Roll MEDA-538005-Swing MEDA-…" at bounding box center [661, 233] width 1322 height 345
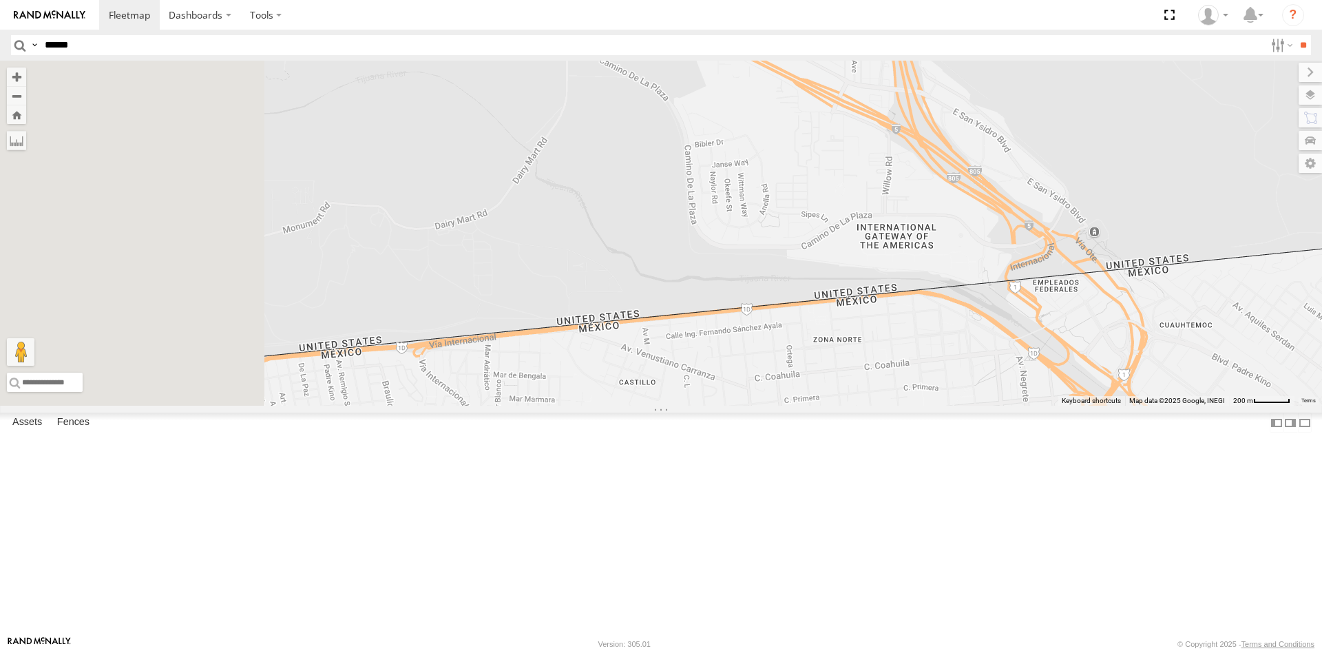
drag, startPoint x: 543, startPoint y: 519, endPoint x: 848, endPoint y: 490, distance: 307.1
click at [848, 406] on div "R-460513-Swing R-391879-Swing R-401591 MEDA-535204-Roll MEDA-538005-Swing MEDA-…" at bounding box center [661, 233] width 1322 height 345
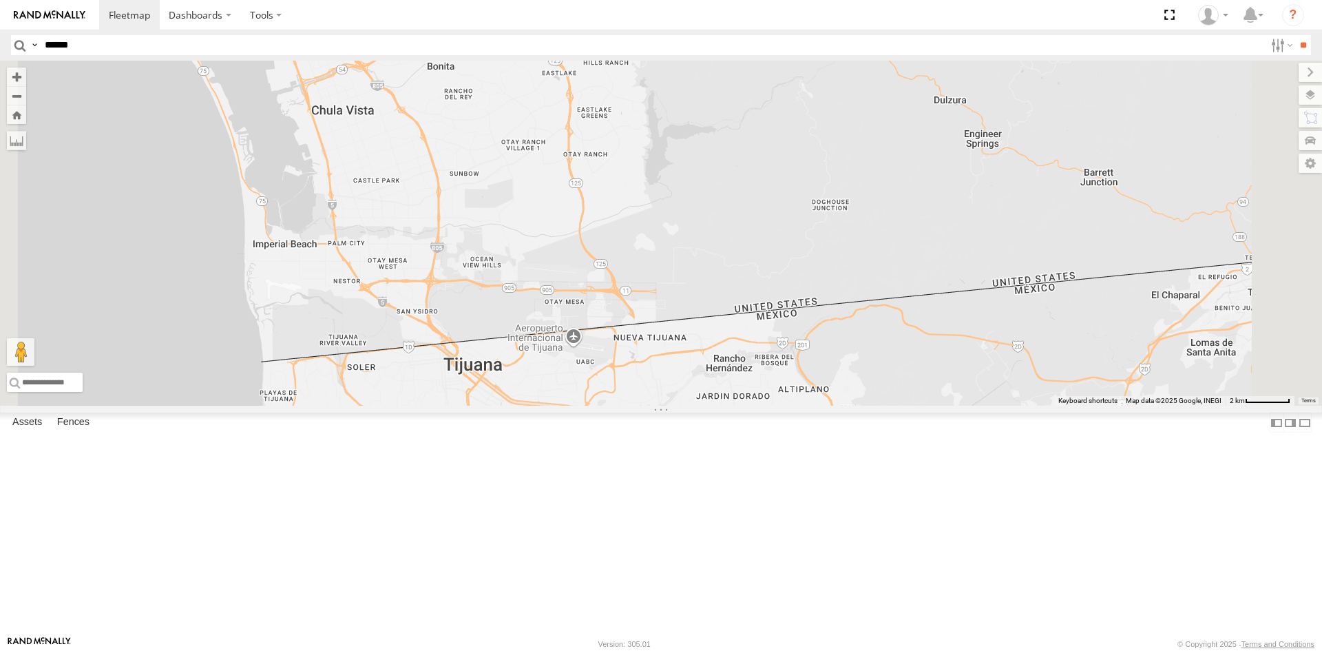
drag, startPoint x: 886, startPoint y: 523, endPoint x: 337, endPoint y: 557, distance: 550.5
click at [337, 557] on main "← Move left → Move right ↑ Move up ↓ Move down + Zoom in - Zoom out Home Jump l…" at bounding box center [661, 348] width 1322 height 575
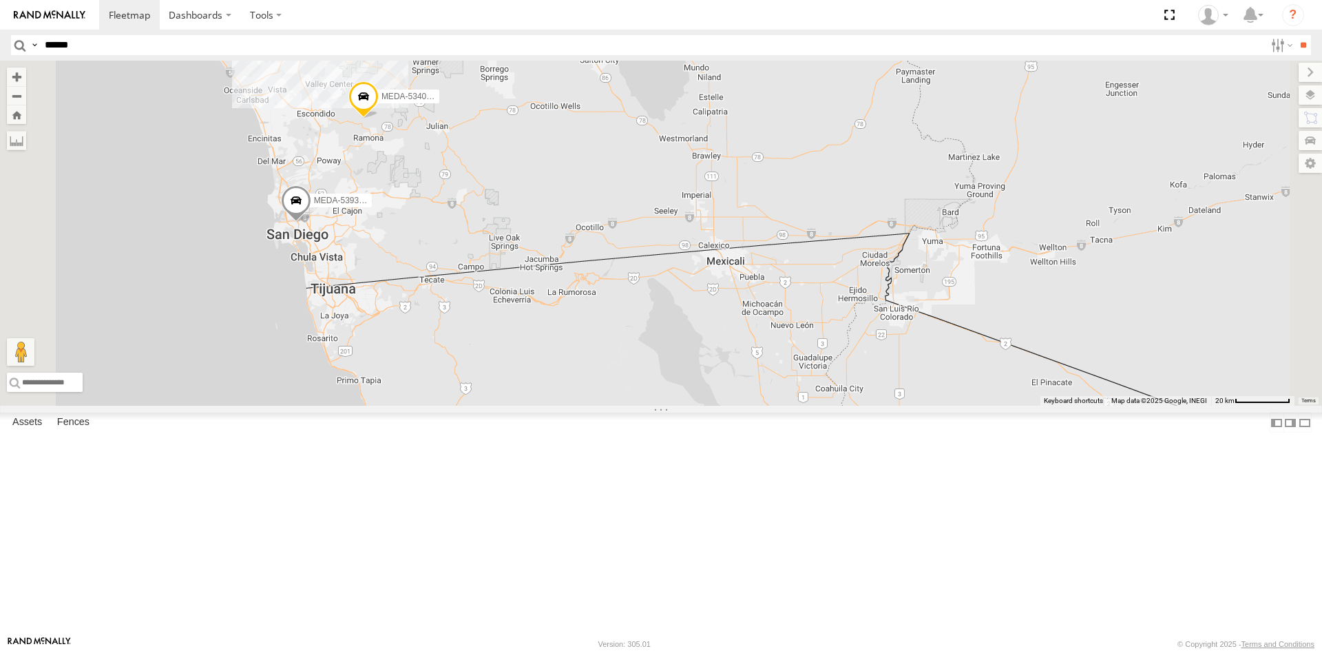
drag, startPoint x: 496, startPoint y: 525, endPoint x: 588, endPoint y: 422, distance: 138.0
click at [588, 406] on div "R-460513-Swing R-391879-Swing R-401591 MEDA-535204-Roll MEDA-538005-Swing MEDA-…" at bounding box center [661, 233] width 1322 height 345
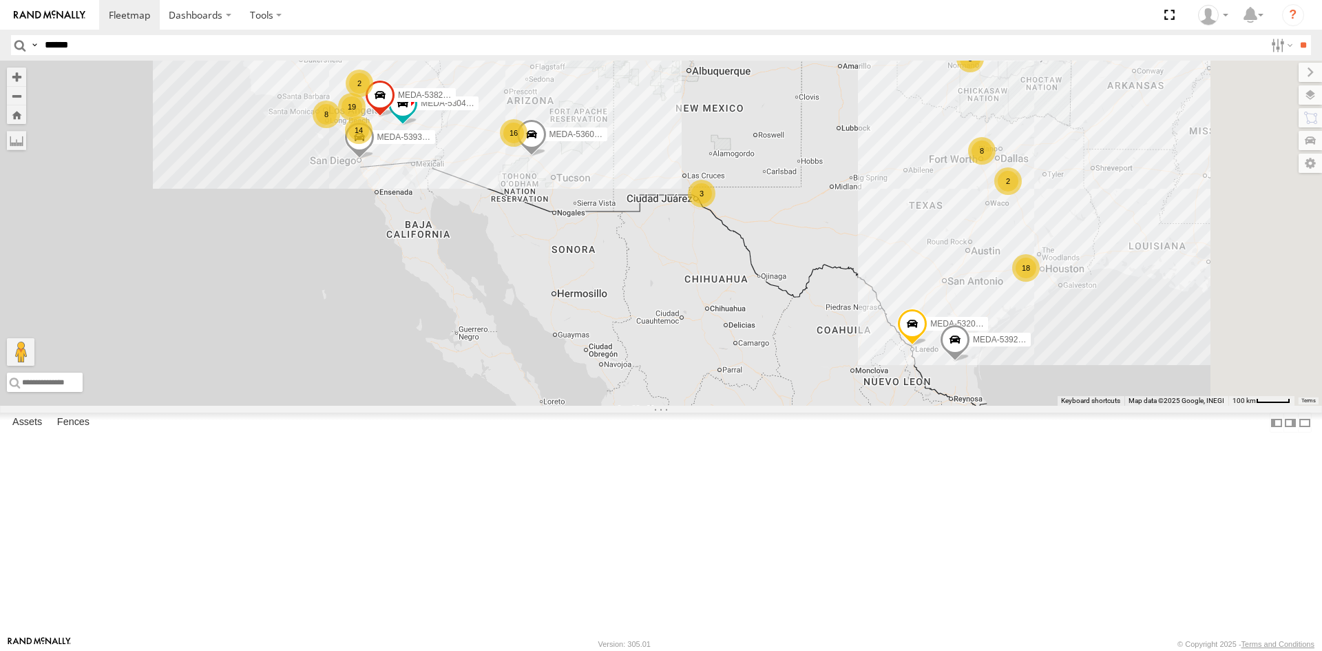
drag, startPoint x: 1006, startPoint y: 401, endPoint x: 929, endPoint y: 224, distance: 193.0
click at [929, 224] on div "R-460513-Swing R-391879-Swing R-401591 MEDA-535204-Roll MEDA-538005-Swing MEDA-…" at bounding box center [661, 233] width 1322 height 345
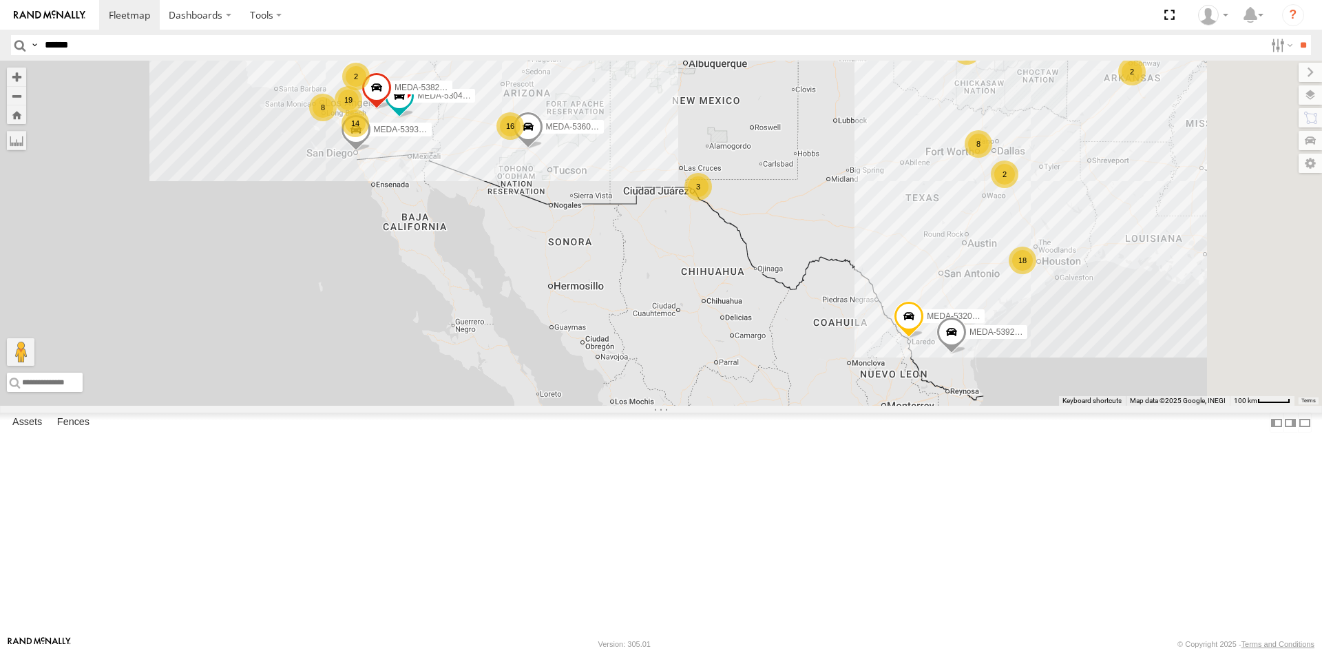
drag, startPoint x: 1117, startPoint y: 450, endPoint x: 1020, endPoint y: 286, distance: 189.5
click at [967, 316] on span at bounding box center [951, 334] width 30 height 37
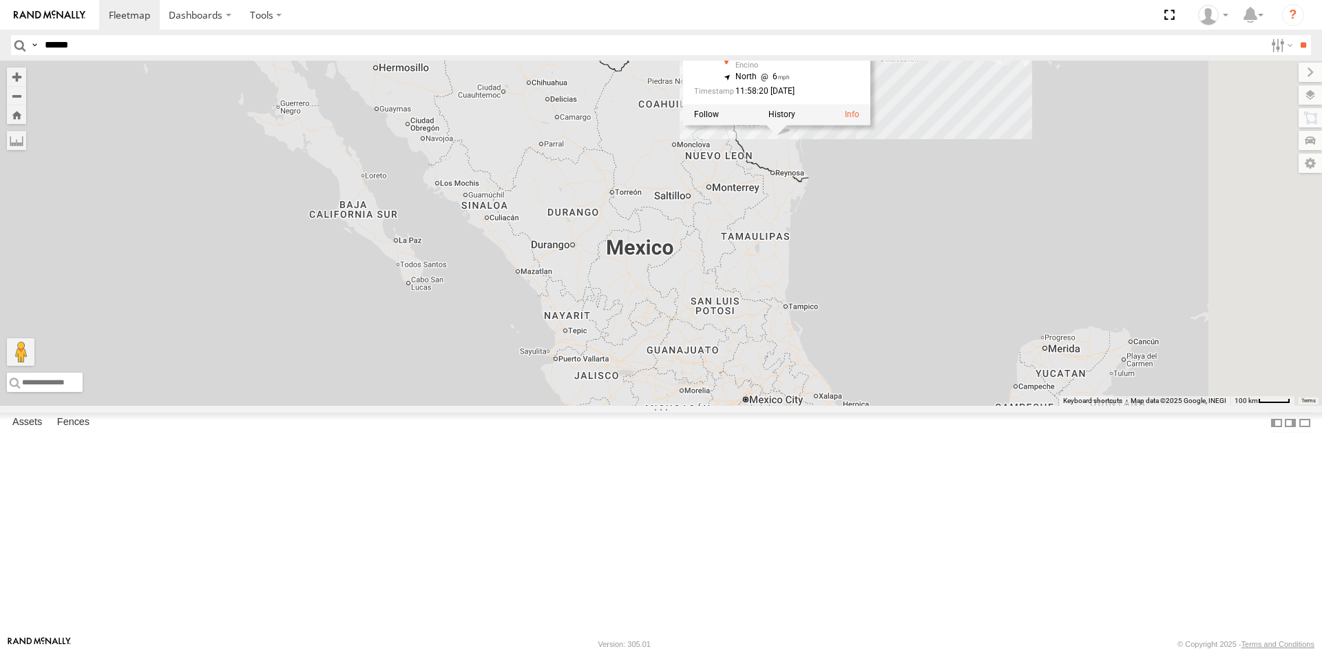
drag, startPoint x: 1177, startPoint y: 479, endPoint x: 1080, endPoint y: 400, distance: 125.3
click at [1080, 400] on div "R-460513-Swing R-391879-Swing R-401591 MEDA-535204-Roll MEDA-538005-Swing MEDA-…" at bounding box center [661, 233] width 1322 height 345
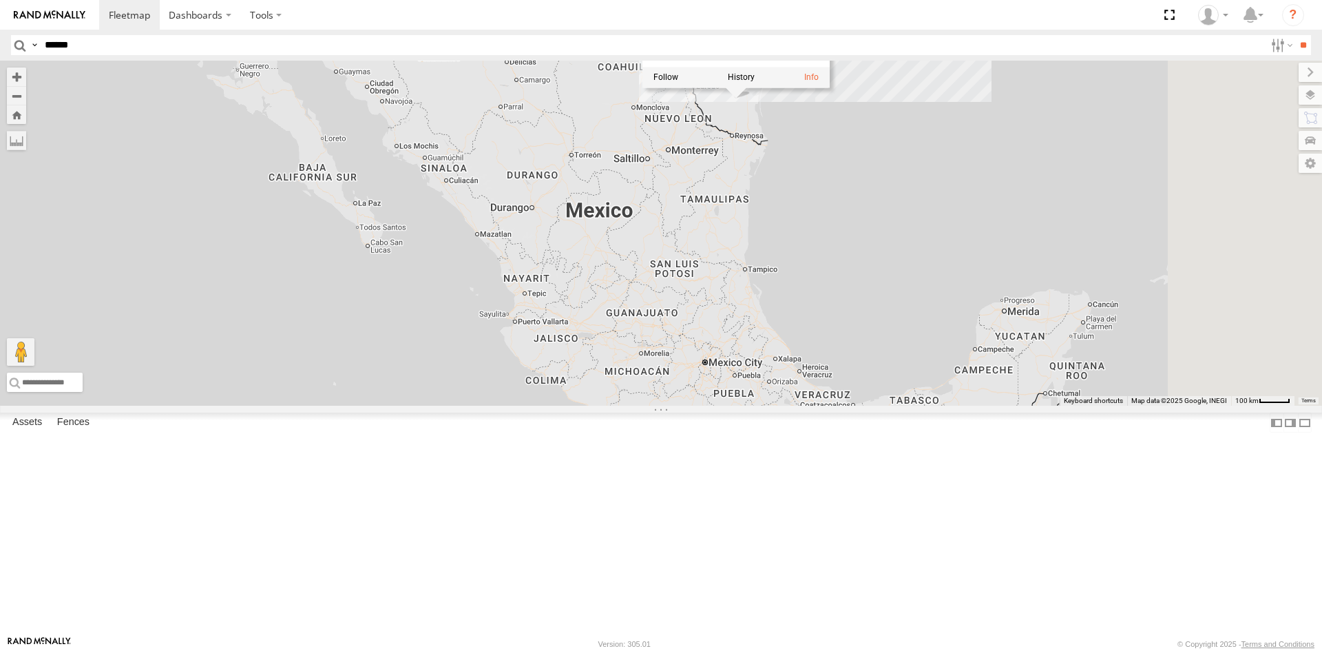
drag, startPoint x: 1005, startPoint y: 532, endPoint x: 935, endPoint y: 444, distance: 112.3
click at [935, 406] on div "R-460513-Swing R-391879-Swing R-401591 MEDA-535204-Roll MEDA-538005-Swing MEDA-…" at bounding box center [661, 233] width 1322 height 345
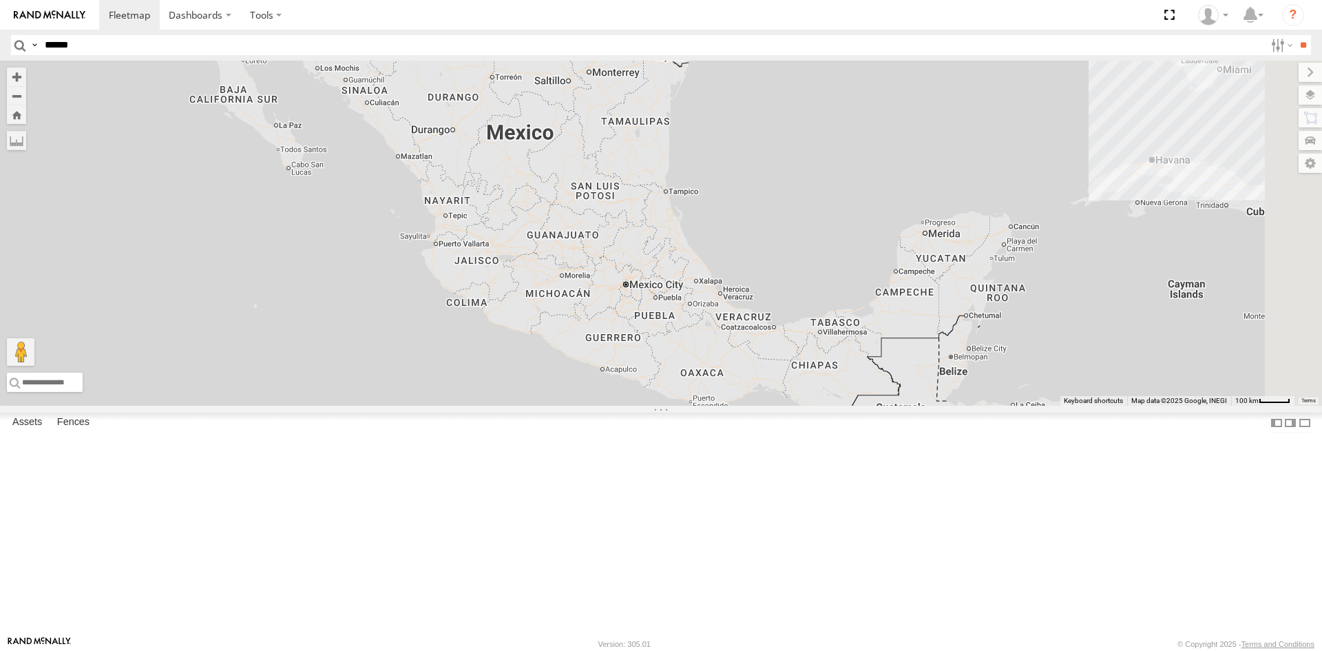
drag, startPoint x: 763, startPoint y: 454, endPoint x: 664, endPoint y: 435, distance: 100.3
click at [664, 406] on div "R-460513-Swing R-391879-Swing R-401591 MEDA-535204-Roll MEDA-538005-Swing MEDA-…" at bounding box center [661, 233] width 1322 height 345
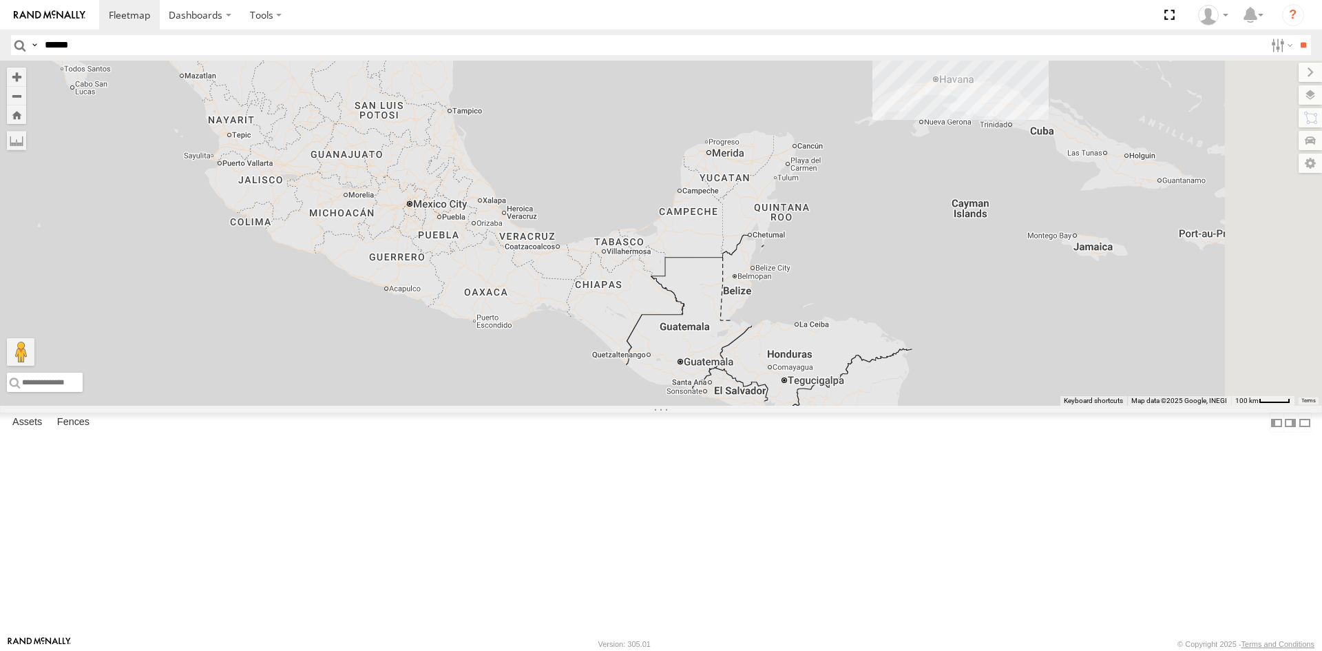
drag, startPoint x: 910, startPoint y: 511, endPoint x: 680, endPoint y: 391, distance: 259.9
click at [680, 391] on div "R-460513-Swing R-391879-Swing R-401591 MEDA-535204-Roll MEDA-538005-Swing MEDA-…" at bounding box center [661, 233] width 1322 height 345
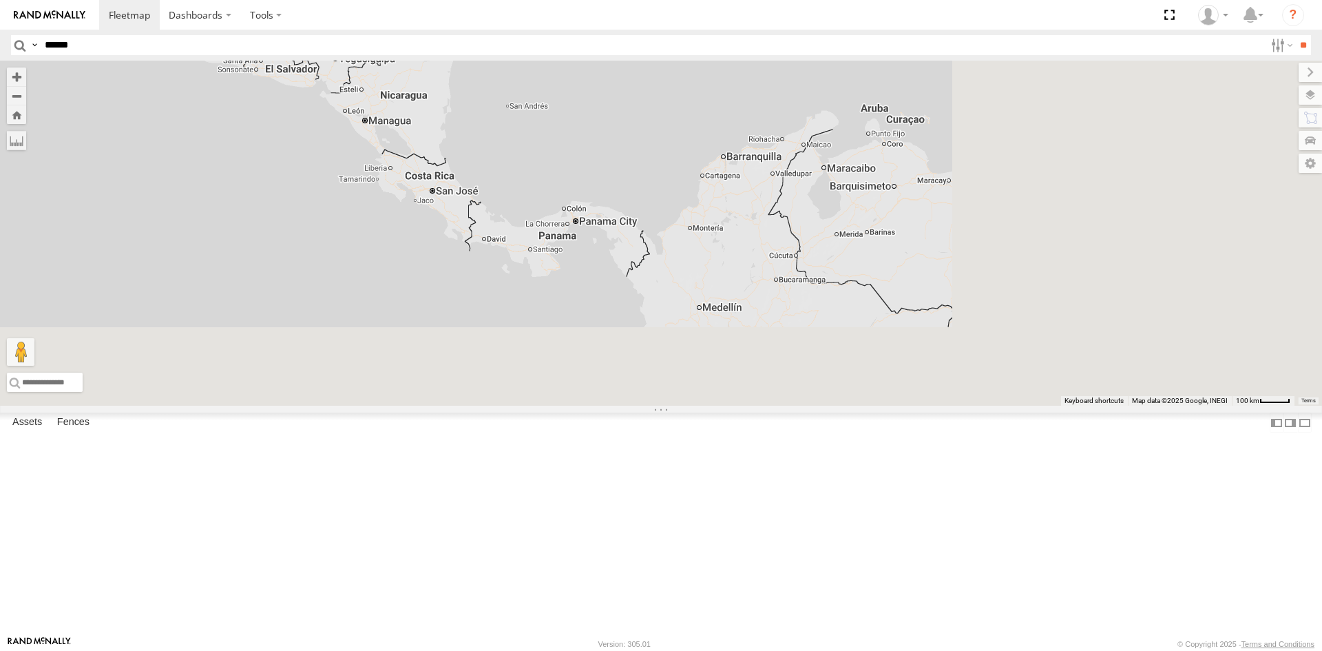
drag, startPoint x: 1002, startPoint y: 561, endPoint x: 675, endPoint y: 291, distance: 423.5
click at [675, 291] on div "R-460513-Swing R-391879-Swing R-401591 MEDA-535204-Roll MEDA-538005-Swing MEDA-…" at bounding box center [661, 233] width 1322 height 345
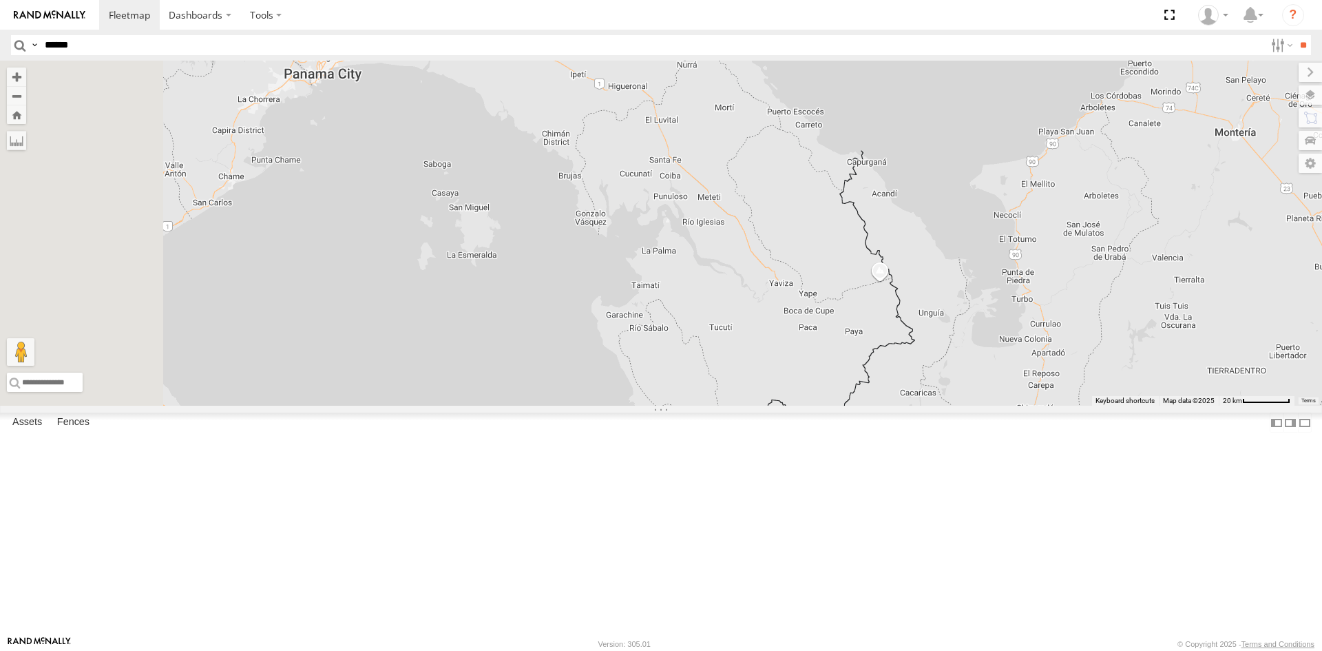
drag, startPoint x: 621, startPoint y: 344, endPoint x: 1011, endPoint y: 530, distance: 431.5
click at [1011, 406] on div "R-460513-Swing R-391879-Swing R-401591 MEDA-535204-Roll MEDA-538005-Swing MEDA-…" at bounding box center [661, 233] width 1322 height 345
click at [1052, 388] on div "R-460513-Swing R-391879-Swing R-401591 MEDA-535204-Roll MEDA-538005-Swing MEDA-…" at bounding box center [661, 233] width 1322 height 345
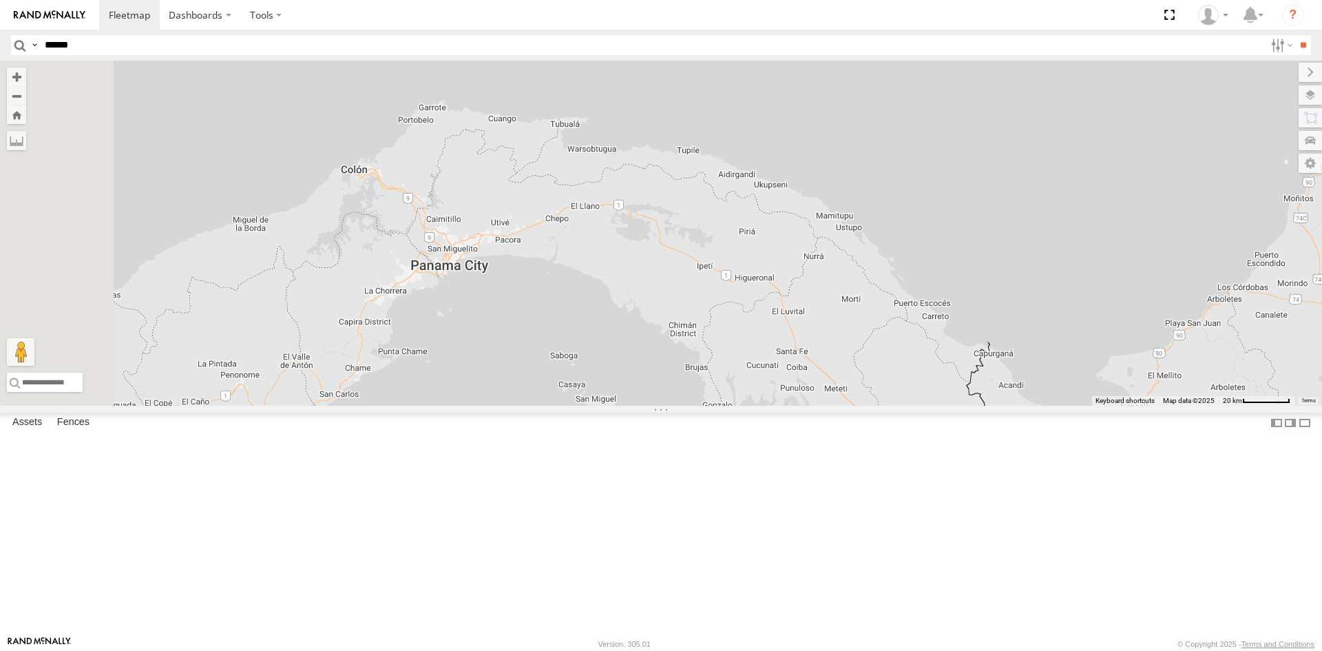
drag, startPoint x: 729, startPoint y: 423, endPoint x: 841, endPoint y: 571, distance: 185.8
click at [841, 406] on div "R-460513-Swing R-391879-Swing R-401591 MEDA-535204-Roll MEDA-538005-Swing MEDA-…" at bounding box center [661, 233] width 1322 height 345
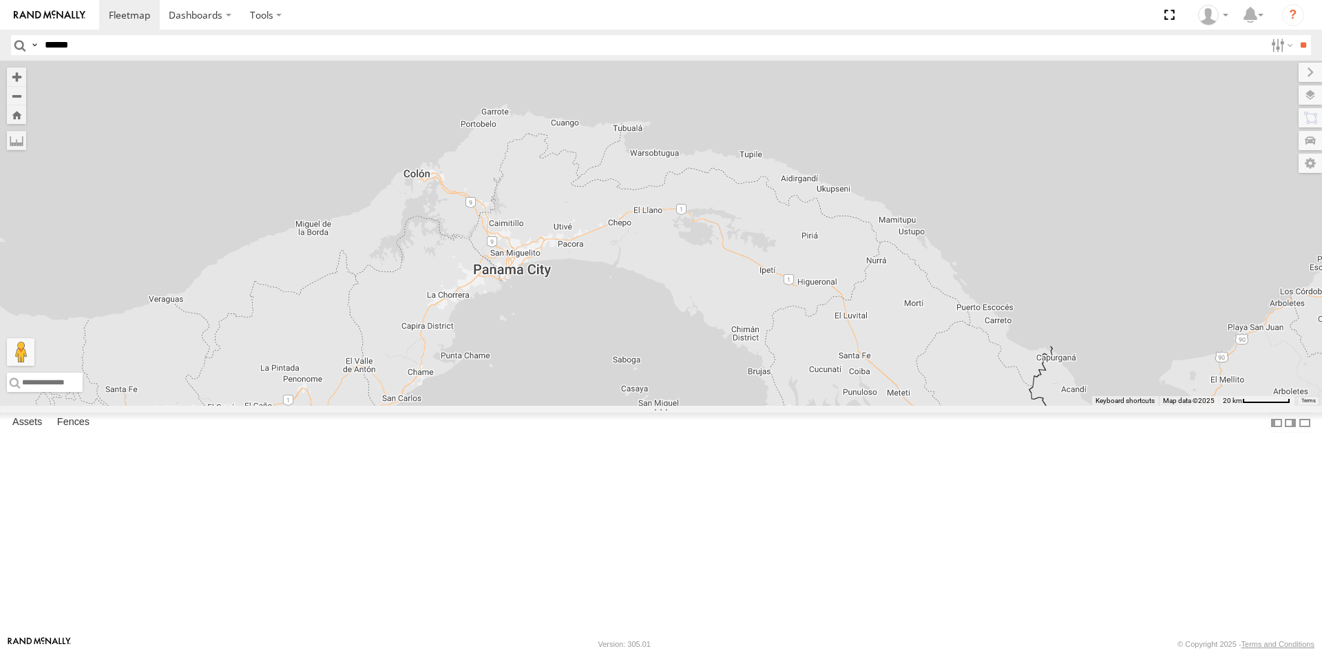
drag, startPoint x: 629, startPoint y: 415, endPoint x: 693, endPoint y: 419, distance: 64.2
click at [693, 406] on div "R-460513-Swing R-391879-Swing R-401591 MEDA-535204-Roll MEDA-538005-Swing MEDA-…" at bounding box center [661, 233] width 1322 height 345
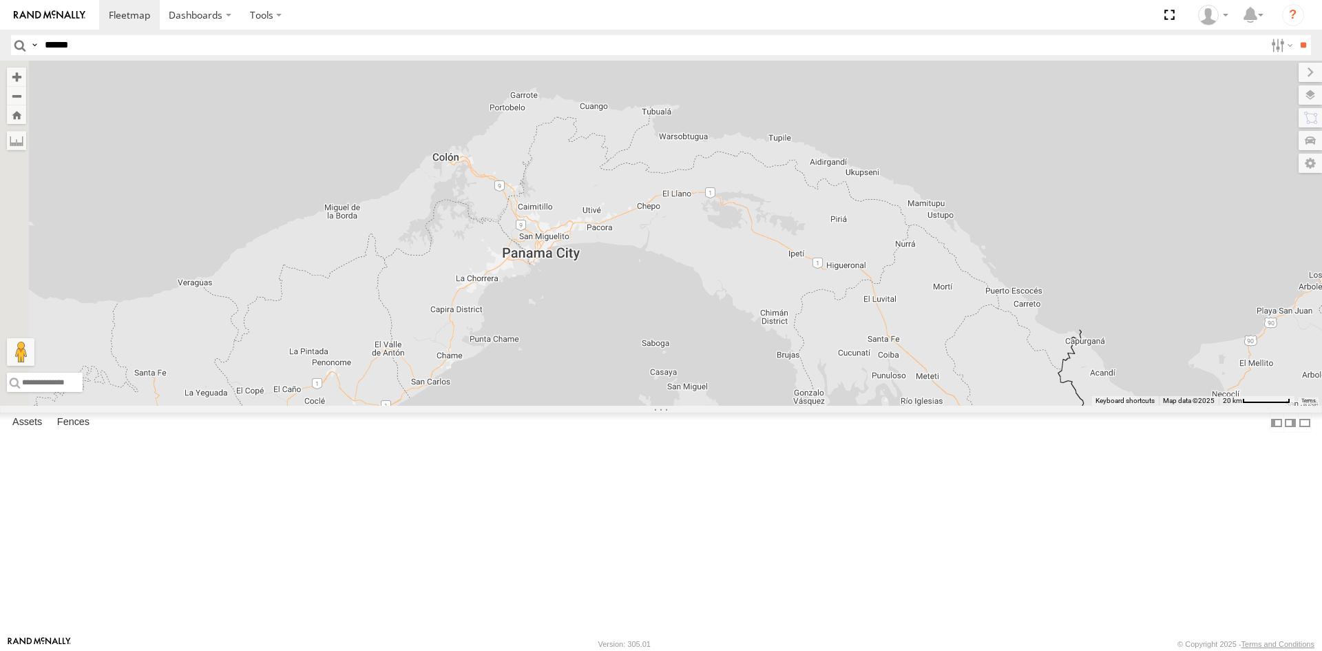
drag, startPoint x: 693, startPoint y: 449, endPoint x: 724, endPoint y: 431, distance: 35.2
click at [724, 406] on div "R-460513-Swing R-391879-Swing R-401591 MEDA-535204-Roll MEDA-538005-Swing MEDA-…" at bounding box center [661, 233] width 1322 height 345
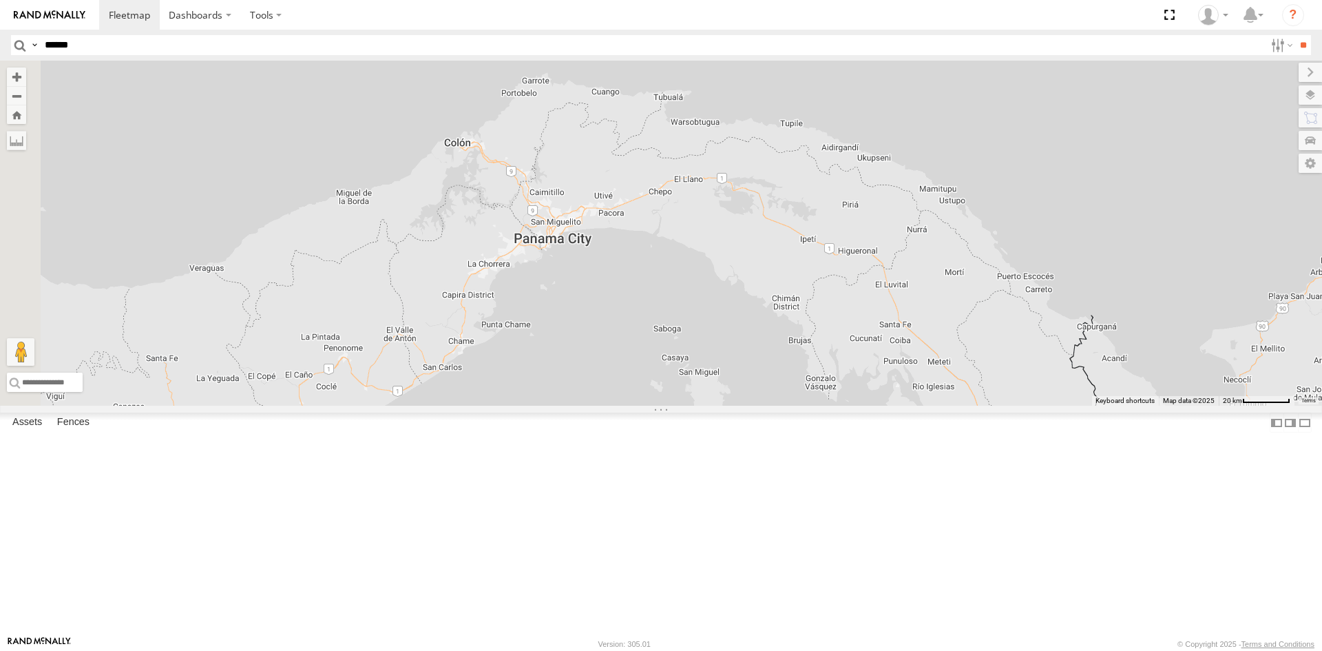
drag, startPoint x: 718, startPoint y: 484, endPoint x: 795, endPoint y: 411, distance: 106.2
click at [795, 406] on div "R-460513-Swing R-391879-Swing R-401591 MEDA-535204-Roll MEDA-538005-Swing MEDA-…" at bounding box center [661, 233] width 1322 height 345
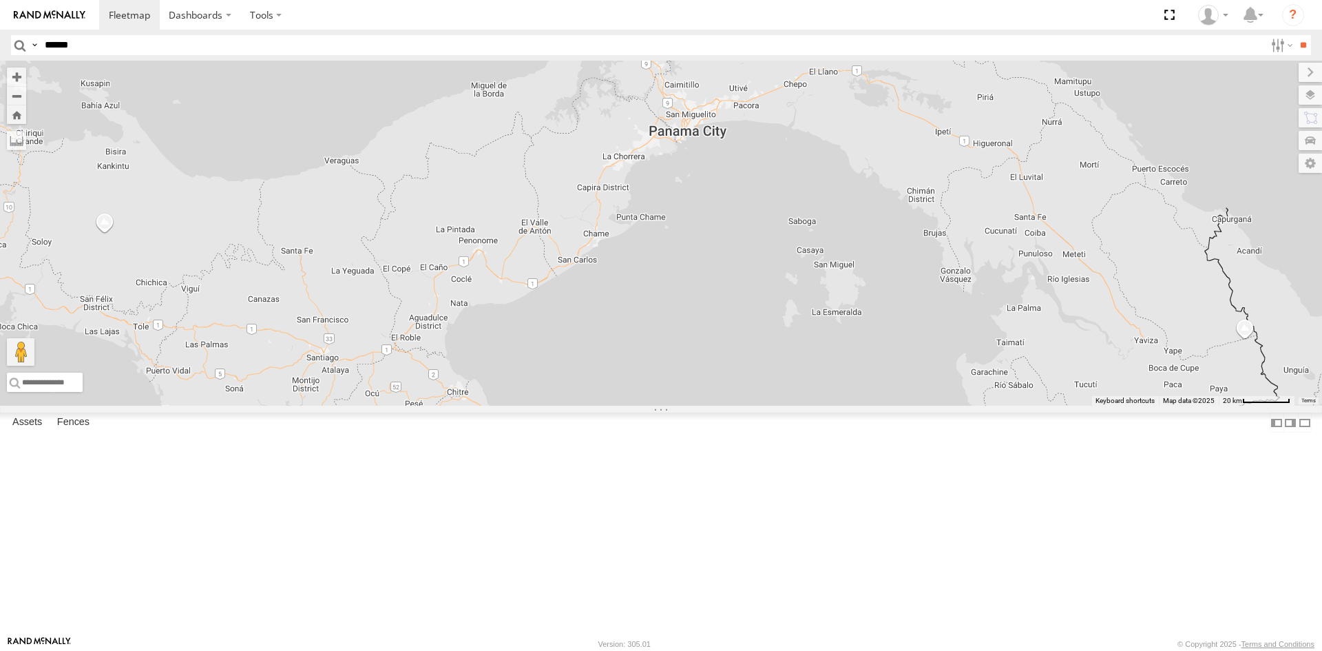
drag, startPoint x: 742, startPoint y: 476, endPoint x: 812, endPoint y: 424, distance: 86.6
click at [812, 406] on div "R-460513-Swing R-391879-Swing R-401591 MEDA-535204-Roll MEDA-538005-Swing MEDA-…" at bounding box center [661, 233] width 1322 height 345
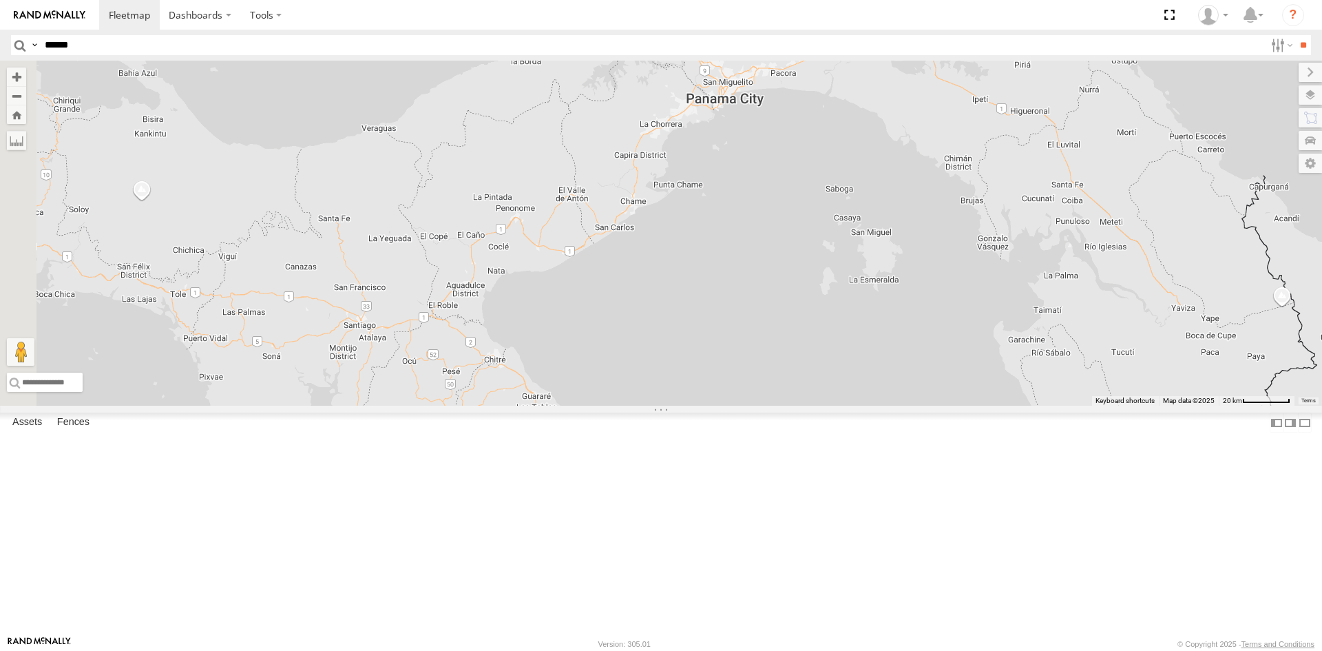
drag, startPoint x: 776, startPoint y: 479, endPoint x: 815, endPoint y: 444, distance: 52.2
click at [815, 406] on div "R-460513-Swing R-391879-Swing R-401591 MEDA-535204-Roll MEDA-538005-Swing MEDA-…" at bounding box center [661, 233] width 1322 height 345
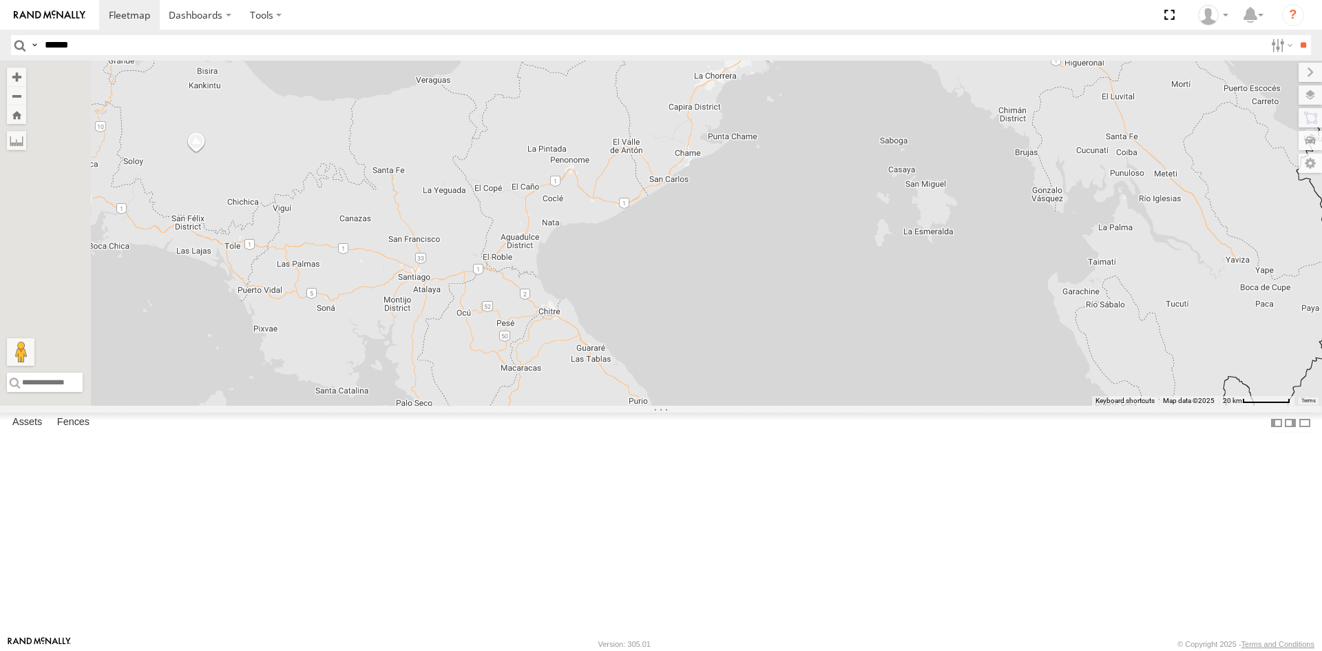
drag, startPoint x: 773, startPoint y: 499, endPoint x: 832, endPoint y: 445, distance: 79.9
click at [832, 406] on div "R-460513-Swing R-391879-Swing R-401591 MEDA-535204-Roll MEDA-538005-Swing MEDA-…" at bounding box center [661, 233] width 1322 height 345
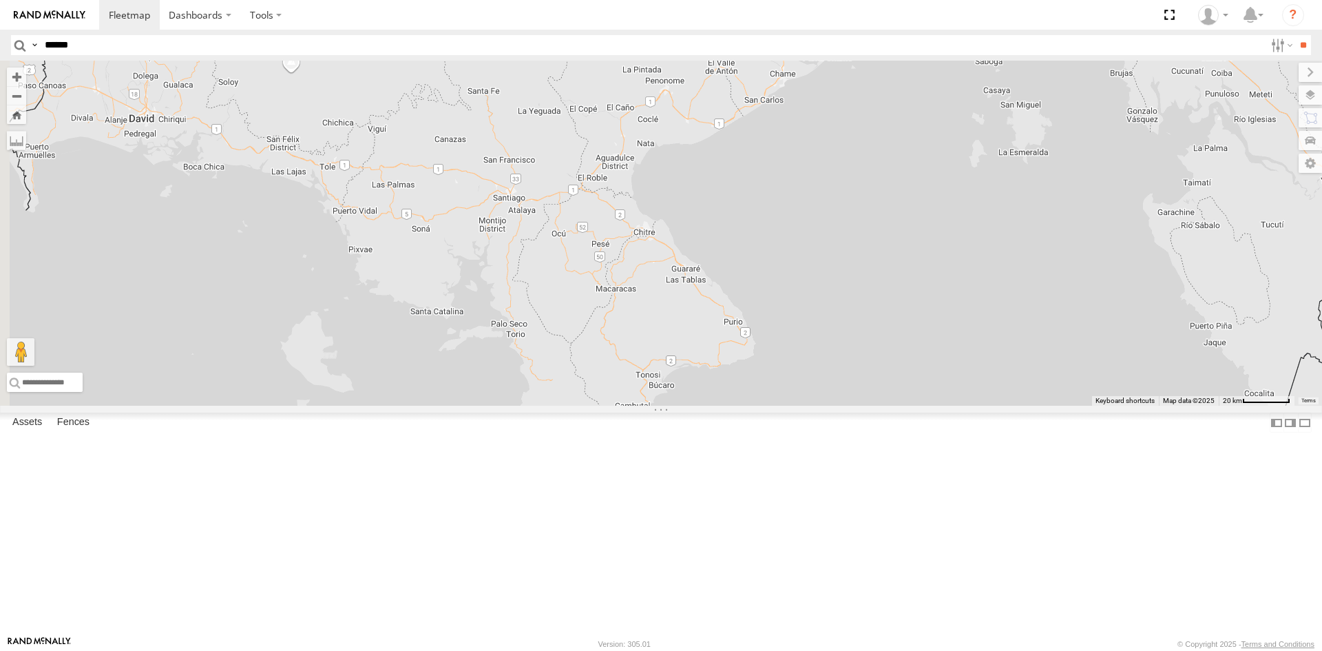
drag, startPoint x: 818, startPoint y: 462, endPoint x: 830, endPoint y: 452, distance: 15.6
click at [830, 406] on div "R-460513-Swing R-391879-Swing R-401591 MEDA-535204-Roll MEDA-538005-Swing MEDA-…" at bounding box center [661, 233] width 1322 height 345
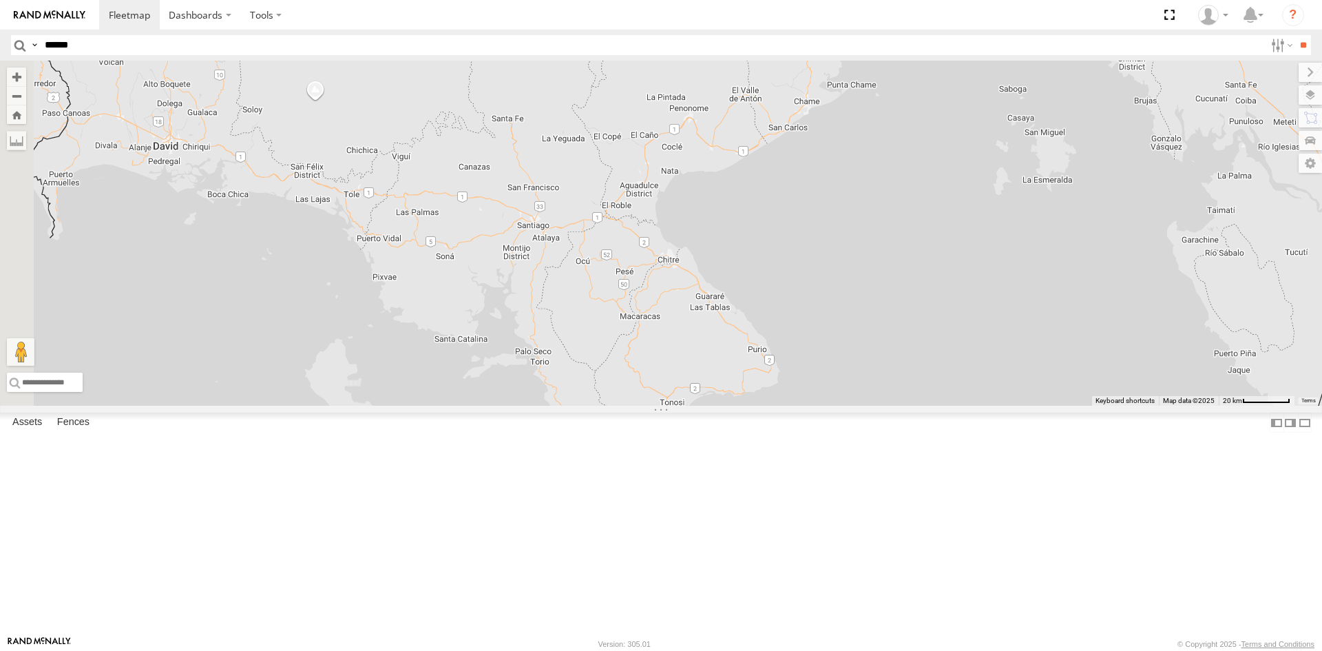
drag, startPoint x: 644, startPoint y: 415, endPoint x: 742, endPoint y: 503, distance: 131.6
click at [742, 406] on div "R-460513-Swing R-391879-Swing R-401591 MEDA-535204-Roll MEDA-538005-Swing MEDA-…" at bounding box center [661, 233] width 1322 height 345
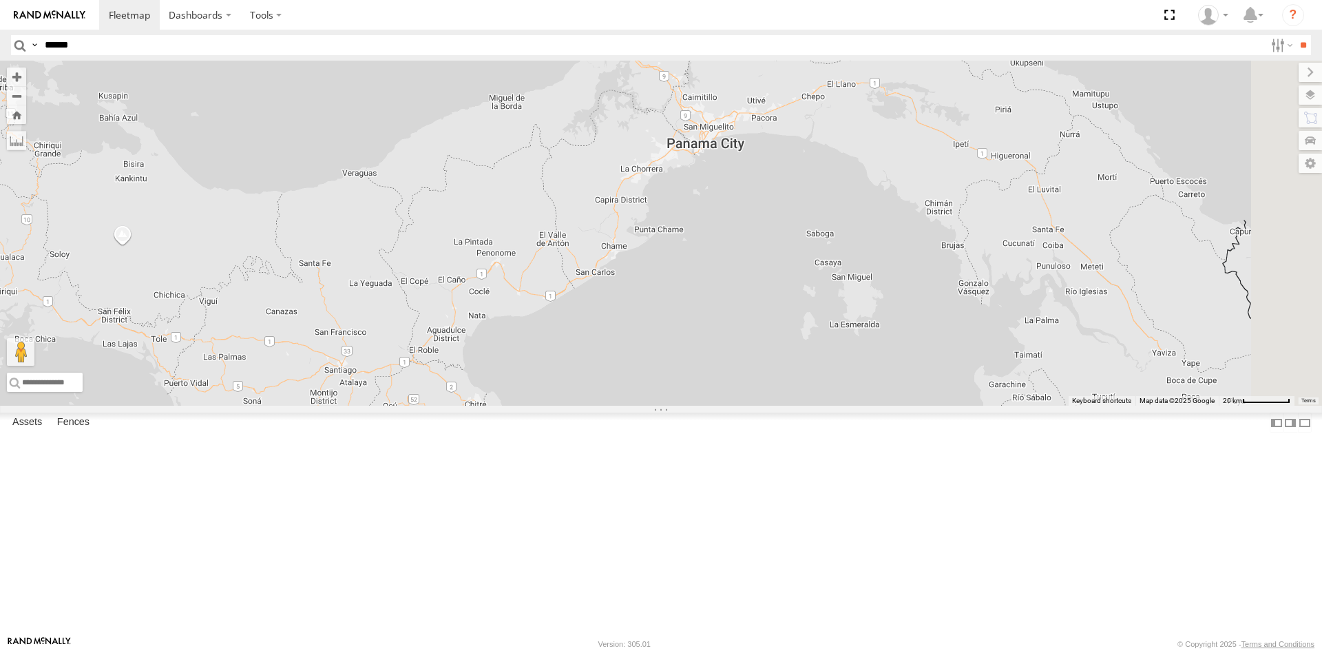
drag, startPoint x: 738, startPoint y: 403, endPoint x: 403, endPoint y: 497, distance: 347.5
click at [403, 406] on div "R-460513-Swing R-391879-Swing R-401591 MEDA-535204-Roll MEDA-538005-Swing MEDA-…" at bounding box center [661, 233] width 1322 height 345
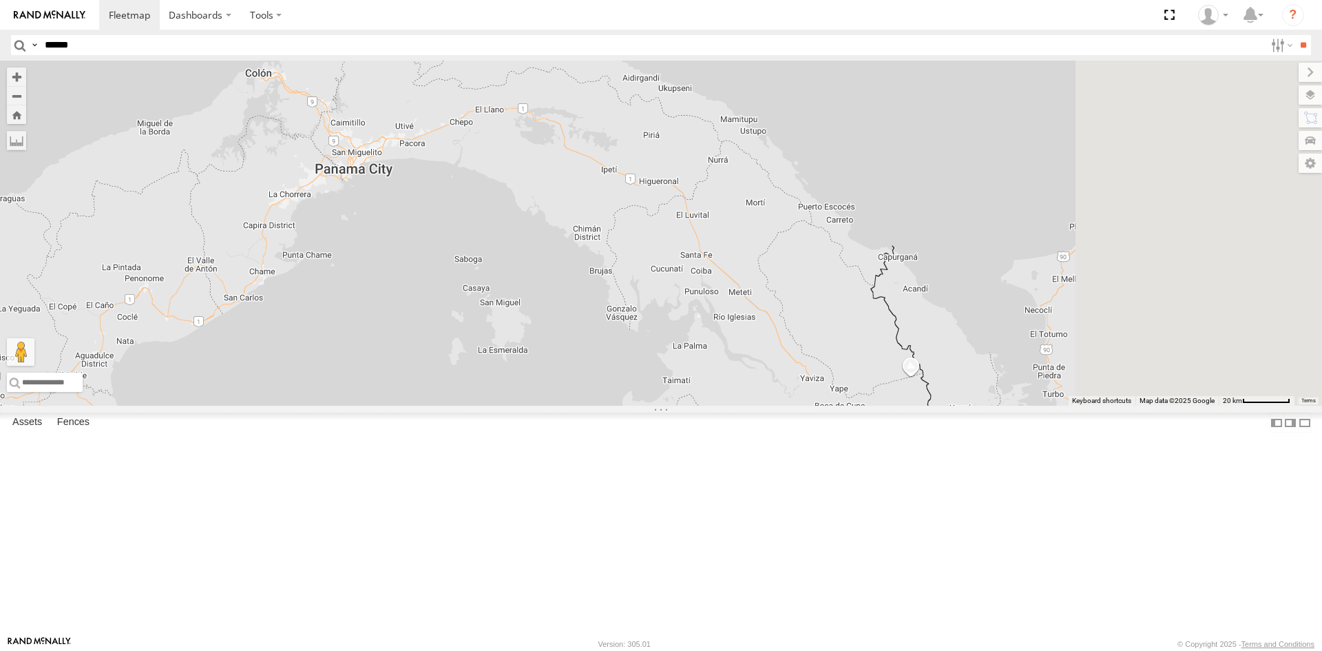
drag, startPoint x: 485, startPoint y: 434, endPoint x: 353, endPoint y: 418, distance: 133.1
click at [353, 406] on div "R-460513-Swing R-391879-Swing R-401591 MEDA-535204-Roll MEDA-538005-Swing MEDA-…" at bounding box center [661, 233] width 1322 height 345
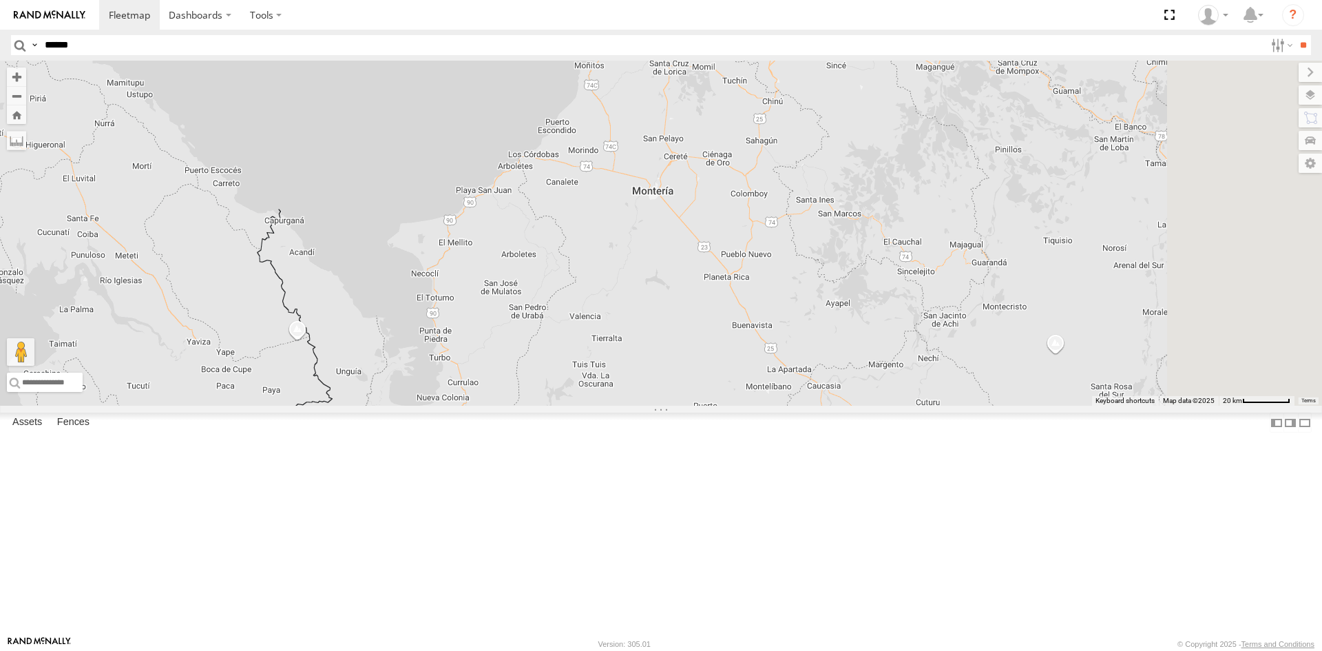
drag, startPoint x: 717, startPoint y: 484, endPoint x: 737, endPoint y: 384, distance: 101.7
click at [733, 387] on div "R-460513-Swing R-391879-Swing R-401591 MEDA-535204-Roll MEDA-538005-Swing MEDA-…" at bounding box center [661, 233] width 1322 height 345
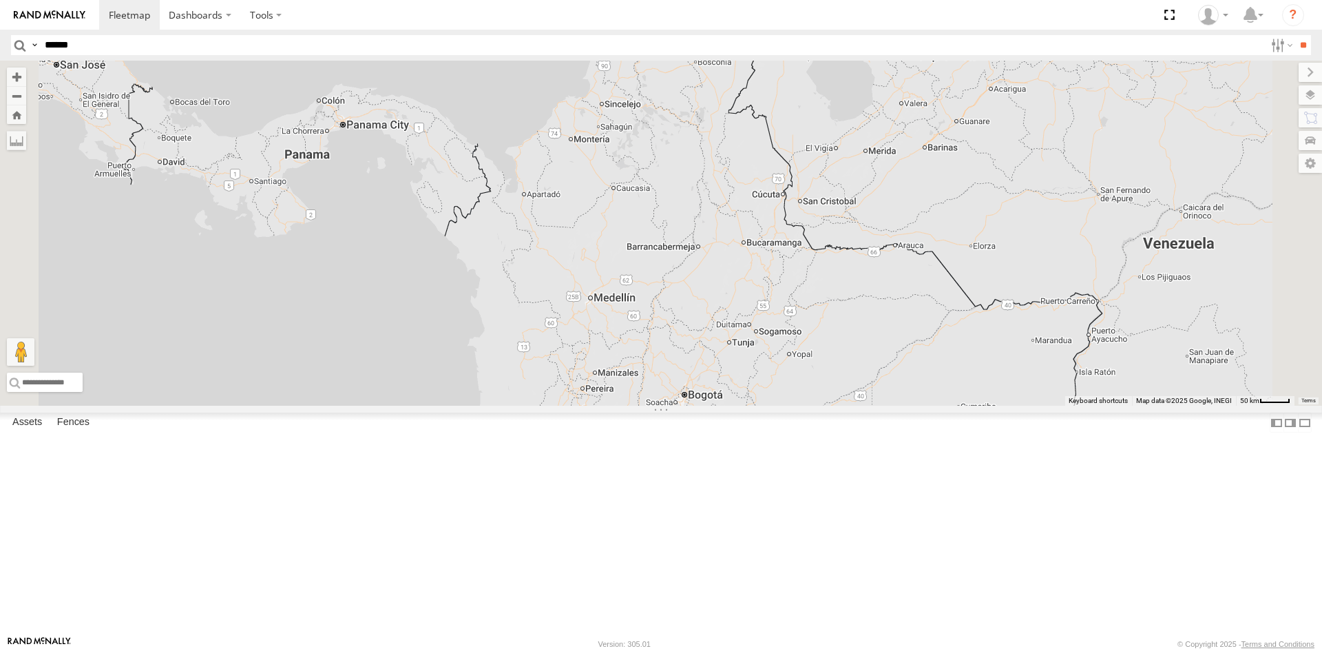
drag, startPoint x: 748, startPoint y: 485, endPoint x: 748, endPoint y: 424, distance: 60.6
click at [748, 406] on div "R-460513-Swing R-391879-Swing R-401591 MEDA-535204-Roll MEDA-538005-Swing MEDA-…" at bounding box center [661, 233] width 1322 height 345
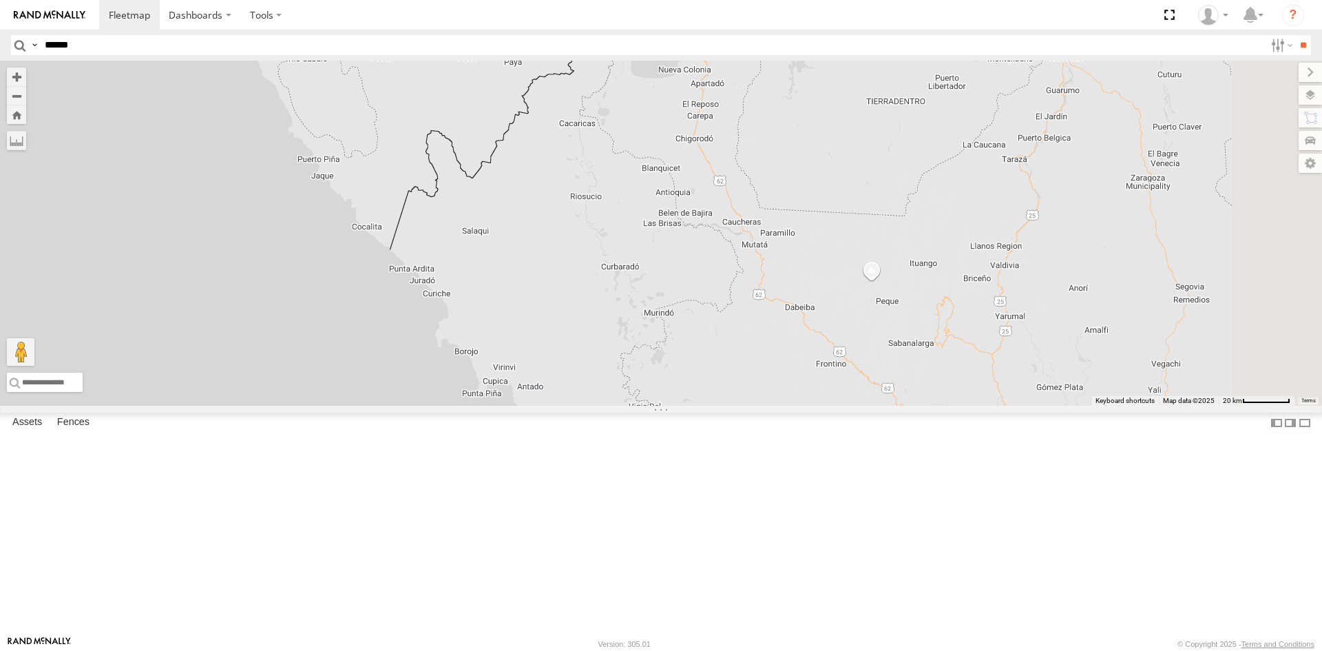
drag, startPoint x: 726, startPoint y: 282, endPoint x: 717, endPoint y: 401, distance: 118.7
click at [717, 401] on div "R-460513-Swing R-391879-Swing R-401591 MEDA-535204-Roll MEDA-538005-Swing MEDA-…" at bounding box center [661, 233] width 1322 height 345
click at [1047, 387] on div "R-460513-Swing R-391879-Swing R-401591 MEDA-535204-Roll MEDA-538005-Swing MEDA-…" at bounding box center [661, 233] width 1322 height 345
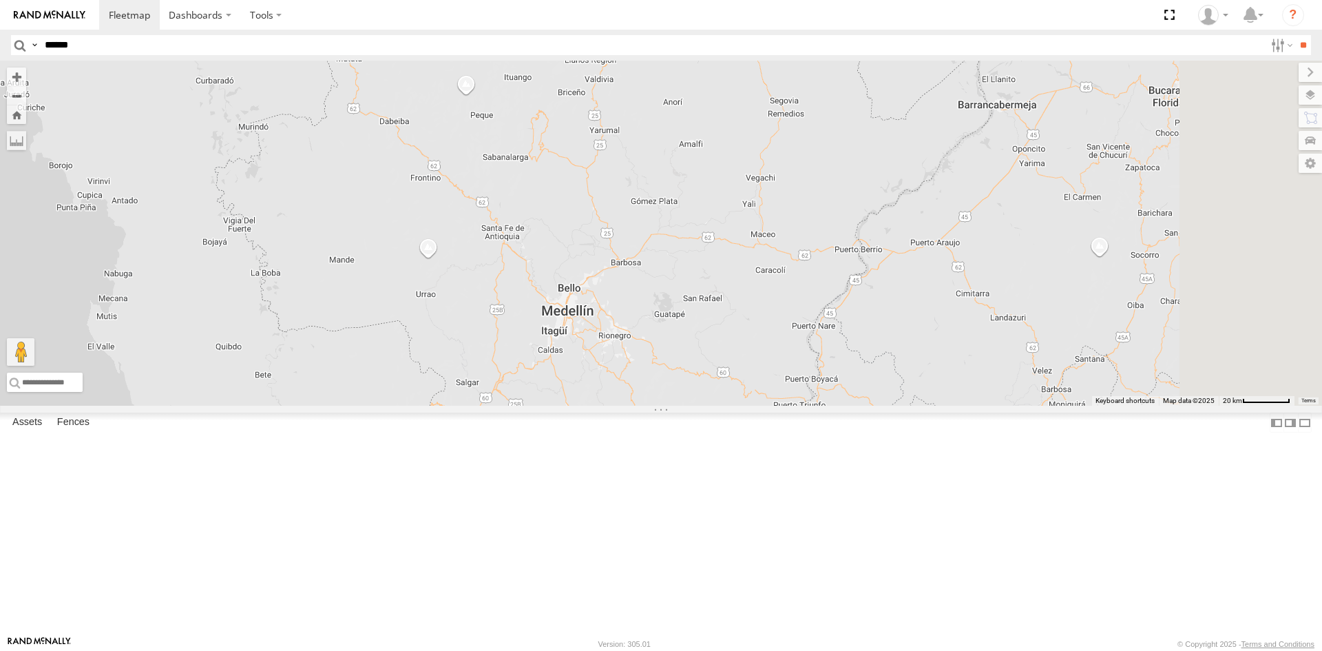
drag, startPoint x: 1069, startPoint y: 430, endPoint x: 649, endPoint y: 233, distance: 464.5
click at [649, 233] on div "R-460513-Swing R-391879-Swing R-401591 MEDA-535204-Roll MEDA-538005-Swing MEDA-…" at bounding box center [661, 233] width 1322 height 345
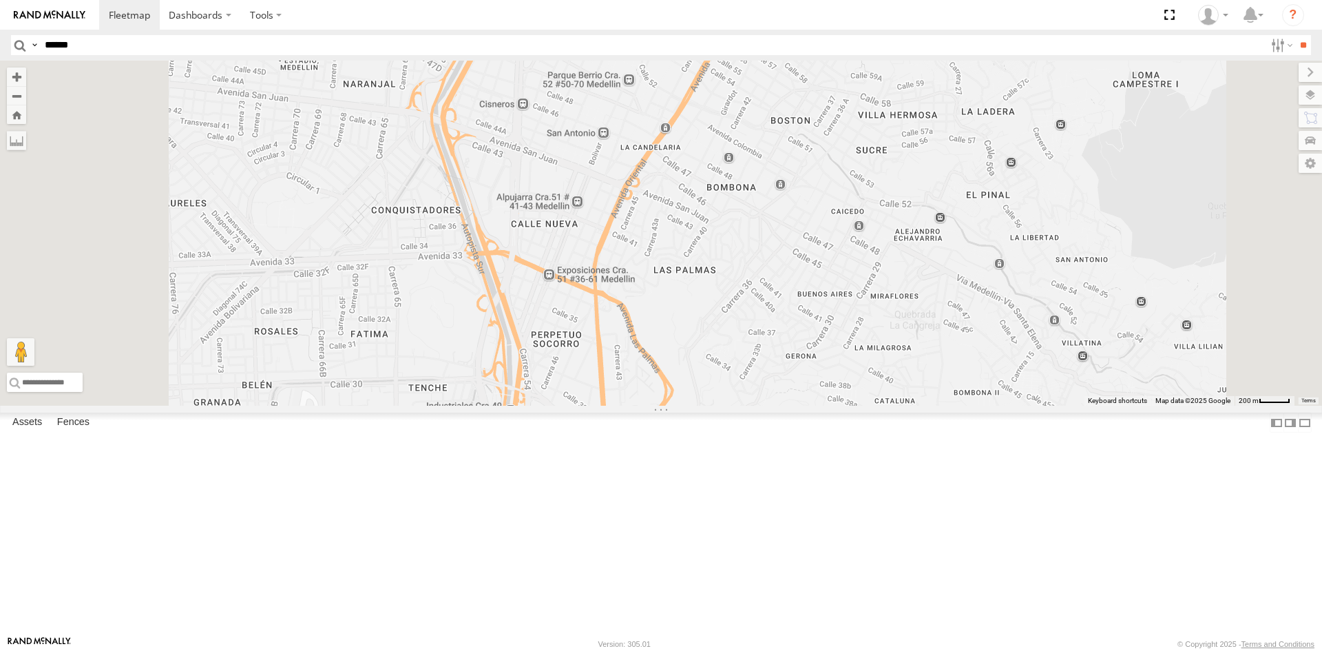
click at [0, 0] on div "B06- [GEOGRAPHIC_DATA], [GEOGRAPHIC_DATA]" at bounding box center [0, 0] width 0 height 0
